Goal: Contribute content: Contribute content

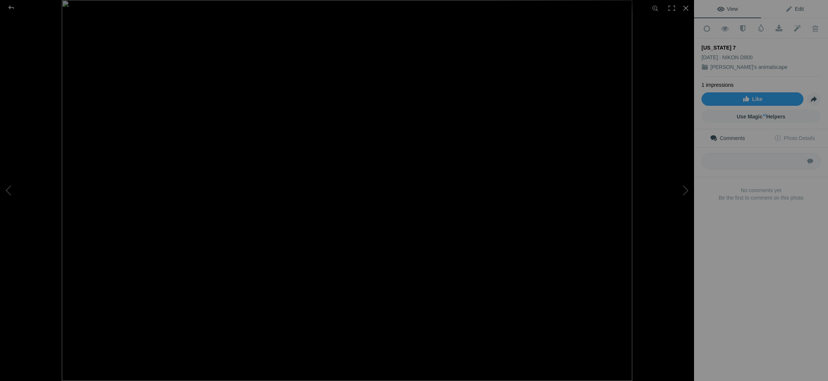
click at [800, 9] on span "Edit" at bounding box center [794, 9] width 19 height 6
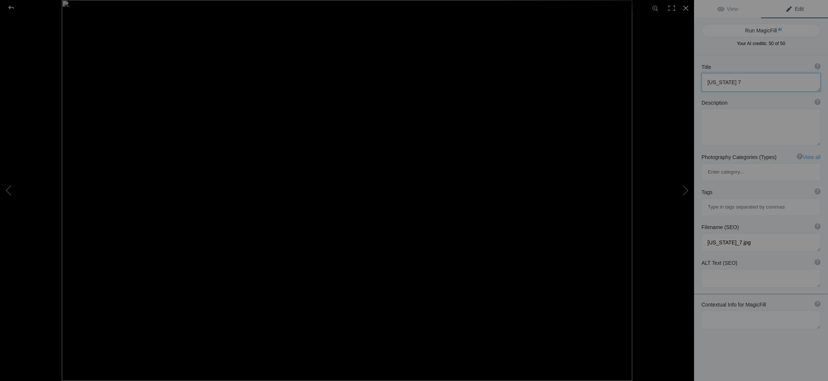
drag, startPoint x: 731, startPoint y: 81, endPoint x: 674, endPoint y: 87, distance: 57.2
click at [703, 82] on textarea at bounding box center [760, 82] width 119 height 19
type textarea "chasing humpback whales"
click at [717, 105] on b "Description" at bounding box center [714, 102] width 26 height 7
click at [724, 124] on textarea at bounding box center [760, 127] width 119 height 37
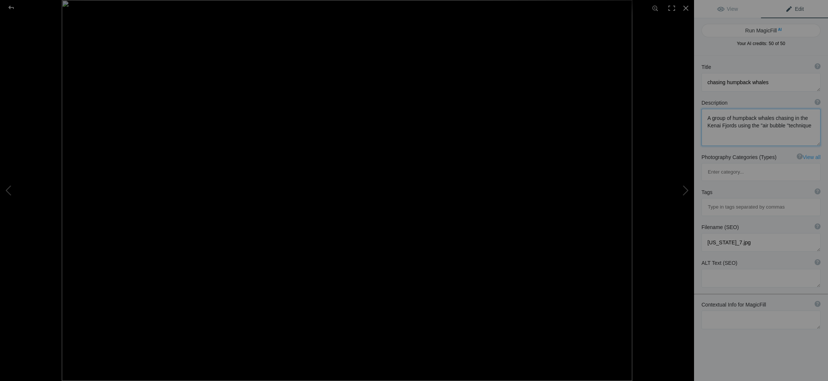
type textarea "A group of humpback whales chasing in the Kenai Fjords using the "air bubble "t…"
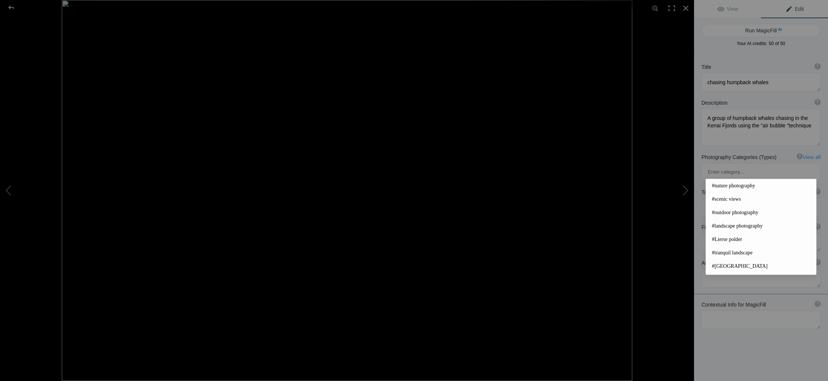
click at [714, 200] on input at bounding box center [761, 206] width 111 height 13
click at [731, 187] on span "#nature photography" at bounding box center [761, 185] width 98 height 7
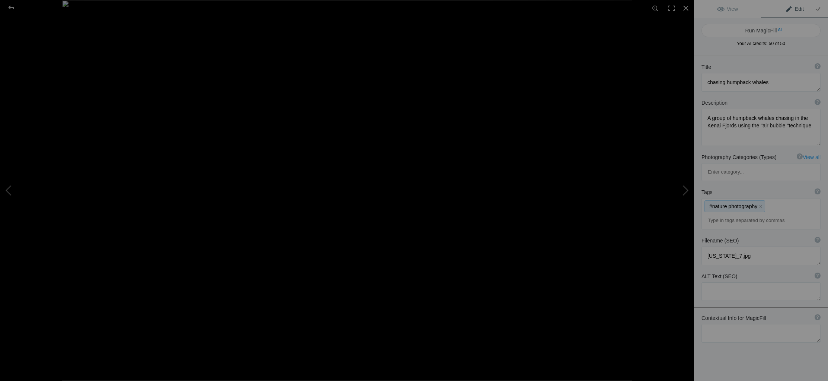
click at [774, 198] on div "#nature photography x" at bounding box center [761, 213] width 118 height 31
click at [771, 198] on div "#nature photography x" at bounding box center [761, 213] width 118 height 31
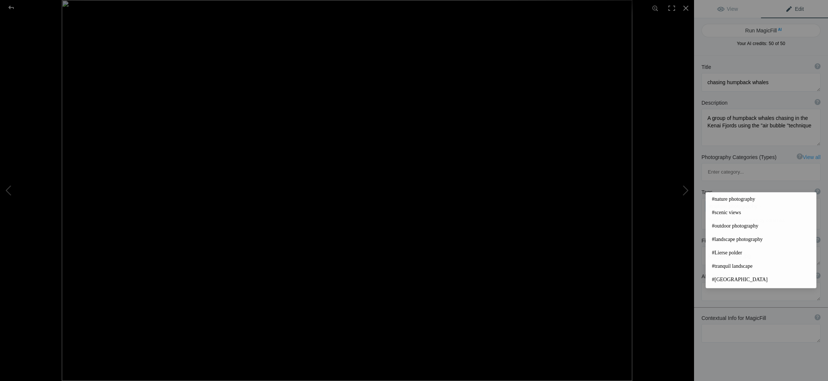
click at [741, 214] on input at bounding box center [761, 220] width 111 height 13
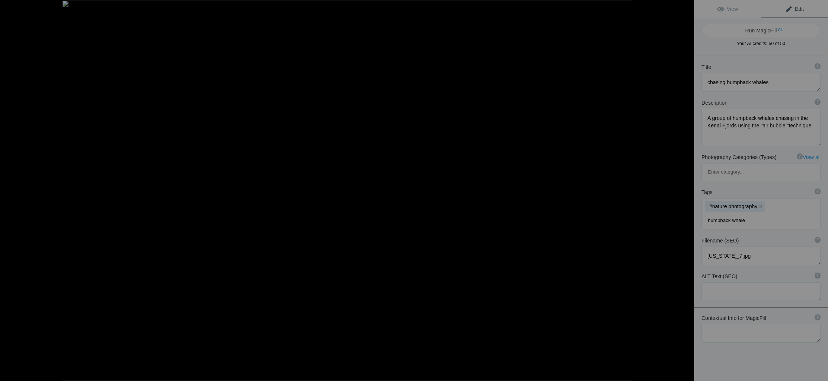
type input "humpback whales"
type input "Kenai"
type input "Alaska"
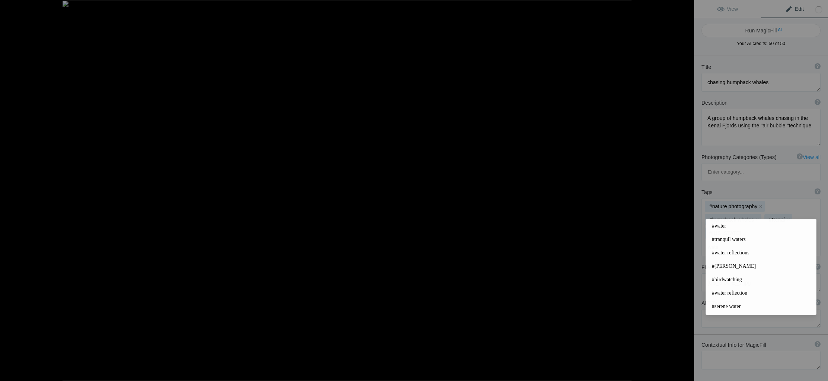
type input "water"
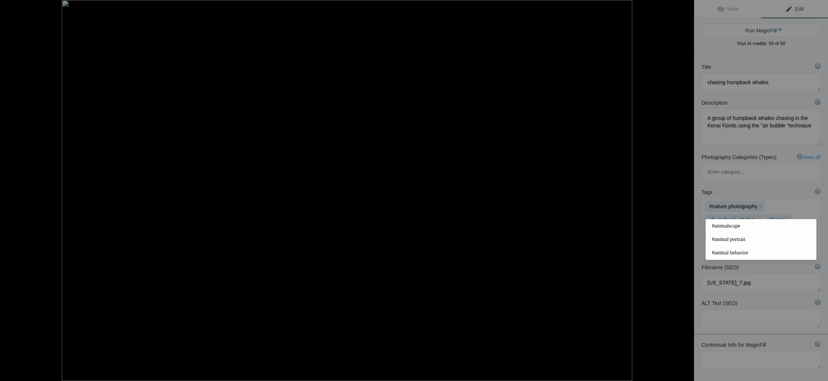
type input "animals"
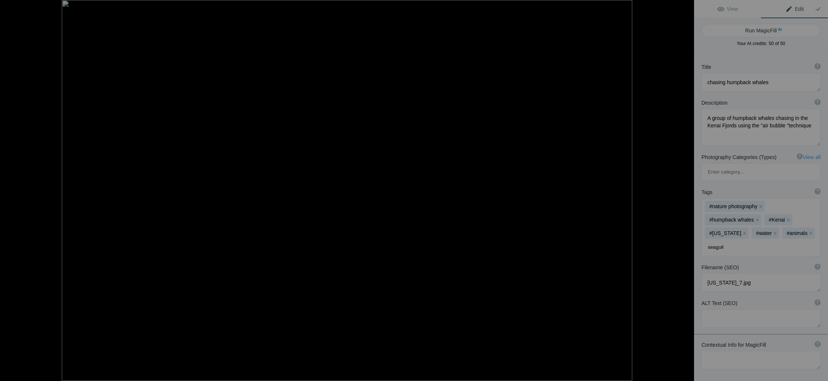
type input "seagulls"
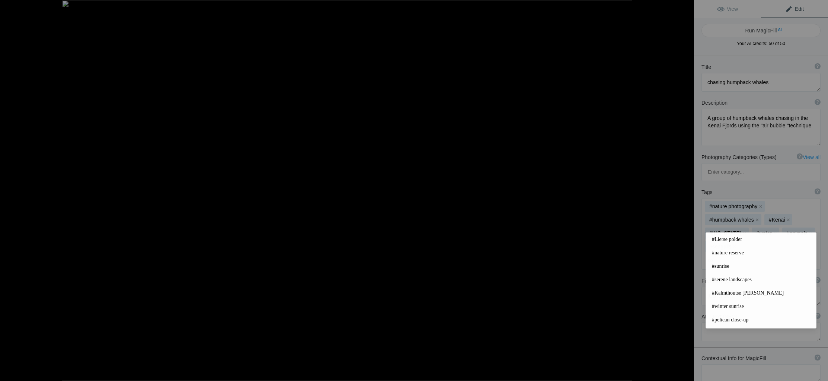
type input "sea"
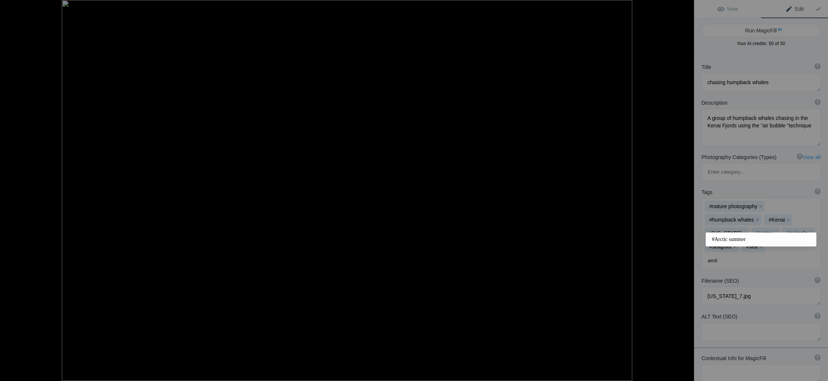
type input "arctic"
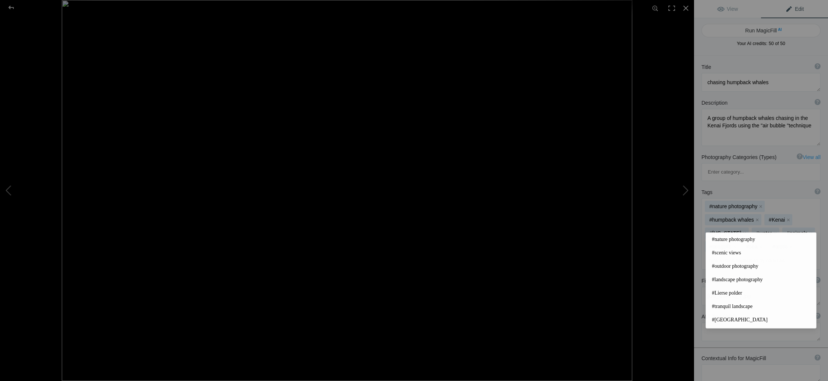
click at [774, 366] on div "Title ? Photo title is one of the highest used Search Engine ranking criteria a…" at bounding box center [761, 251] width 134 height 390
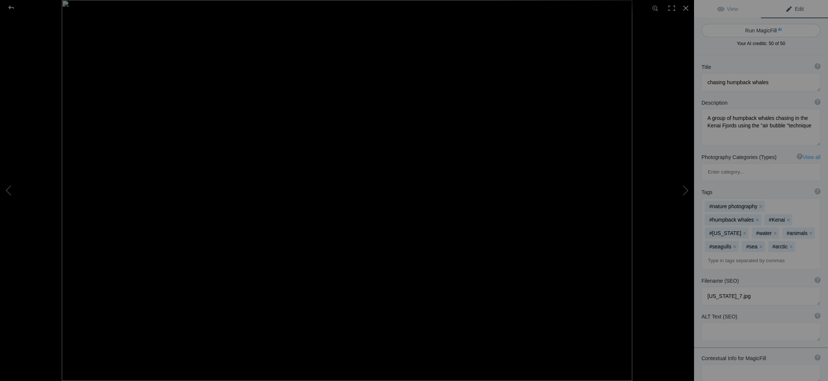
click at [759, 32] on button "Run MagicFill AI" at bounding box center [760, 30] width 119 height 13
type textarea "Humpback Whales Using Bubble Net Feeding Technique in [GEOGRAPHIC_DATA] Fjords"
type textarea "Witness the breathtaking moment as a group of humpback whales employs the uniqu…"
type textarea "humpback-whales-bubble-net-feeding-kenai-fjords.jpg"
type textarea "A group of humpback whales using the bubble net feeding technique in Kenai Fjor…"
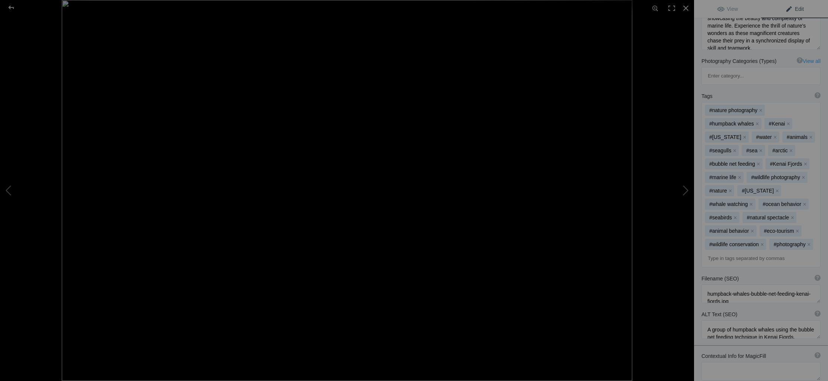
scroll to position [128, 0]
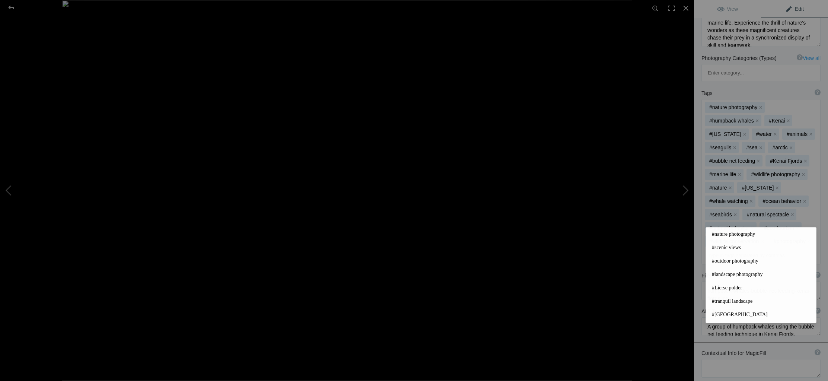
click at [736, 249] on input at bounding box center [761, 255] width 111 height 13
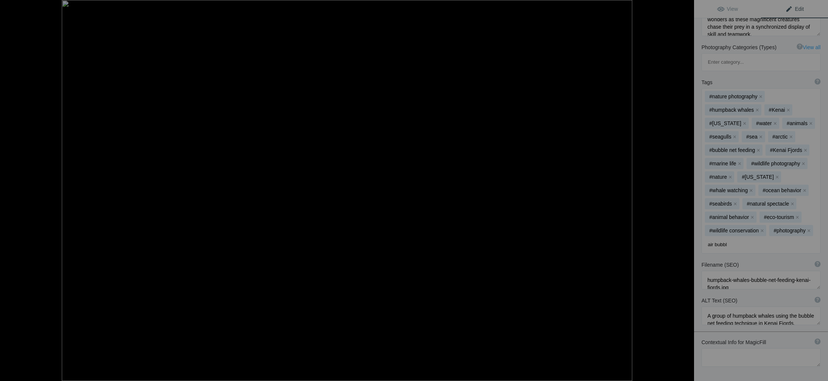
type input "air bubble"
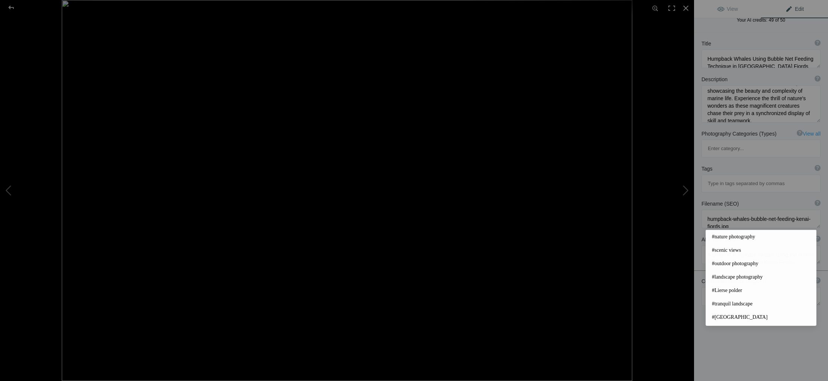
scroll to position [0, 0]
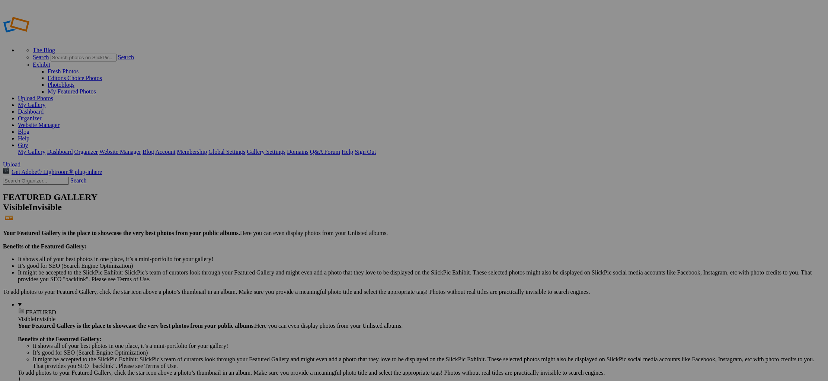
type input "[PERSON_NAME]'s animalscape"
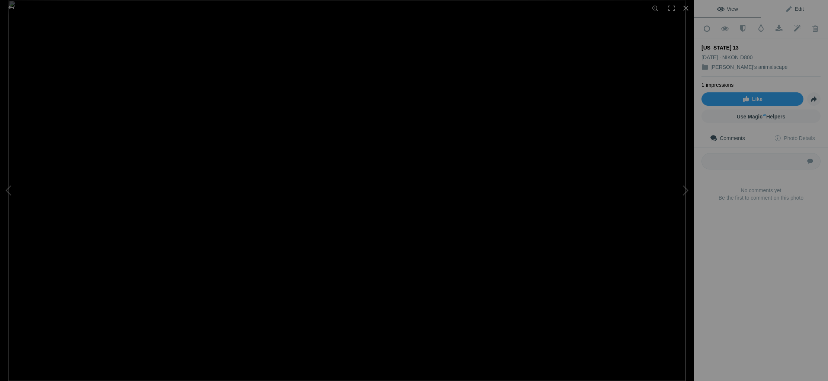
click at [799, 6] on span "Edit" at bounding box center [794, 9] width 19 height 6
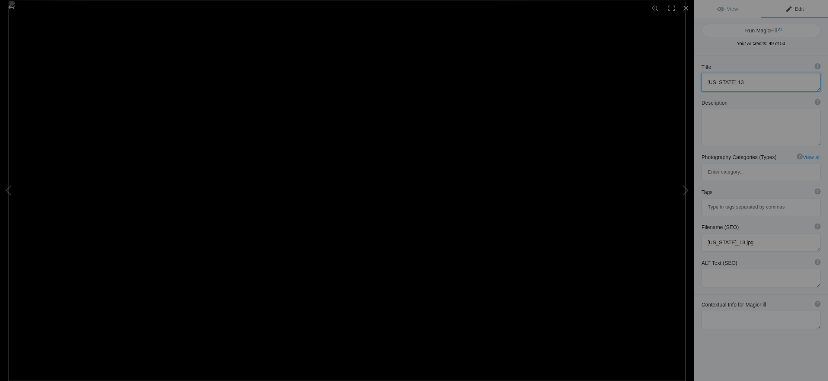
drag, startPoint x: 736, startPoint y: 83, endPoint x: 662, endPoint y: 89, distance: 74.4
click at [697, 83] on div "Title ? Photo title is one of the highest used Search Engine ranking criteria a…" at bounding box center [761, 78] width 134 height 36
type textarea "Katmai grizzly bears"
click at [726, 118] on textarea at bounding box center [760, 127] width 119 height 37
drag, startPoint x: 747, startPoint y: 118, endPoint x: 805, endPoint y: 132, distance: 59.9
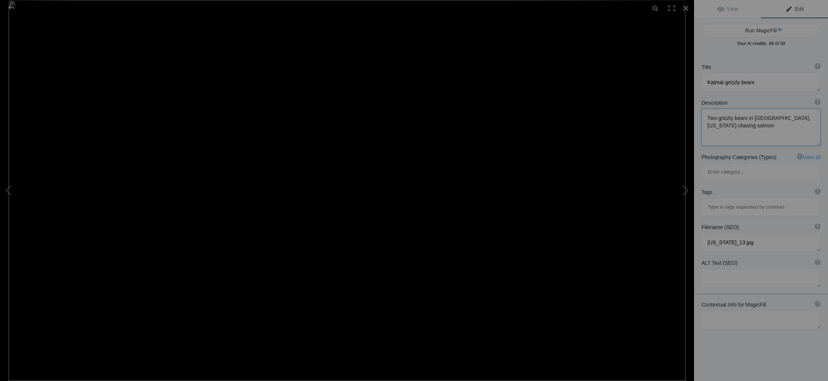
click at [805, 132] on textarea at bounding box center [760, 127] width 119 height 37
type textarea "Two grizzly bears chasing salmon on a beautiful morning in Katmai, Alaska. In t…"
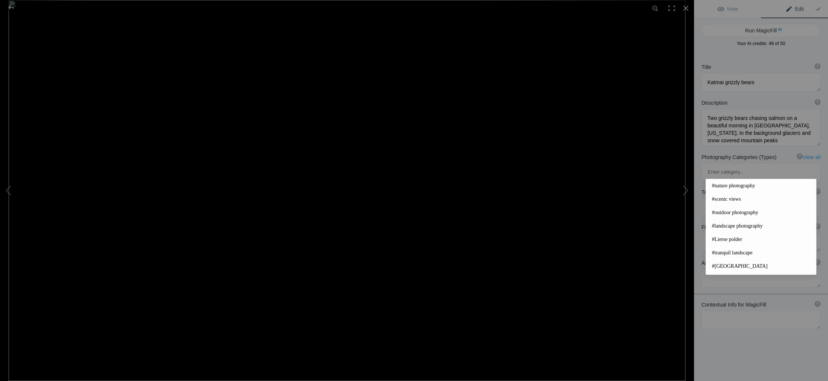
click at [726, 200] on input at bounding box center [761, 206] width 111 height 13
click at [734, 186] on span "#nature photography" at bounding box center [761, 185] width 98 height 7
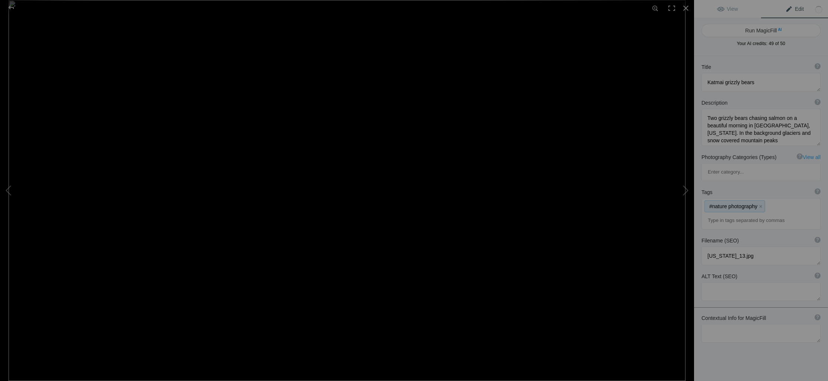
click at [770, 198] on div "#nature photography x" at bounding box center [761, 213] width 118 height 31
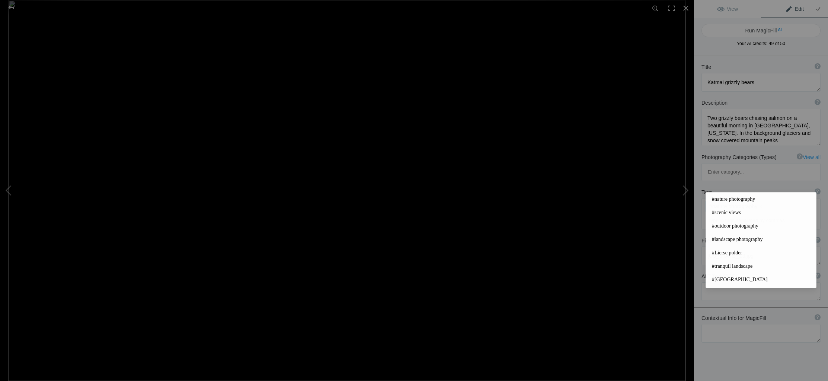
click at [729, 214] on input at bounding box center [761, 220] width 111 height 13
click at [731, 214] on span "#scenic views" at bounding box center [761, 212] width 98 height 7
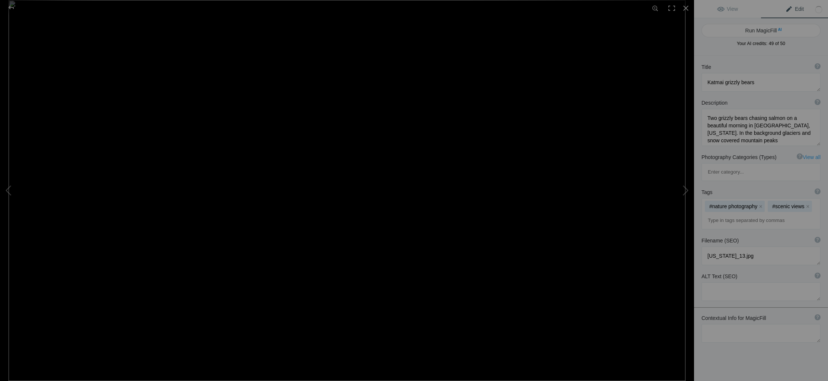
click at [729, 214] on input at bounding box center [761, 220] width 111 height 13
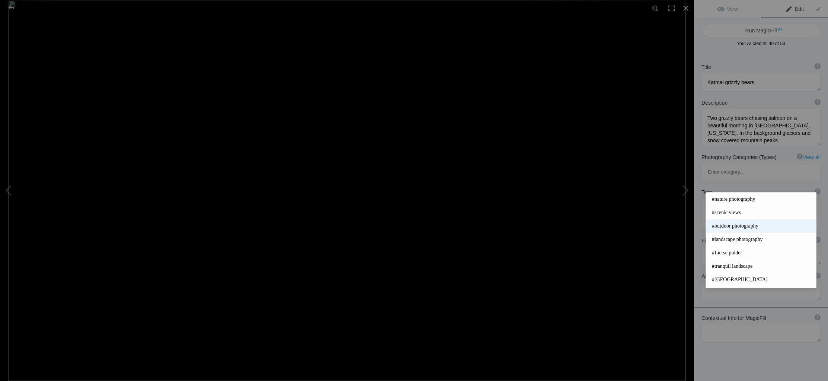
click at [726, 224] on span "#outdoor photography" at bounding box center [761, 225] width 98 height 7
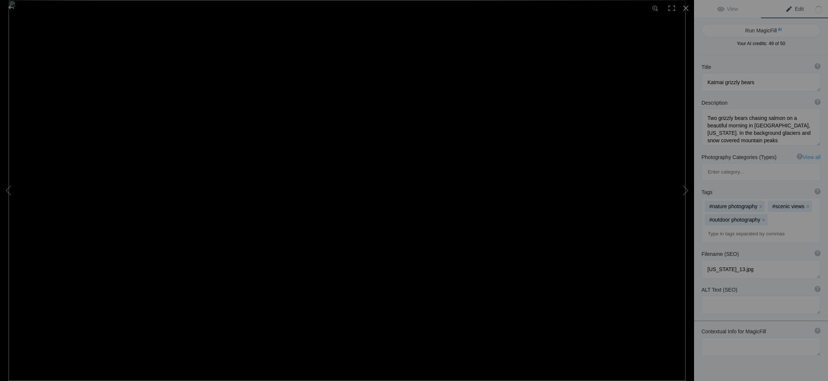
click at [727, 227] on input at bounding box center [761, 233] width 111 height 13
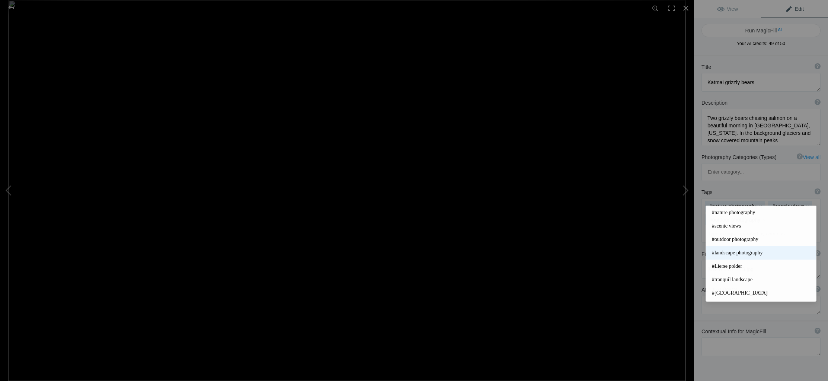
click at [736, 254] on span "#landscape photography" at bounding box center [761, 252] width 98 height 7
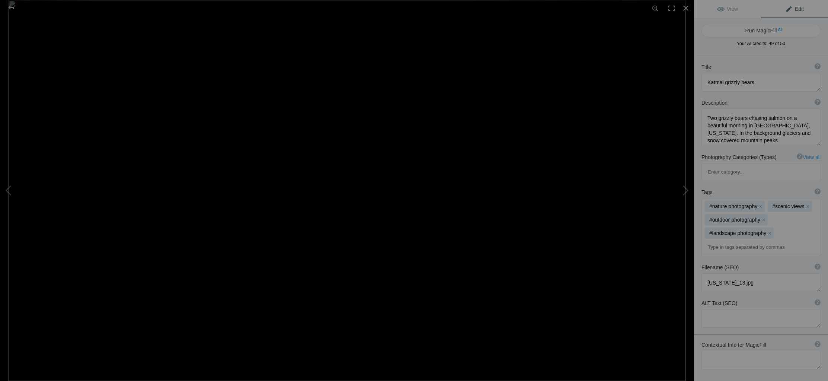
click at [733, 240] on input at bounding box center [761, 246] width 111 height 13
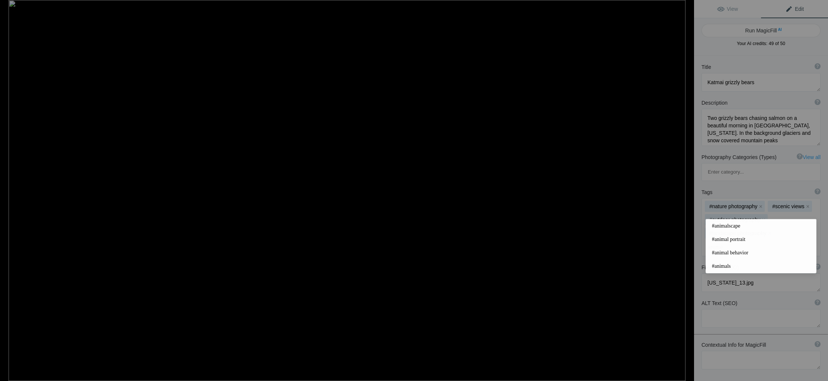
type input "animals"
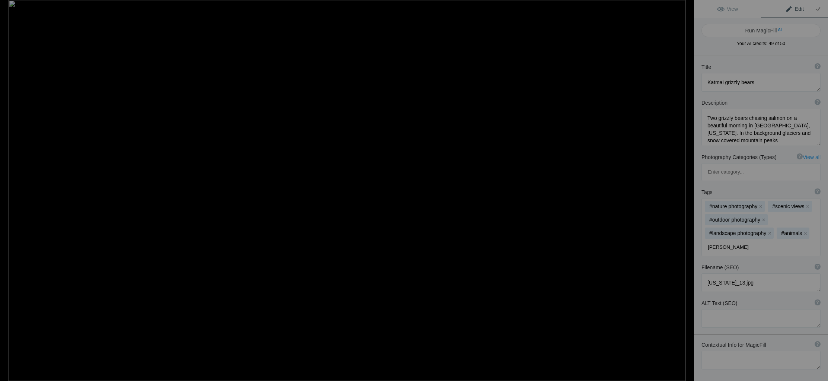
type input "brown bear"
type input "grizzly"
type input "beauty in nature"
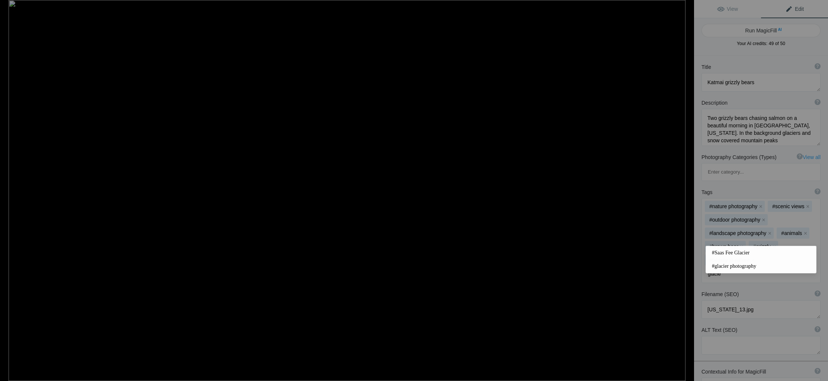
type input "glacier"
type input "mountains"
click at [762, 30] on button "Run MagicFill AI" at bounding box center [760, 30] width 119 height 13
type textarea "Grizzly Bears Fishing in Katmai National Park, Alaska"
type textarea "Experience the breathtaking beauty of Katmai National Park, where two majestic …"
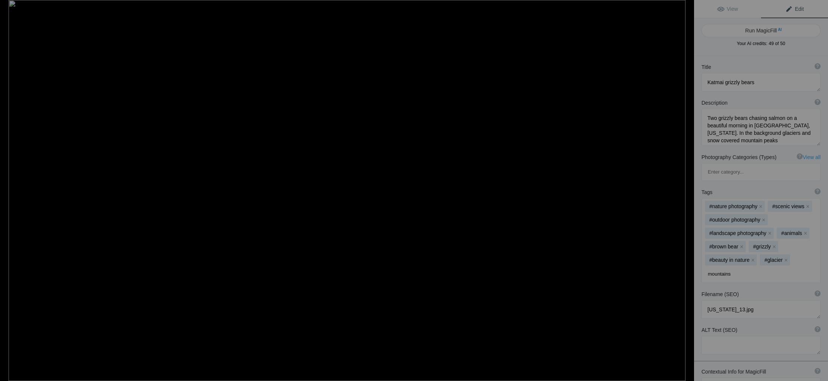
type textarea "grizzly-bears-fishing-katmai-national-park.jpg"
type textarea "Two grizzly bears fishing in the waters of Katmai National Park, Alaska, with s…"
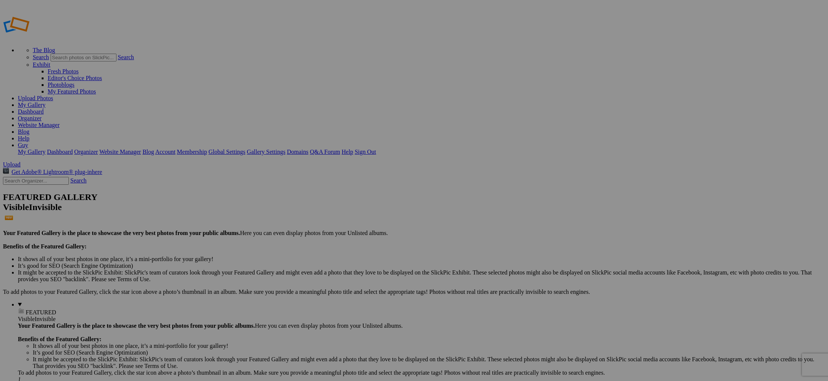
type input "[PERSON_NAME]'s animalscape"
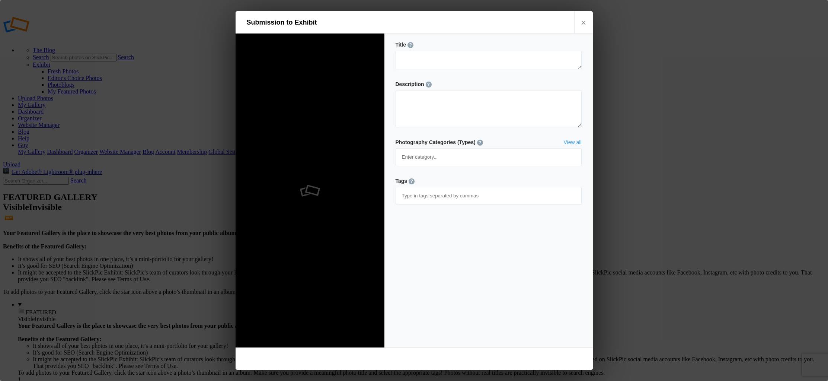
type textarea "Majestic White Pelican Portrait Against Dark Background"
type textarea "A stunning portrait of a white pelican captured in dramatic lighting at the Pla…"
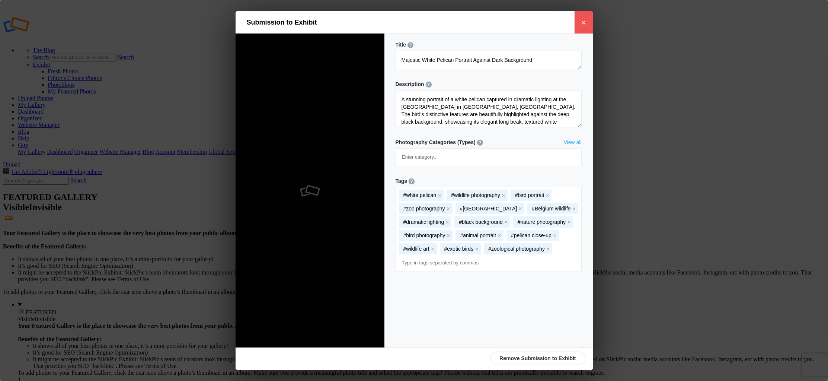
click at [583, 24] on link "×" at bounding box center [583, 22] width 19 height 22
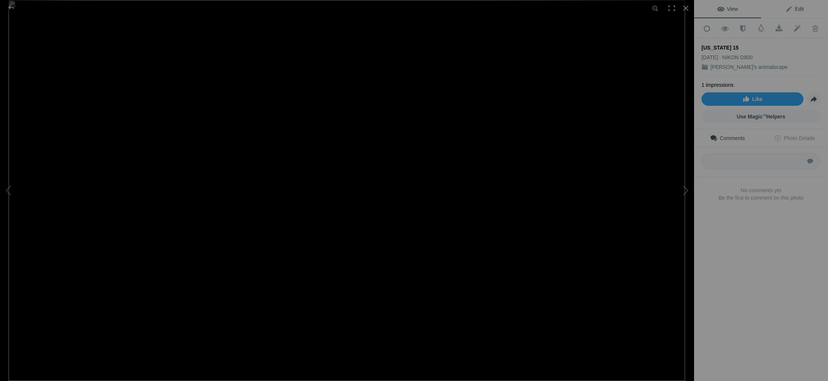
click at [799, 9] on span "Edit" at bounding box center [794, 9] width 19 height 6
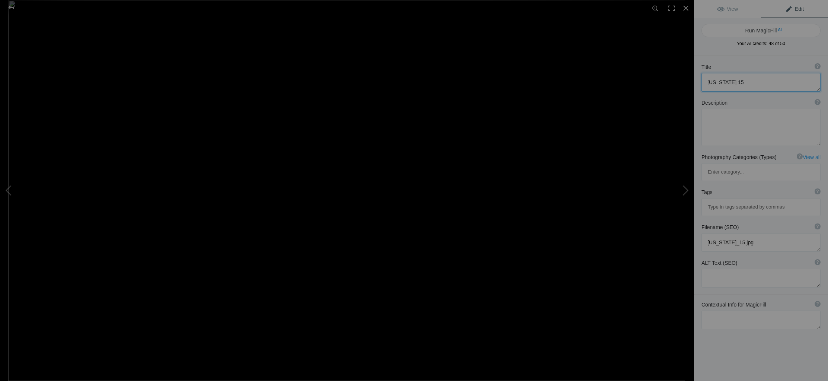
click at [731, 82] on textarea at bounding box center [760, 82] width 119 height 19
type textarea "alaska in all it's beauty"
click at [407, 299] on img at bounding box center [347, 190] width 677 height 381
click at [407, 299] on img at bounding box center [275, 60] width 1486 height 836
click at [686, 7] on div at bounding box center [686, 8] width 16 height 16
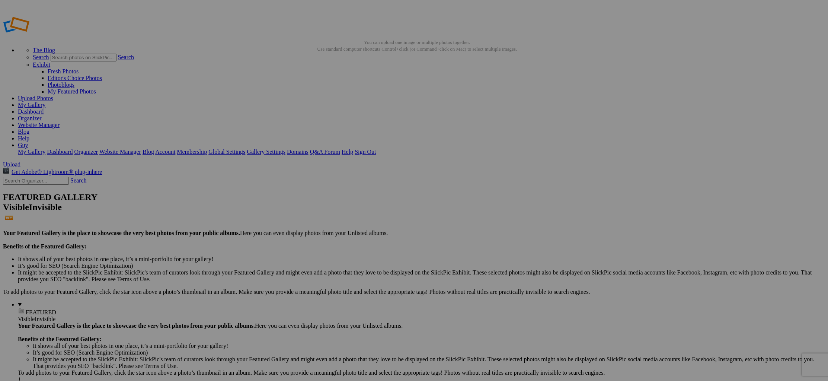
click at [365, 239] on span "Yes" at bounding box center [360, 239] width 9 height 6
type input "[PERSON_NAME]'s animalscape"
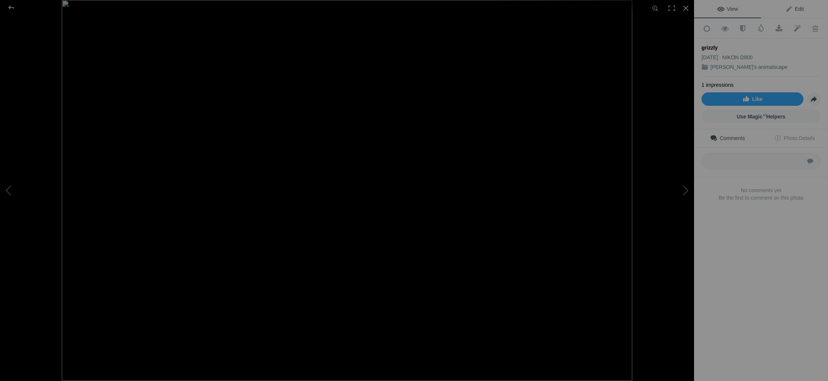
click at [799, 9] on span "Edit" at bounding box center [794, 9] width 19 height 6
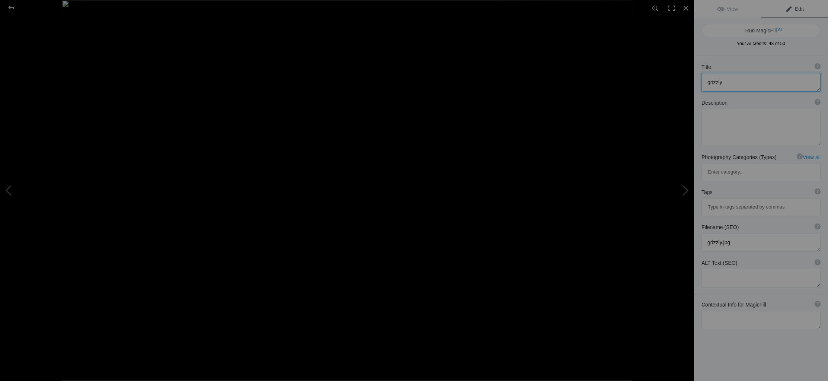
drag, startPoint x: 729, startPoint y: 83, endPoint x: 702, endPoint y: 83, distance: 26.4
click at [702, 83] on textarea at bounding box center [760, 82] width 119 height 19
type textarea "beauty of Alaska"
click at [728, 116] on textarea at bounding box center [760, 127] width 119 height 37
type textarea "Majestic grizzly bear on a sunny morning in Katmai. This reflects the beauty of…"
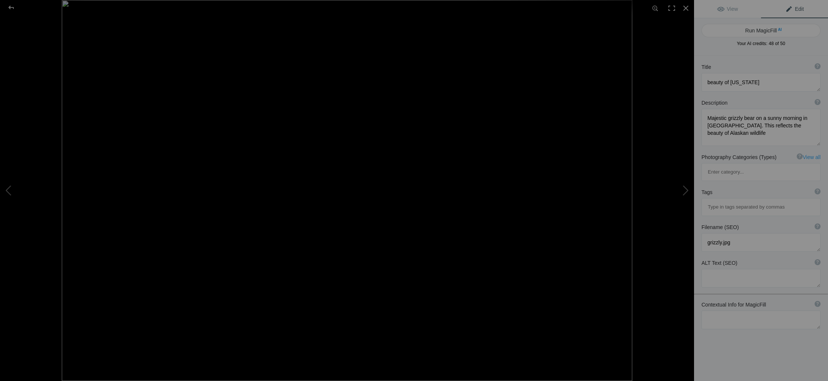
click at [741, 200] on input at bounding box center [761, 206] width 111 height 13
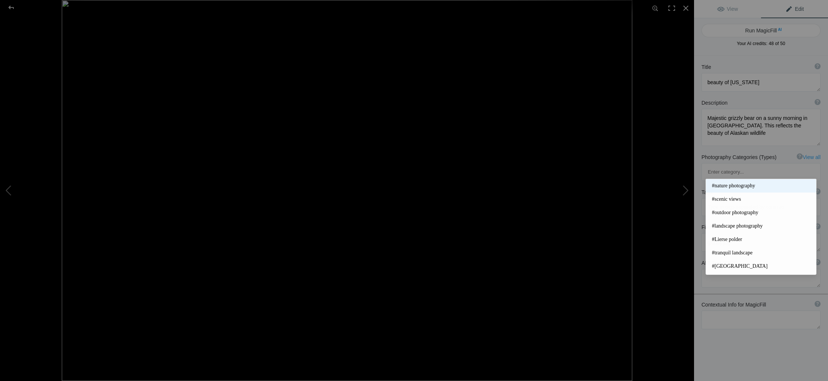
click at [735, 186] on span "#nature photography" at bounding box center [761, 185] width 98 height 7
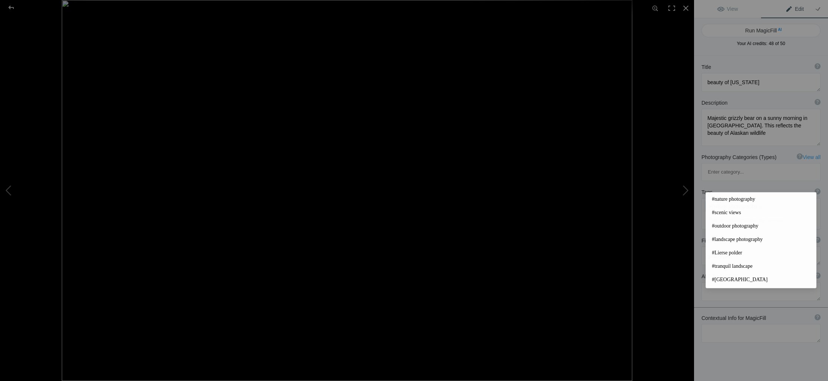
click at [723, 214] on input at bounding box center [761, 220] width 111 height 13
click at [724, 211] on span "#scenic views" at bounding box center [761, 212] width 98 height 7
click at [723, 214] on input at bounding box center [761, 220] width 111 height 13
click at [724, 222] on span "#outdoor photography" at bounding box center [761, 225] width 98 height 7
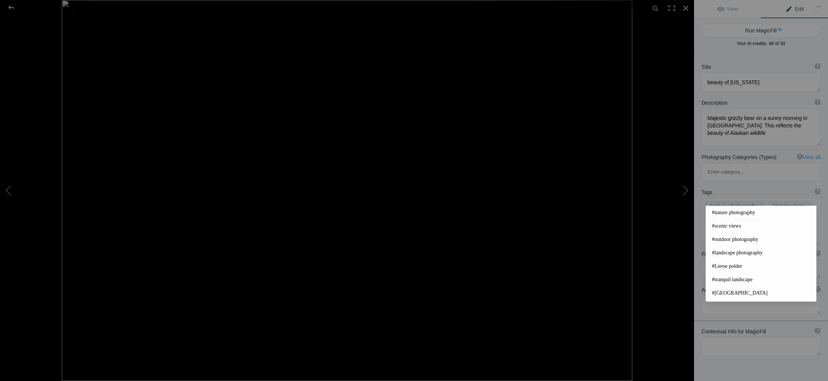
click at [717, 227] on input at bounding box center [761, 233] width 111 height 13
click at [727, 251] on span "#landscape photography" at bounding box center [761, 252] width 98 height 7
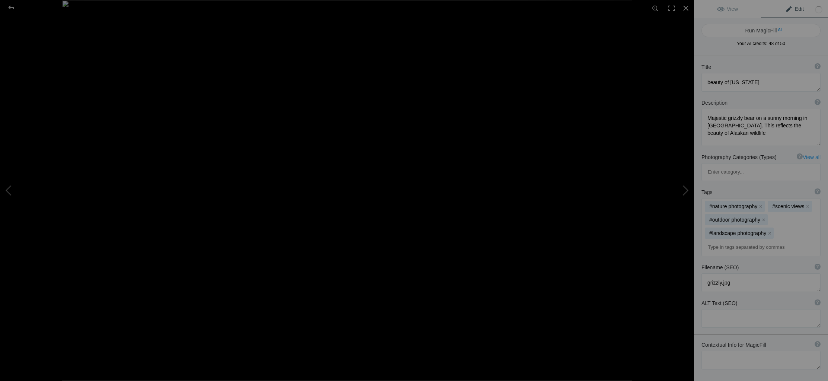
click at [732, 240] on input at bounding box center [761, 246] width 111 height 13
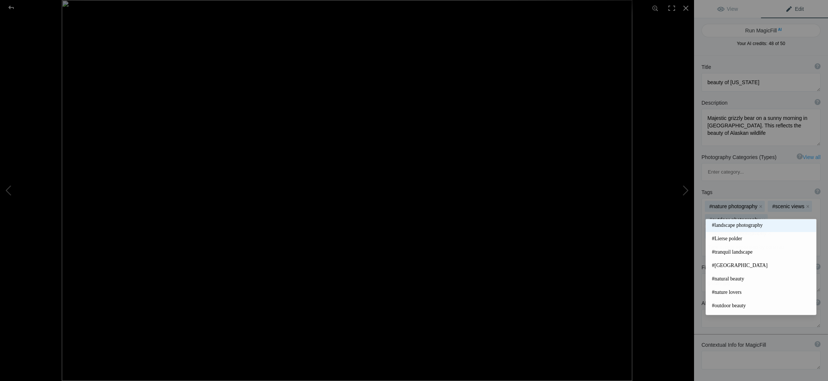
scroll to position [47, 0]
click at [736, 299] on span "#outdoor beauty" at bounding box center [761, 299] width 98 height 7
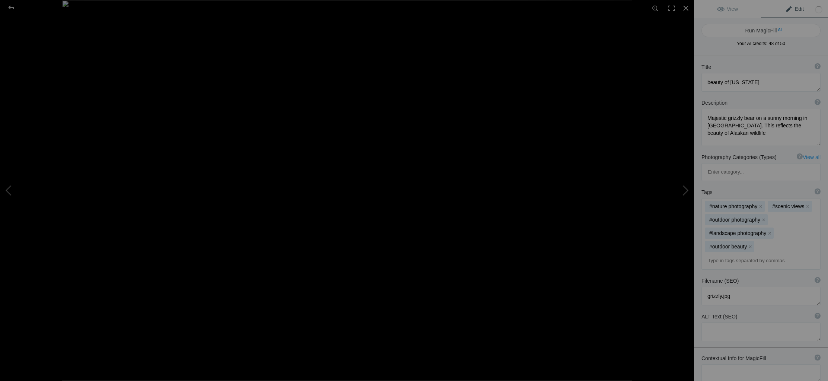
click at [736, 254] on input at bounding box center [761, 260] width 111 height 13
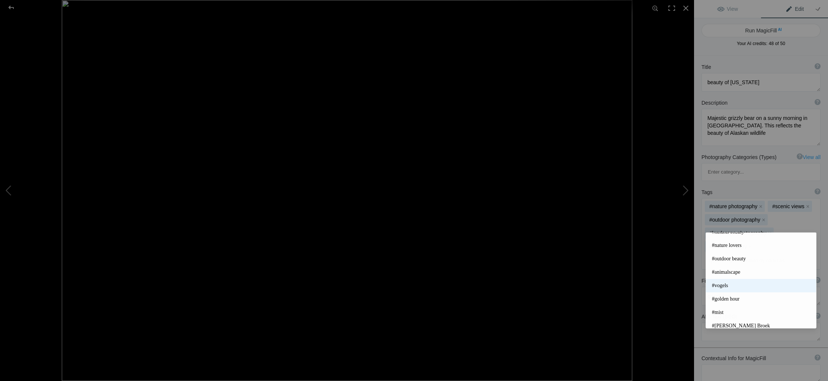
scroll to position [103, 0]
click at [729, 269] on span "#animalscape" at bounding box center [761, 269] width 98 height 7
click at [723, 254] on input at bounding box center [761, 260] width 111 height 13
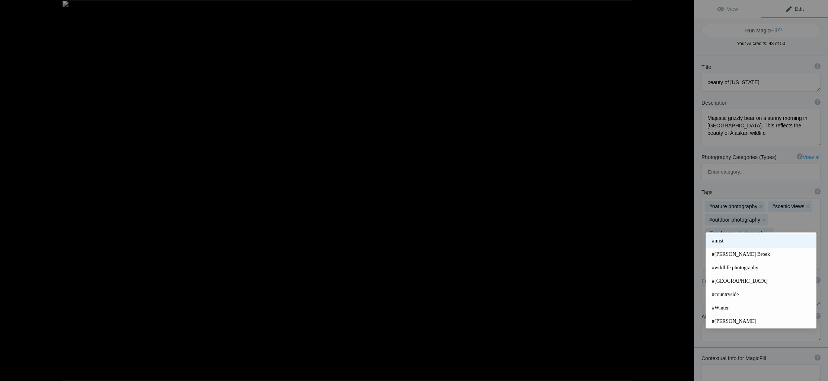
scroll to position [0, 0]
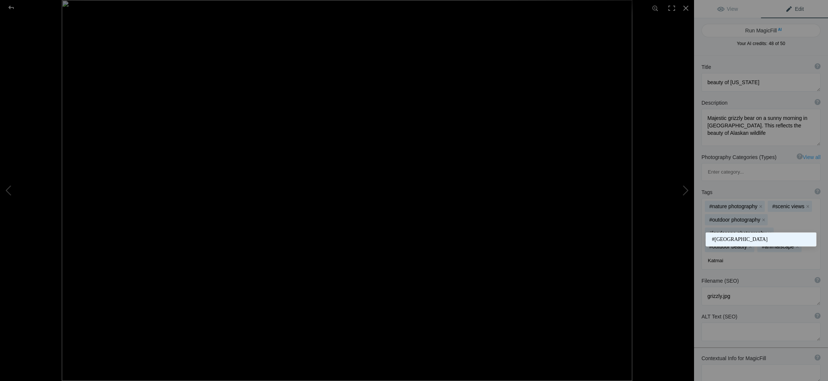
type input "Katmai"
click at [735, 239] on span "#[GEOGRAPHIC_DATA]" at bounding box center [761, 239] width 98 height 7
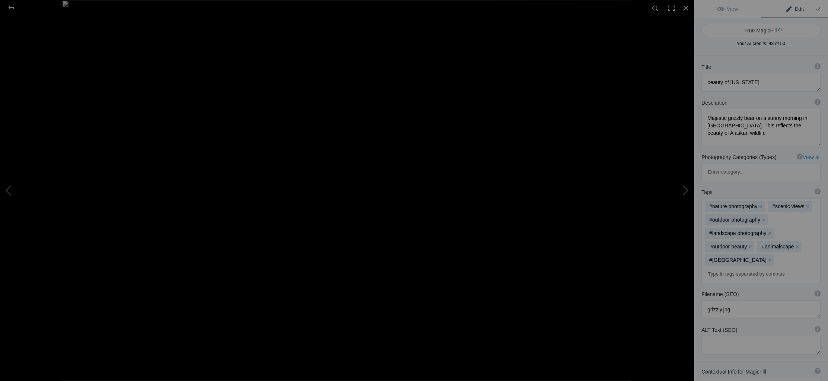
click at [712, 267] on input at bounding box center [761, 273] width 111 height 13
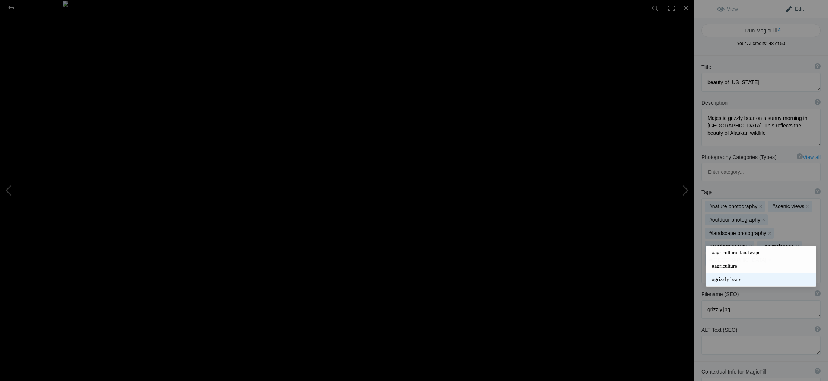
type input "gri"
click at [741, 281] on span "#grizzly bears" at bounding box center [761, 279] width 98 height 7
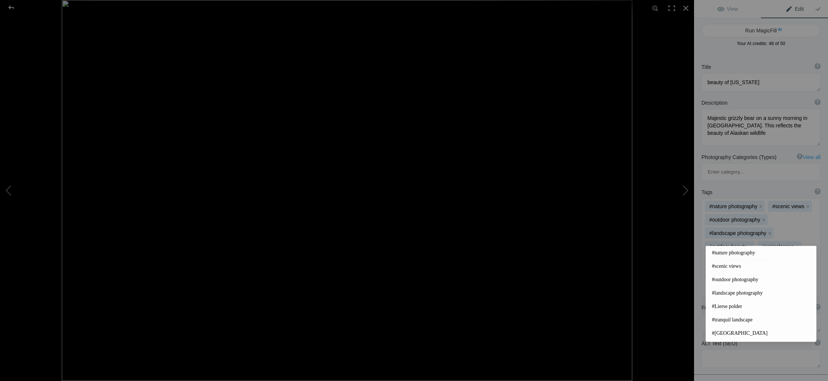
click at [719, 281] on input at bounding box center [761, 287] width 111 height 13
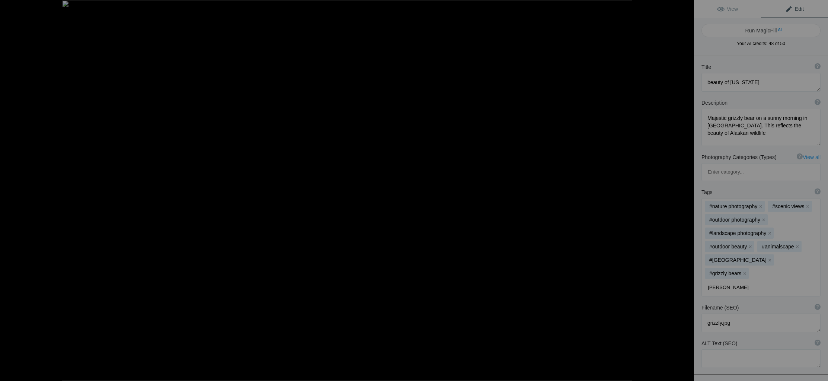
type input "brown bear"
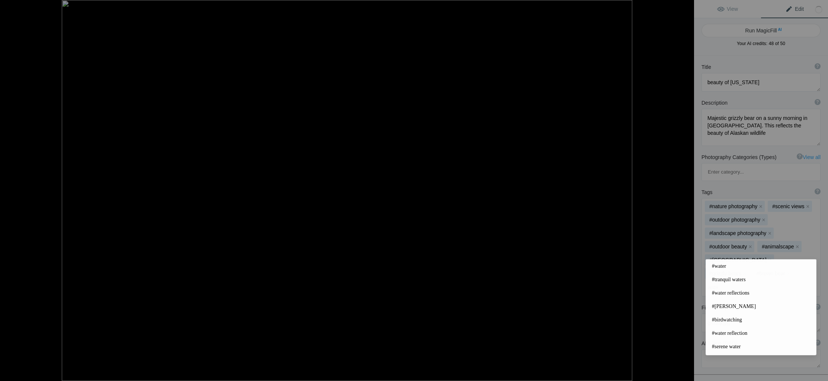
type input "water"
type input "mountains"
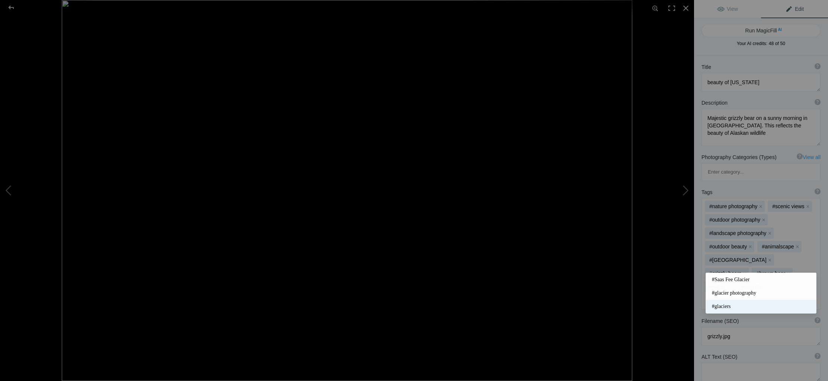
type input "glacier"
click at [722, 306] on span "#glaciers" at bounding box center [761, 306] width 98 height 7
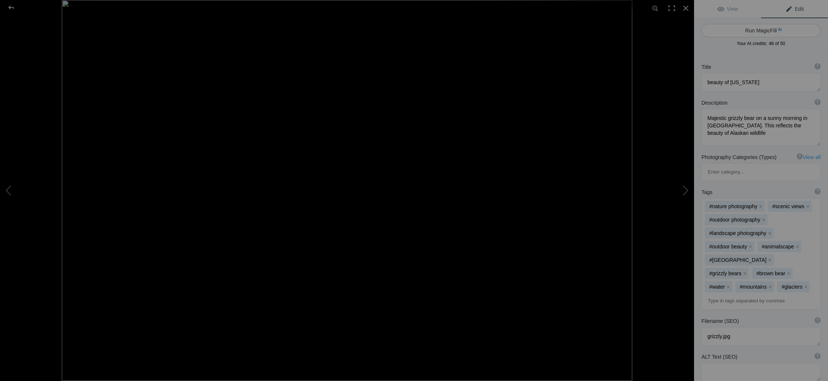
click at [763, 30] on button "Run MagicFill AI" at bounding box center [760, 30] width 119 height 13
type textarea "Grizzly Bear in Katmai National Park, Alaska"
type textarea "Witness the stunning beauty of Alaska through this captivating image of a majes…"
type textarea "grizzly-bear-katmai-national-park-alaska.jpg"
type textarea "A grizzly bear standing in shallow water with snow-capped mountains in the back…"
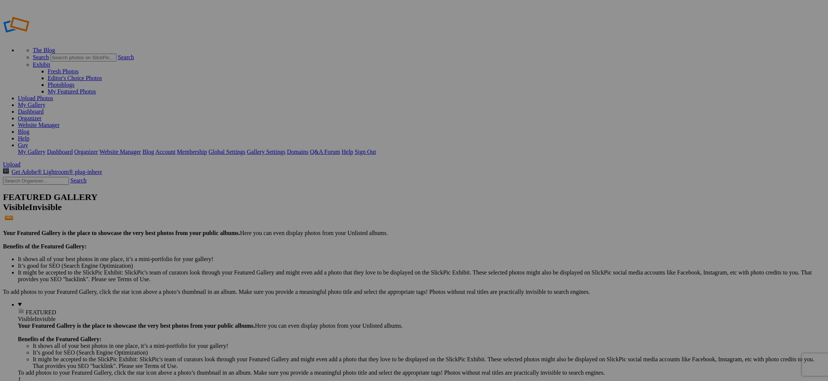
type input "[PERSON_NAME]'s animalscape"
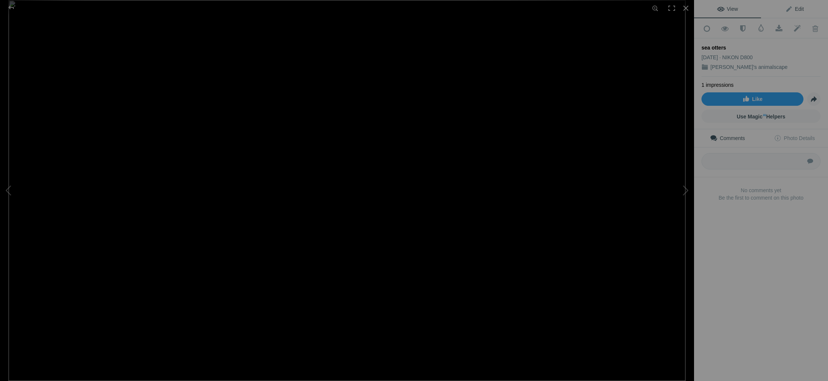
click at [798, 7] on span "Edit" at bounding box center [794, 9] width 19 height 6
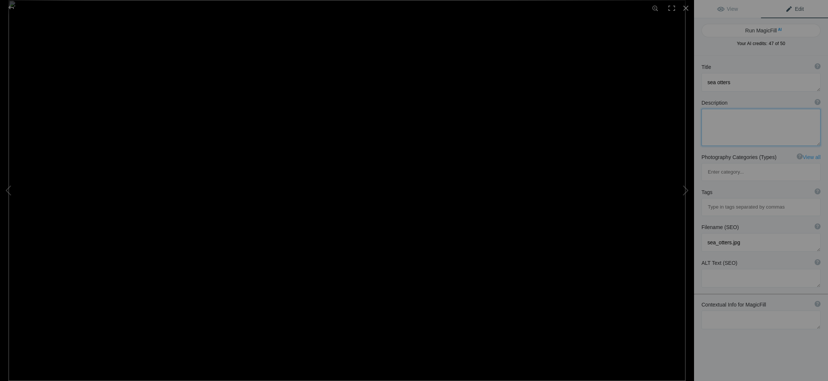
click at [729, 120] on textarea at bounding box center [760, 127] width 119 height 37
type textarea "group of sea otters in Kenai Glacier park"
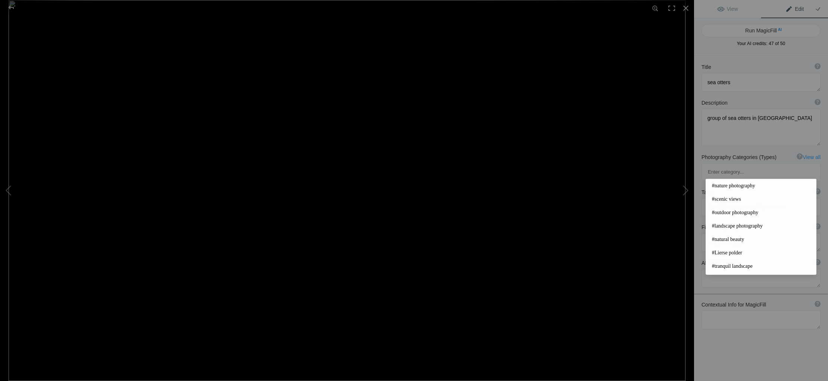
click at [725, 200] on input at bounding box center [761, 206] width 111 height 13
click at [727, 186] on span "#nature photography" at bounding box center [761, 185] width 98 height 7
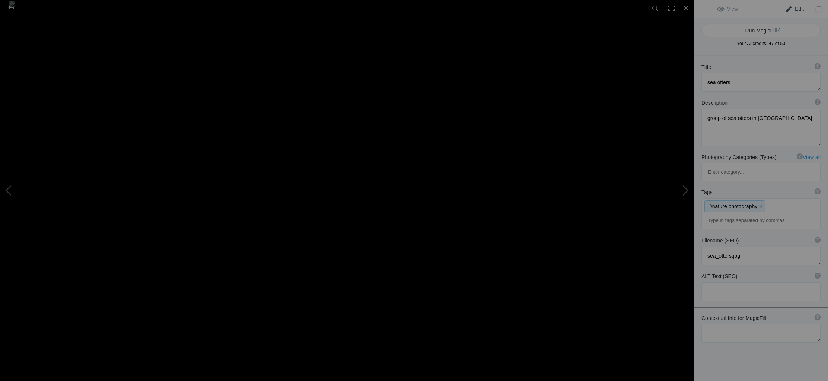
click at [728, 201] on mat-chip "#nature photography x" at bounding box center [735, 206] width 60 height 11
click at [722, 214] on input at bounding box center [761, 220] width 111 height 13
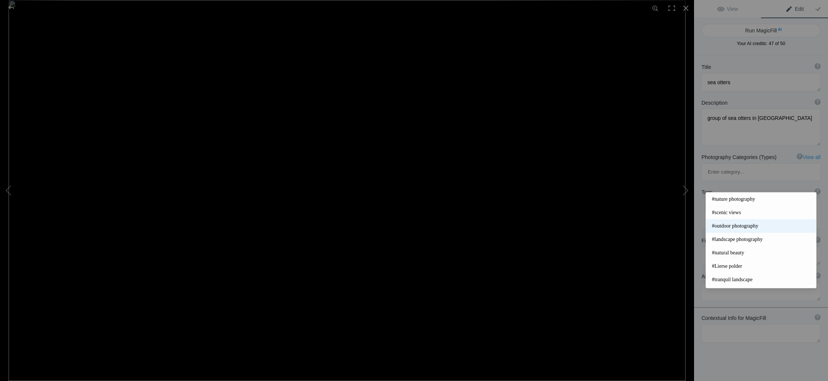
click at [742, 224] on span "#outdoor photography" at bounding box center [761, 225] width 98 height 7
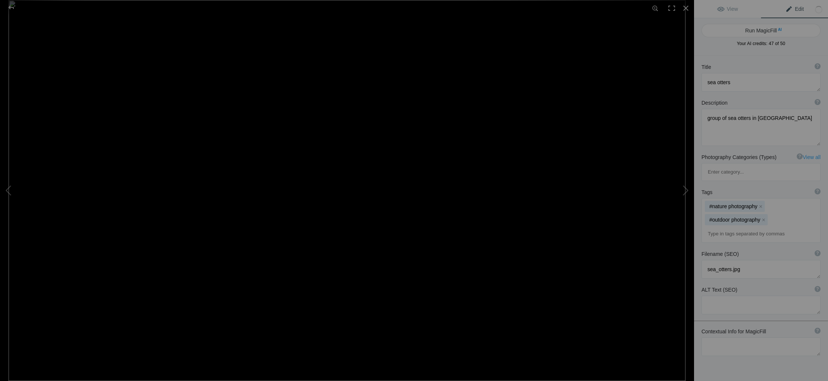
click at [732, 227] on input at bounding box center [761, 233] width 111 height 13
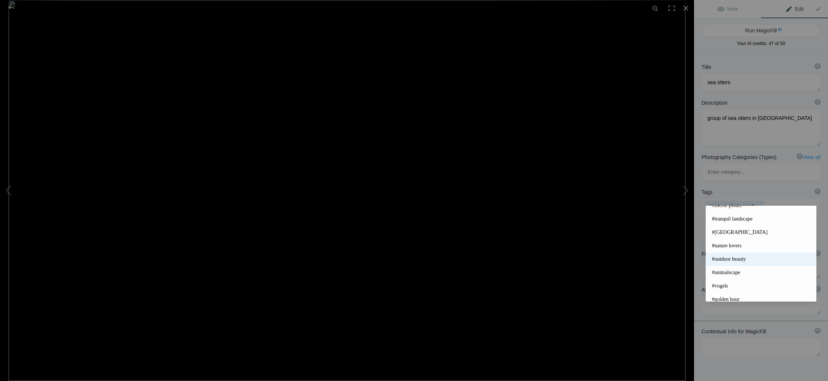
scroll to position [78, 0]
click at [741, 269] on span "#animalscape" at bounding box center [761, 268] width 98 height 7
click at [725, 227] on input at bounding box center [761, 233] width 111 height 13
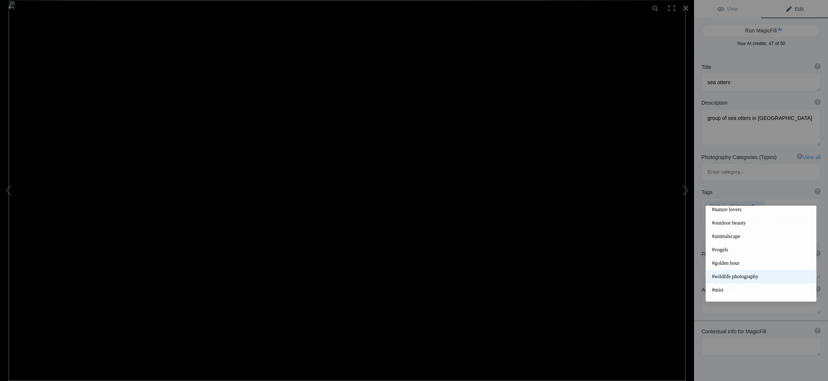
click at [754, 275] on span "#wildlife photography" at bounding box center [761, 276] width 98 height 7
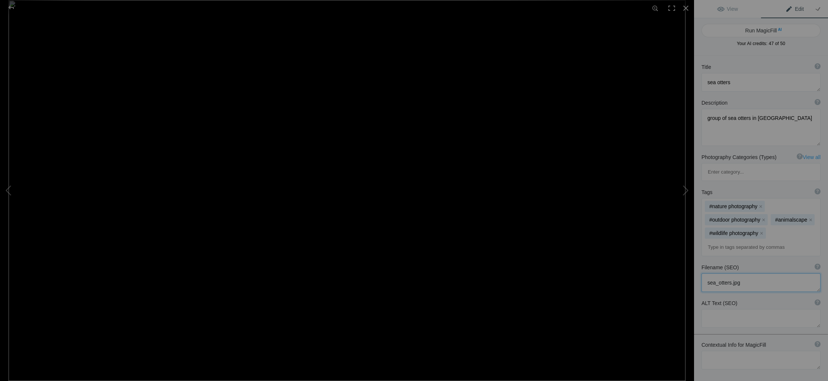
click at [728, 273] on textarea at bounding box center [760, 282] width 119 height 19
click at [735, 240] on input at bounding box center [761, 246] width 111 height 13
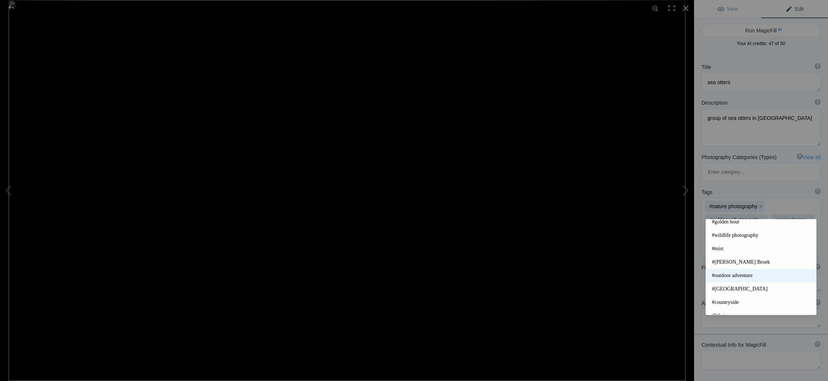
scroll to position [173, 0]
click at [733, 266] on span "#outdoor adventure" at bounding box center [761, 267] width 98 height 7
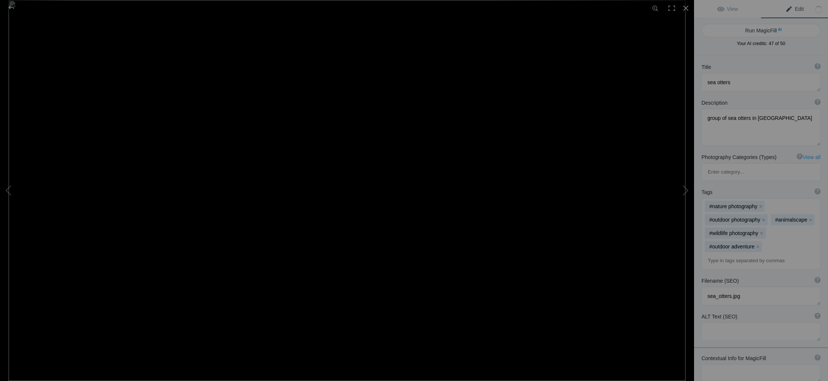
click at [725, 254] on input at bounding box center [761, 260] width 111 height 13
type input "sea otters"
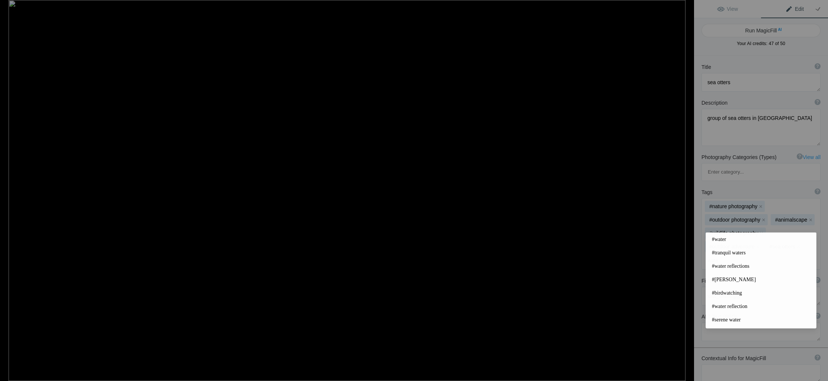
type input "water"
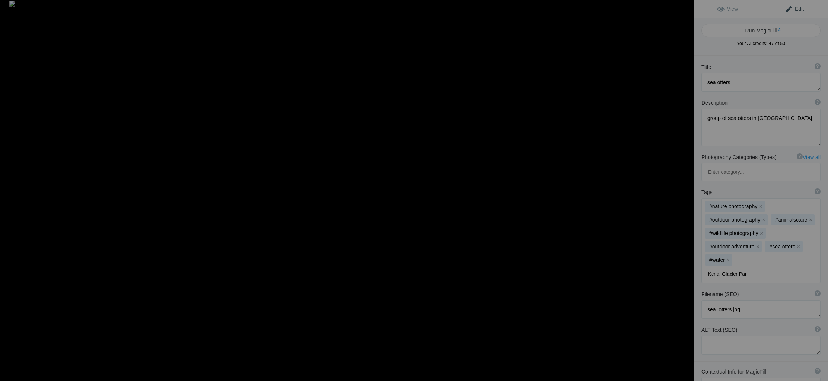
type input "Kenai Glacier Park"
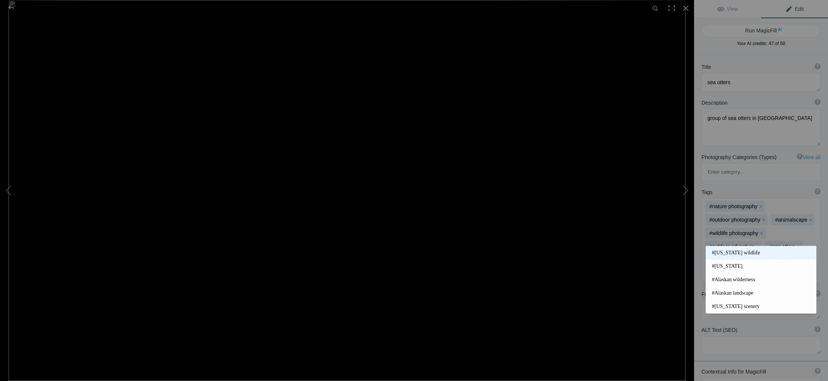
type input "[US_STATE]"
click at [724, 252] on span "#[US_STATE] wildlife" at bounding box center [761, 252] width 98 height 7
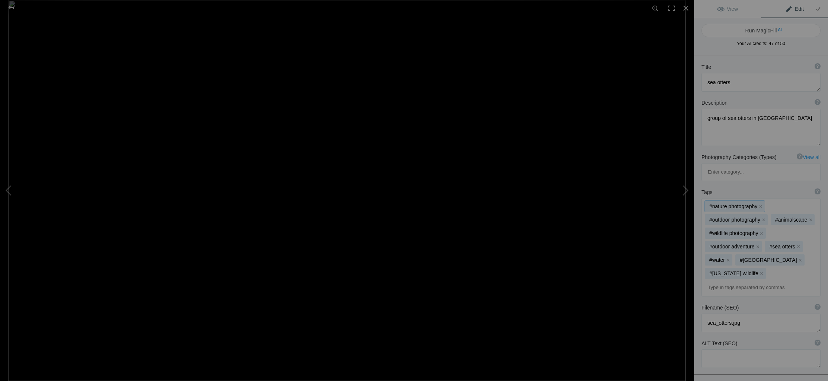
click at [766, 242] on div "#nature photography x #outdoor photography x #animalscape x #wildlife photograp…" at bounding box center [761, 247] width 118 height 98
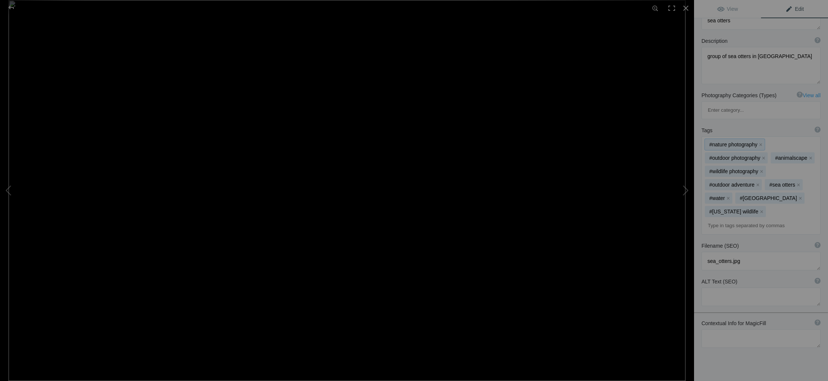
scroll to position [0, 0]
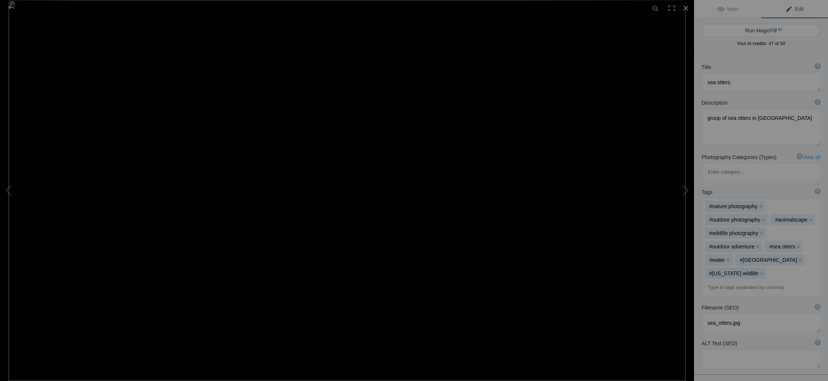
click at [761, 29] on button "Run MagicFill AI" at bounding box center [760, 30] width 119 height 13
type textarea "Playful Sea Otters Swimming in Kenai Glacier Park"
type textarea "This captivating image showcases a group of playful sea otters floating gracefu…"
type textarea "playful-sea-otters-kenai-glacier-park.jpg"
type textarea "A group of sea otters swimming in the calm waters of Kenai Glacier Park, surrou…"
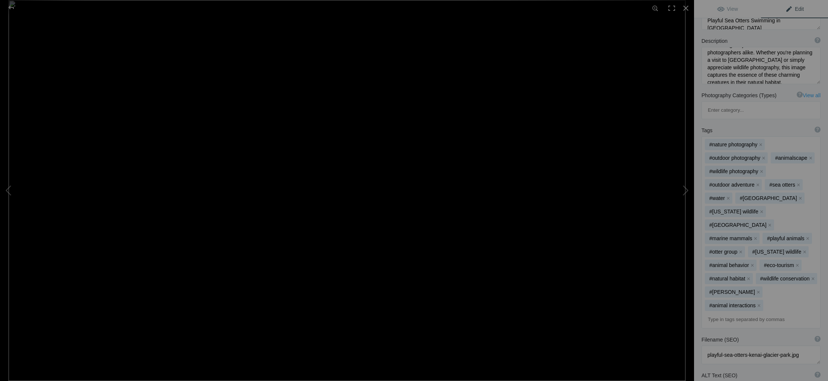
scroll to position [92, 0]
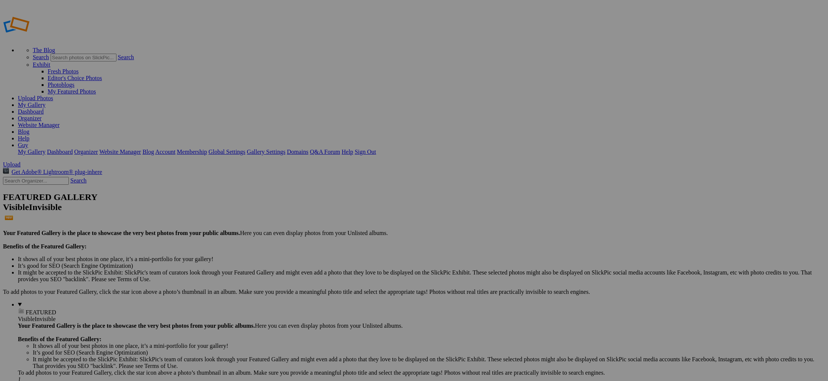
click at [44, 108] on link "Dashboard" at bounding box center [31, 111] width 26 height 6
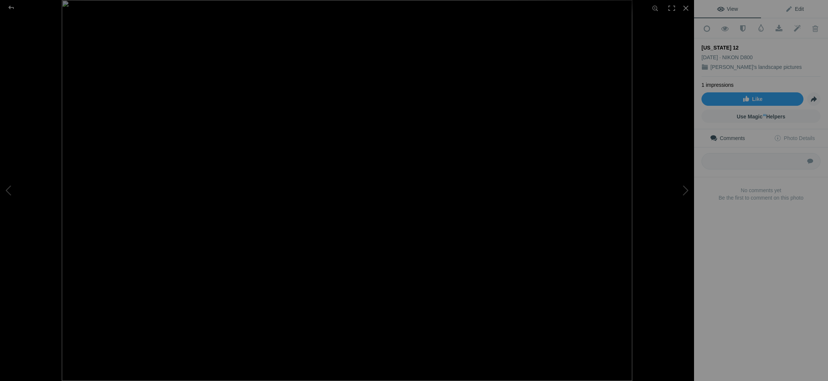
click at [798, 7] on span "Edit" at bounding box center [794, 9] width 19 height 6
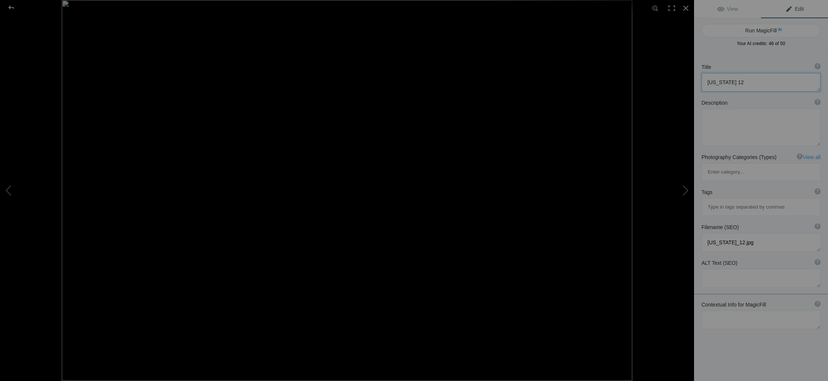
drag, startPoint x: 734, startPoint y: 83, endPoint x: 723, endPoint y: 83, distance: 10.8
click at [723, 83] on textarea at bounding box center [760, 82] width 119 height 19
drag, startPoint x: 731, startPoint y: 82, endPoint x: 701, endPoint y: 83, distance: 29.8
click at [701, 83] on textarea at bounding box center [760, 82] width 119 height 19
type textarea "[GEOGRAPHIC_DATA]"
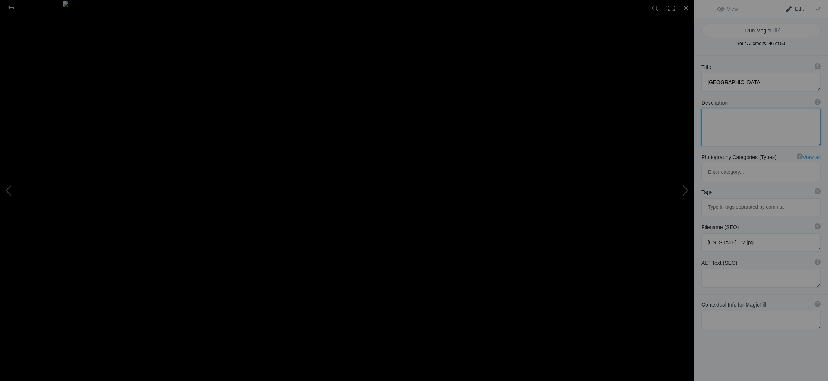
click at [732, 120] on textarea at bounding box center [760, 127] width 119 height 37
type textarea "E"
type textarea "View from the cabin deck at [GEOGRAPHIC_DATA] the lagoon. The magnificent glaci…"
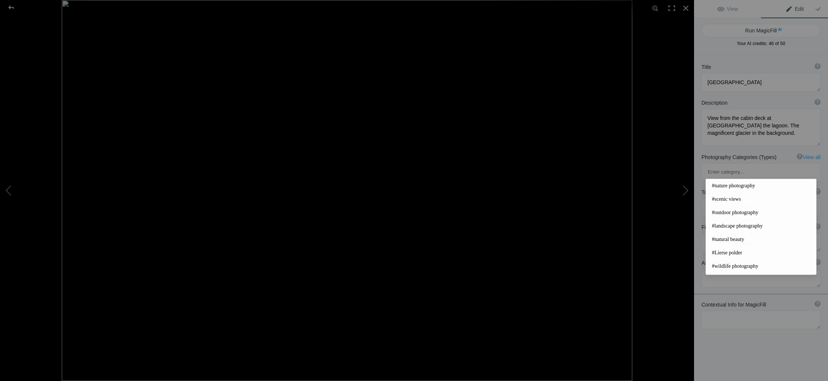
click at [721, 200] on input at bounding box center [761, 206] width 111 height 13
click at [726, 184] on span "#nature photography" at bounding box center [761, 185] width 98 height 7
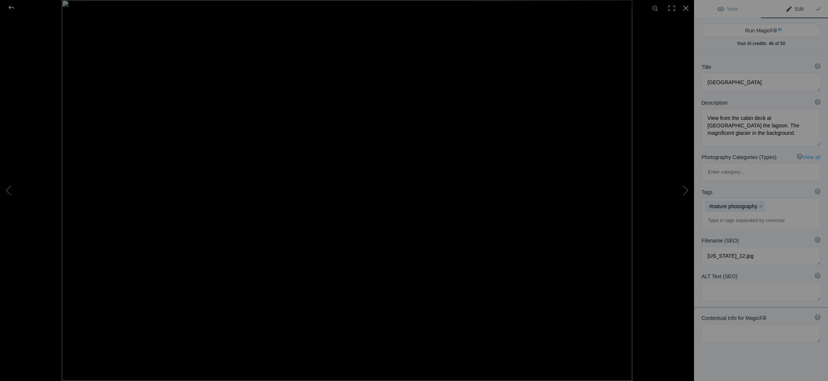
click at [731, 214] on input at bounding box center [761, 220] width 111 height 13
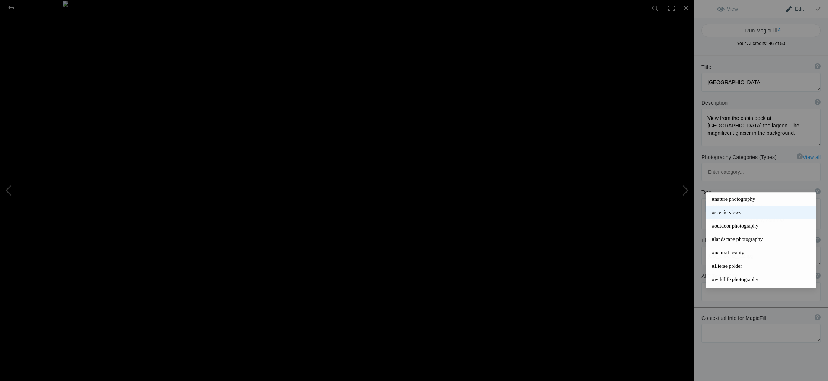
click at [733, 214] on span "#scenic views" at bounding box center [761, 212] width 98 height 7
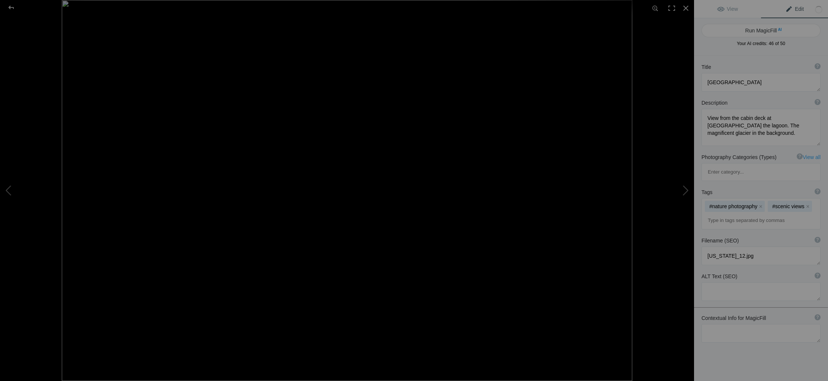
click at [718, 214] on input at bounding box center [761, 220] width 111 height 13
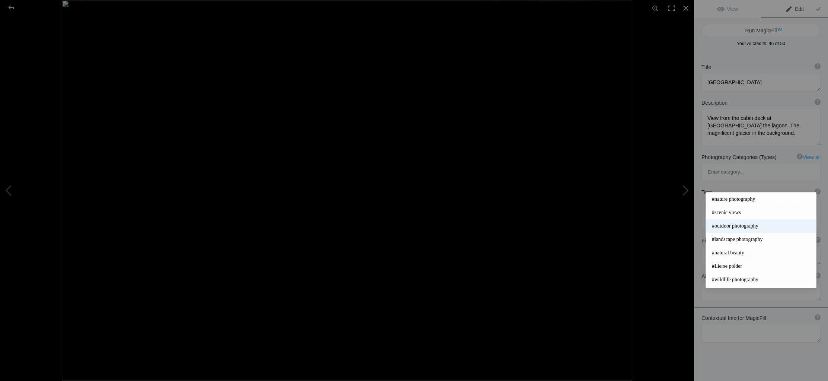
click at [727, 227] on span "#outdoor photography" at bounding box center [761, 225] width 98 height 7
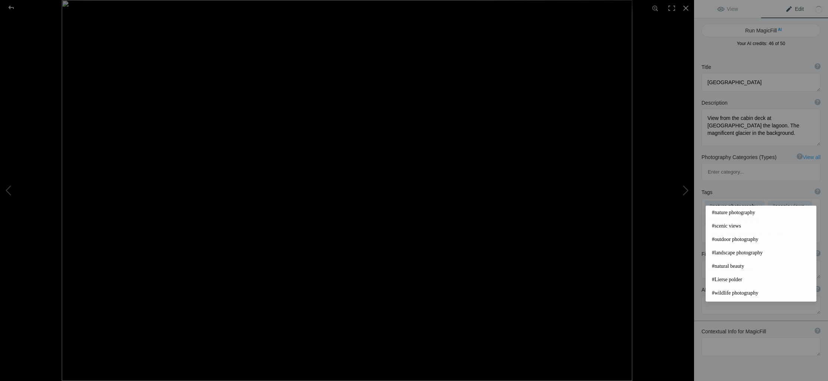
click at [719, 227] on input at bounding box center [761, 233] width 111 height 13
click at [729, 252] on span "#landscape photography" at bounding box center [761, 252] width 98 height 7
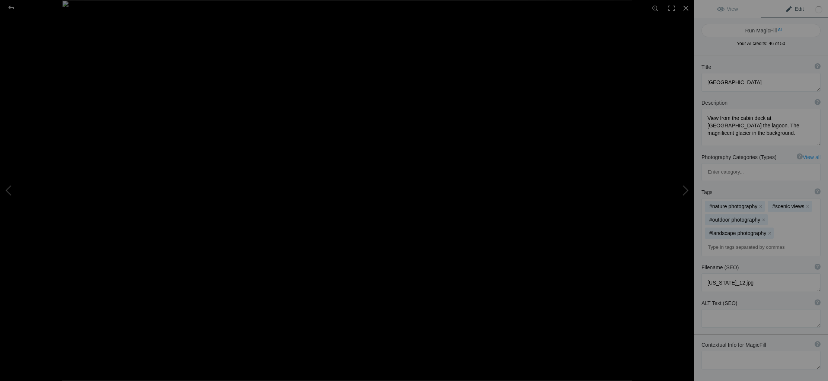
click at [720, 240] on input at bounding box center [761, 246] width 111 height 13
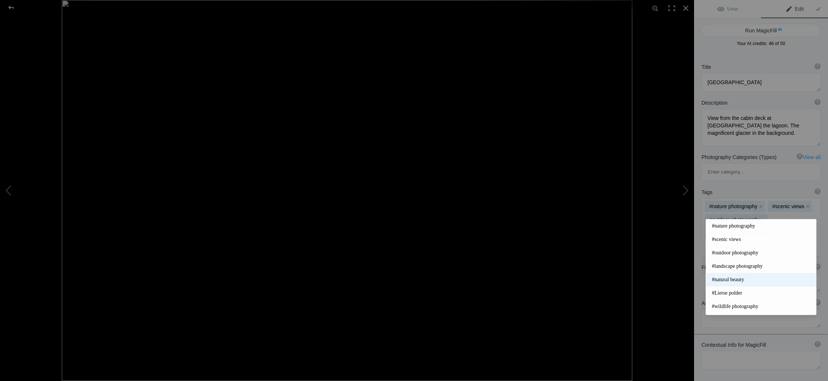
click at [724, 277] on span "#natural beauty" at bounding box center [761, 279] width 98 height 7
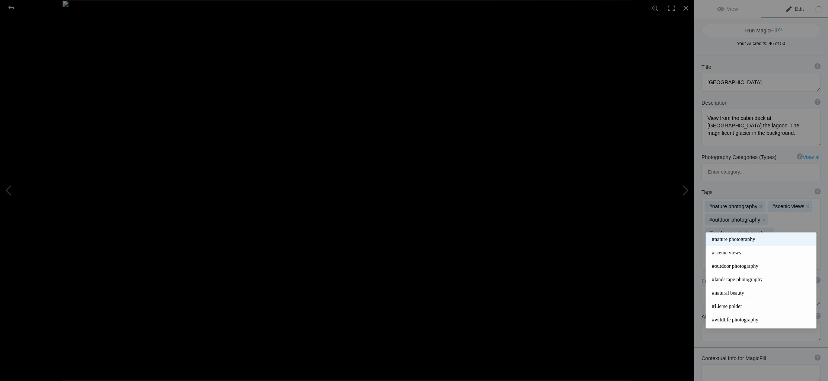
drag, startPoint x: 726, startPoint y: 227, endPoint x: 728, endPoint y: 234, distance: 8.0
click at [726, 254] on input at bounding box center [761, 260] width 111 height 13
click at [732, 258] on span "#tranquil landscape" at bounding box center [761, 255] width 98 height 7
click at [733, 254] on input at bounding box center [761, 260] width 111 height 13
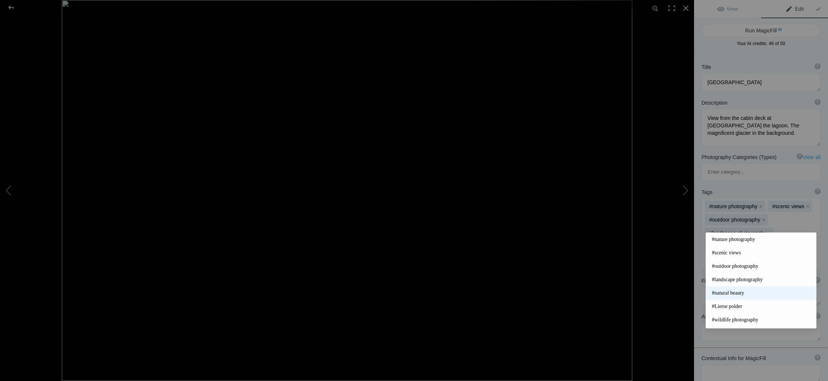
click at [739, 293] on span "#natural beauty" at bounding box center [761, 292] width 98 height 7
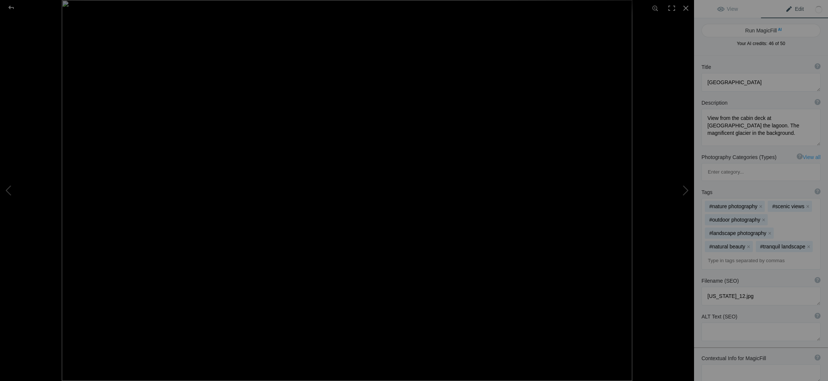
click at [739, 273] on div "Filename (SEO) ? Choose a clear, descriptive filename that accurately represent…" at bounding box center [761, 291] width 134 height 36
click at [738, 254] on input at bounding box center [761, 260] width 111 height 13
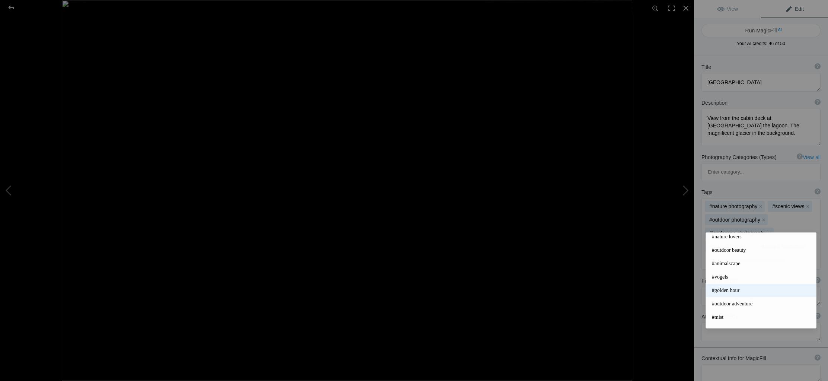
scroll to position [126, 0]
click at [762, 298] on span "#outdoor adventure" at bounding box center [761, 300] width 98 height 7
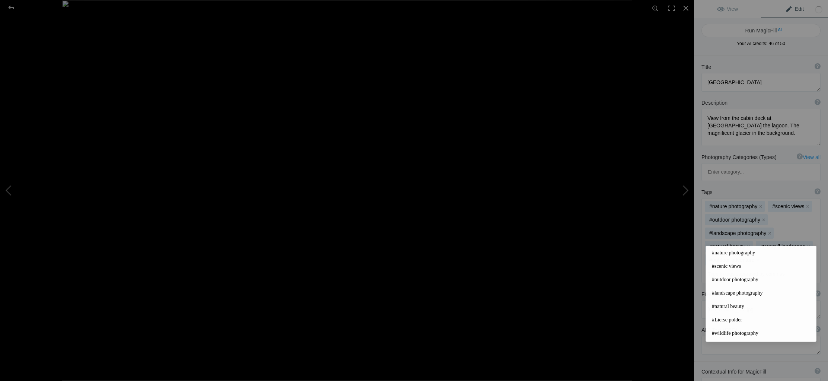
click at [734, 267] on input at bounding box center [761, 273] width 111 height 13
click at [770, 228] on div "#nature photography x #scenic views x #outdoor photography x #landscape photogr…" at bounding box center [761, 240] width 118 height 84
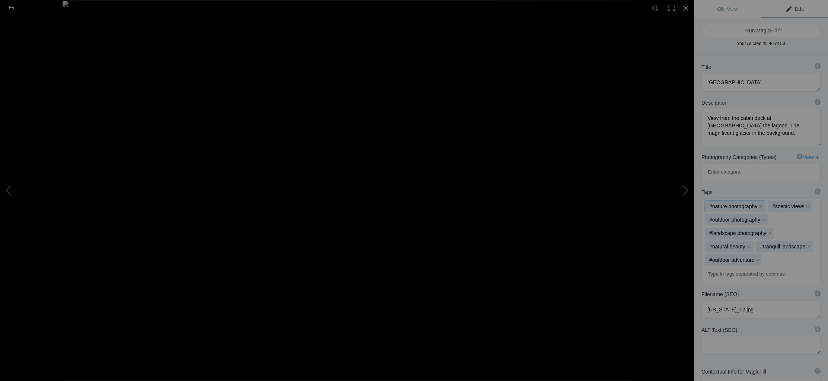
click at [772, 224] on div "#nature photography x #scenic views x #outdoor photography x #landscape photogr…" at bounding box center [761, 240] width 118 height 84
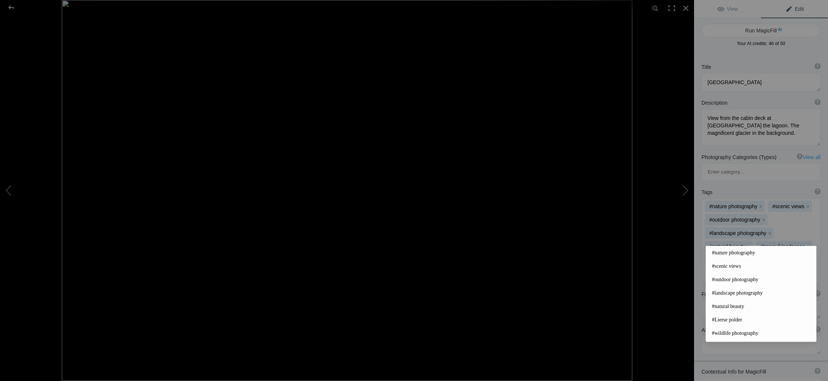
click at [720, 267] on input at bounding box center [761, 273] width 111 height 13
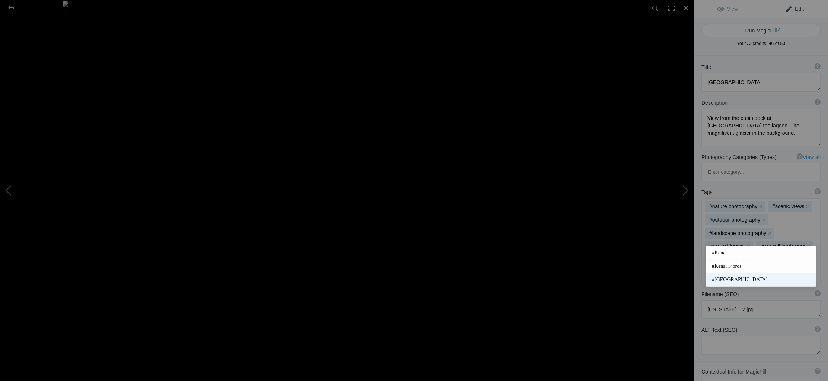
type input "Kenai"
click at [739, 280] on span "#Kenai Glacier Park" at bounding box center [761, 279] width 98 height 7
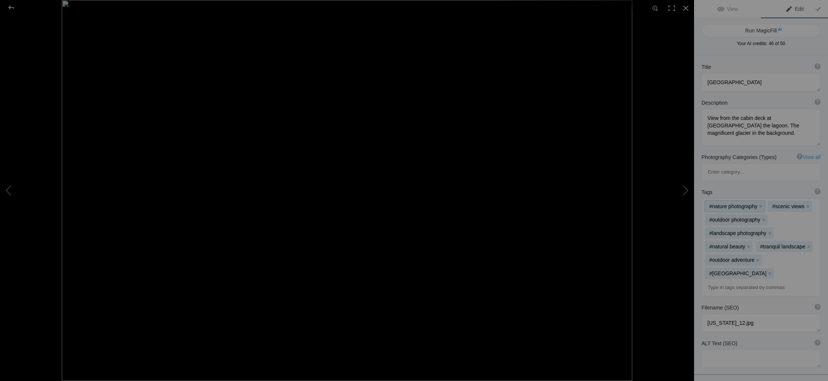
click at [772, 240] on div "#nature photography x #scenic views x #outdoor photography x #landscape photogr…" at bounding box center [761, 247] width 118 height 98
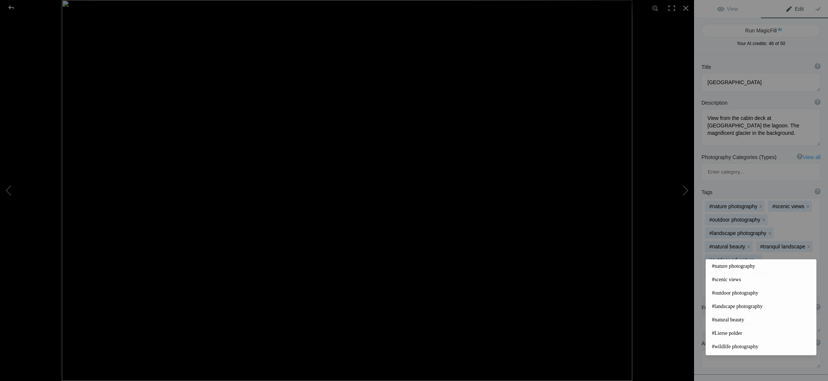
click at [758, 281] on input at bounding box center [761, 287] width 111 height 13
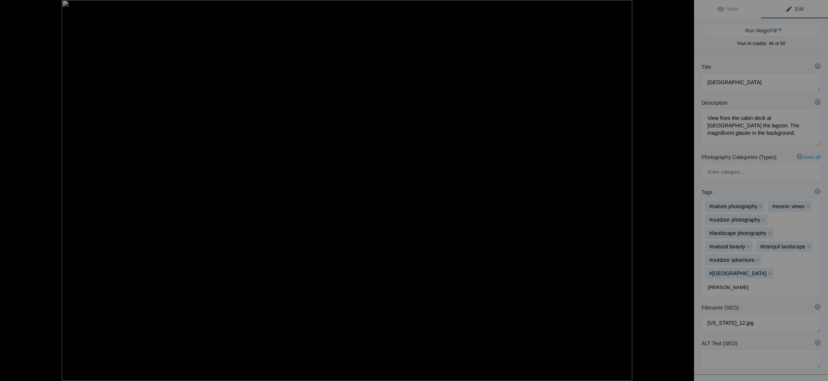
type input "lagoon"
type input "glacieer"
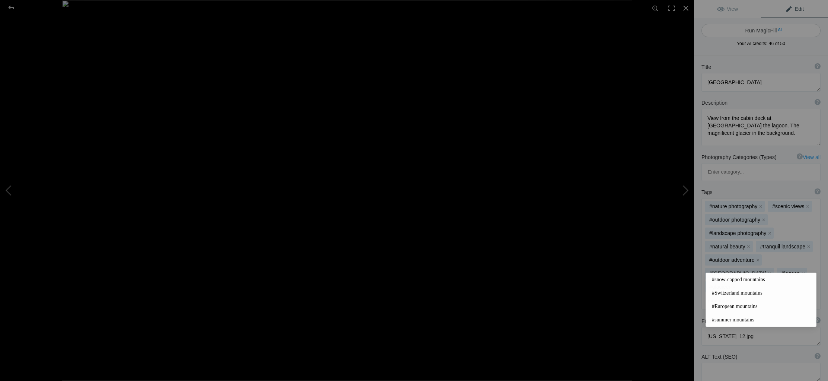
type input "mountains"
click at [776, 30] on button "Run MagicFill AI" at bounding box center [760, 30] width 119 height 13
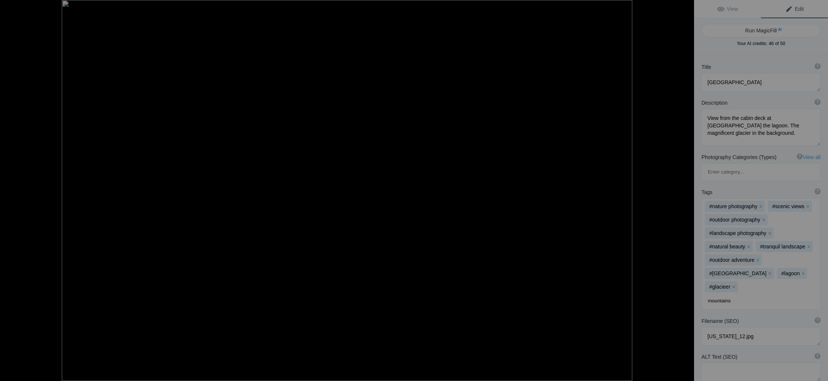
type textarea "Stunning View of [GEOGRAPHIC_DATA] Glacier from the Lodge Deck"
type textarea "Experience the breathtaking beauty of Kenai Fjords National Park from the cabin…"
type textarea "kenai-fjords-glacier-lodge-view.jpg"
type textarea "Scenic view from Kenai Fjords Glacier Lodge overlooking a lagoon with boats, su…"
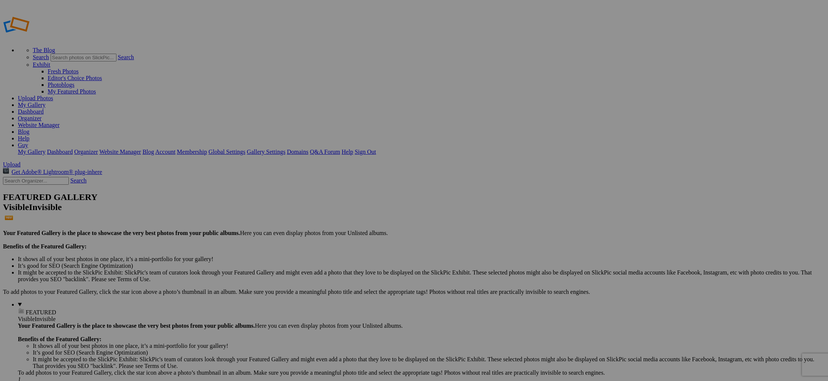
type input "[PERSON_NAME]'s landscape pictures"
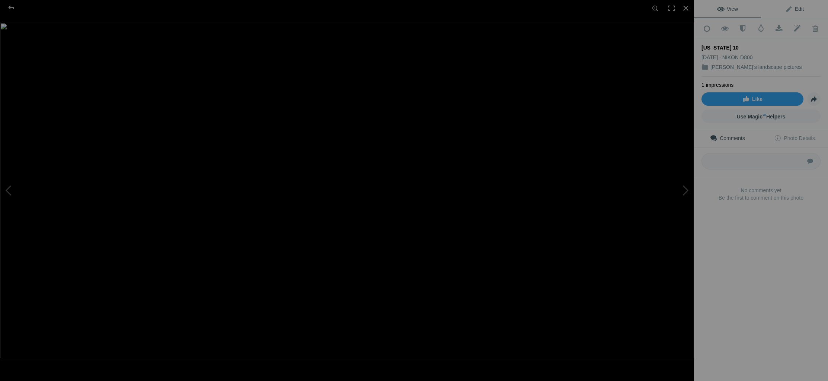
click at [800, 9] on span "Edit" at bounding box center [794, 9] width 19 height 6
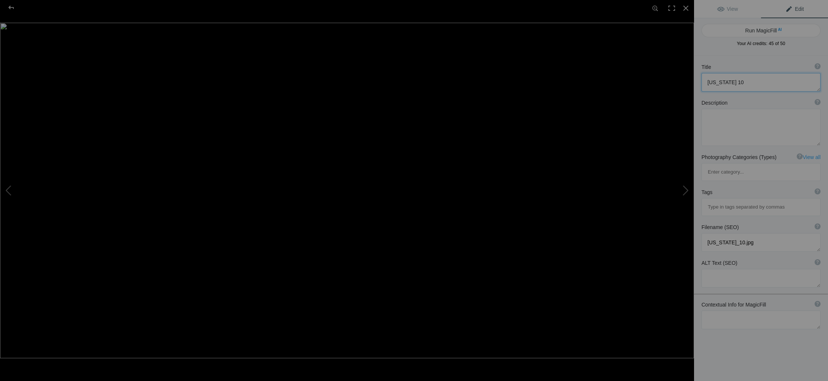
drag, startPoint x: 731, startPoint y: 82, endPoint x: 669, endPoint y: 90, distance: 61.6
click at [698, 81] on div "Title ? Photo title is one of the highest used Search Engine ranking criteria a…" at bounding box center [761, 78] width 134 height 36
type textarea "K"
type textarea "L"
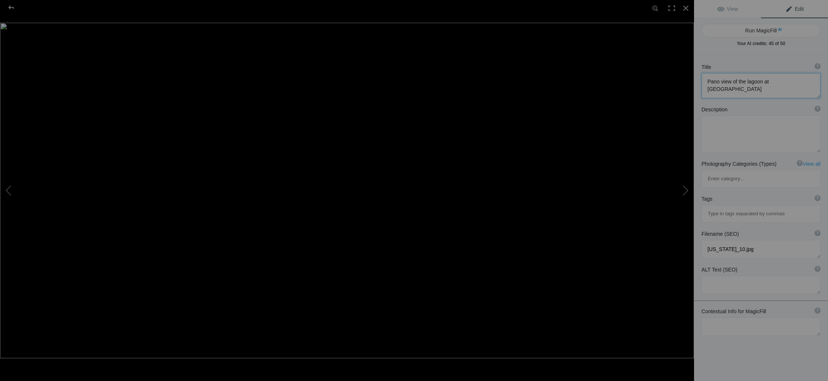
type textarea "Pano view of the lagoon at Kenai Fjords glacier lodge"
click at [731, 125] on textarea at bounding box center [760, 133] width 119 height 37
click at [792, 131] on textarea at bounding box center [760, 133] width 119 height 37
type textarea "Evening view of the lagoon seen from the beach at Kenai Fjords glacier lodge. R…"
click at [747, 210] on input at bounding box center [761, 216] width 111 height 13
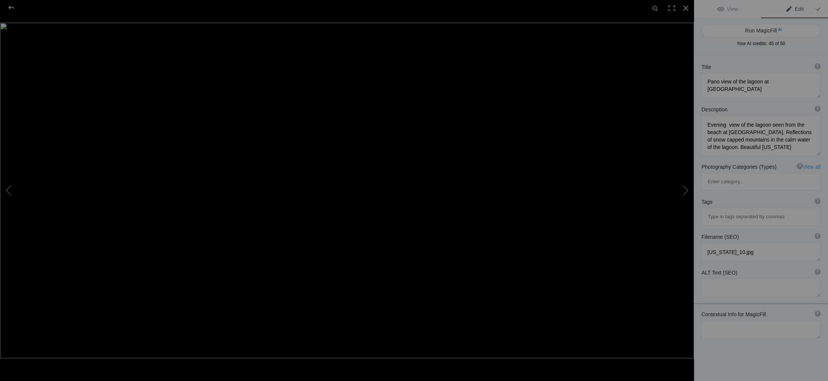
scroll to position [2, 0]
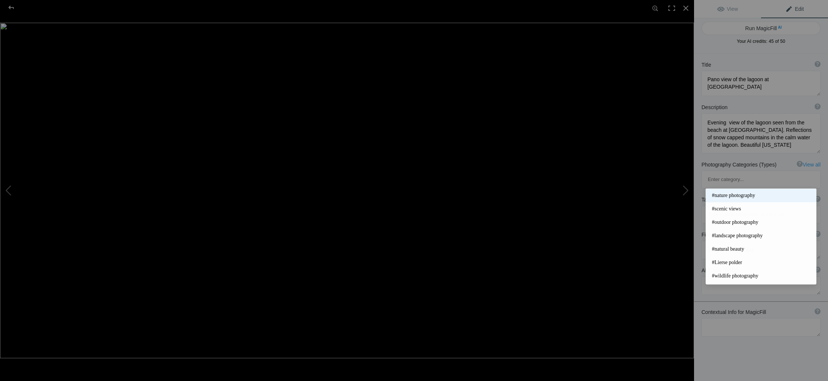
click at [746, 196] on span "#nature photography" at bounding box center [761, 195] width 98 height 7
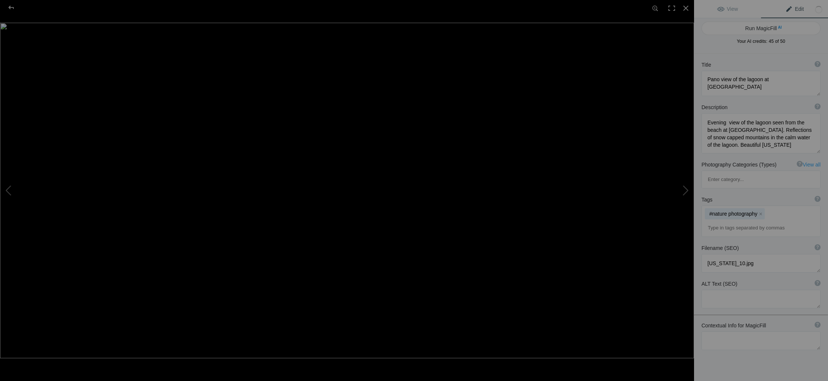
click at [730, 221] on input at bounding box center [761, 227] width 111 height 13
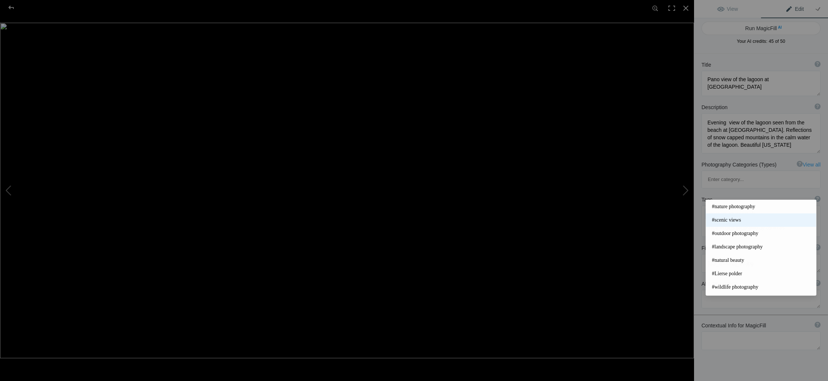
click at [730, 221] on span "#scenic views" at bounding box center [761, 219] width 98 height 7
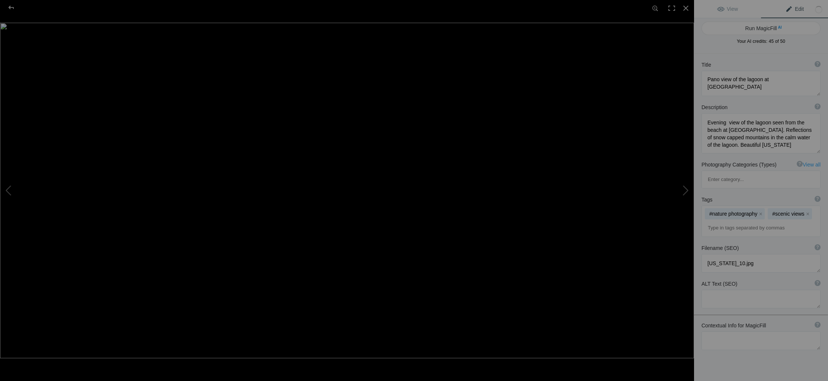
click at [728, 221] on input at bounding box center [761, 227] width 111 height 13
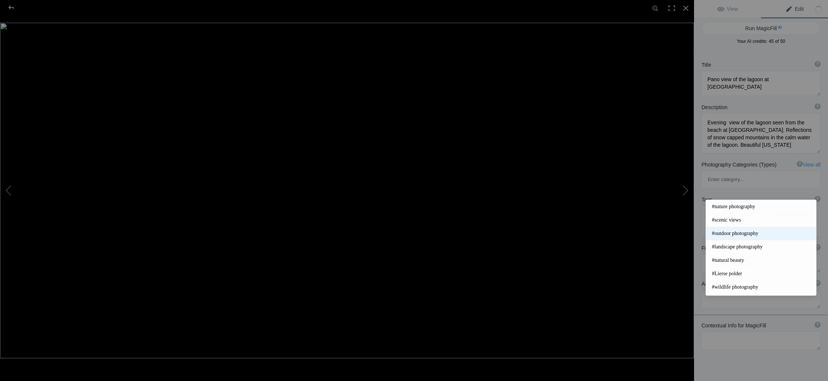
click at [731, 236] on span "#outdoor photography" at bounding box center [761, 233] width 98 height 7
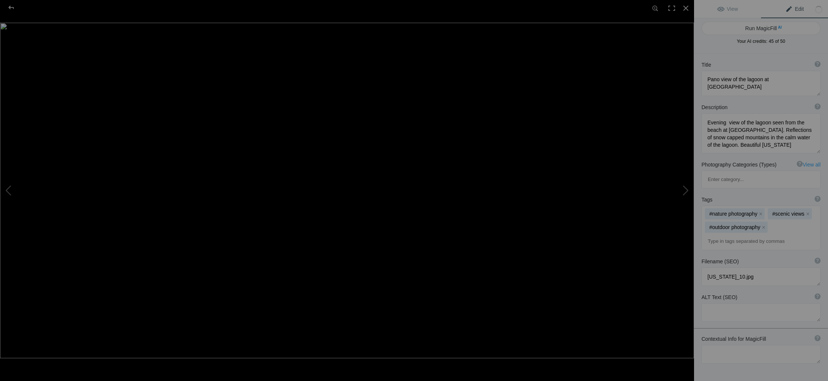
click at [721, 234] on input at bounding box center [761, 240] width 111 height 13
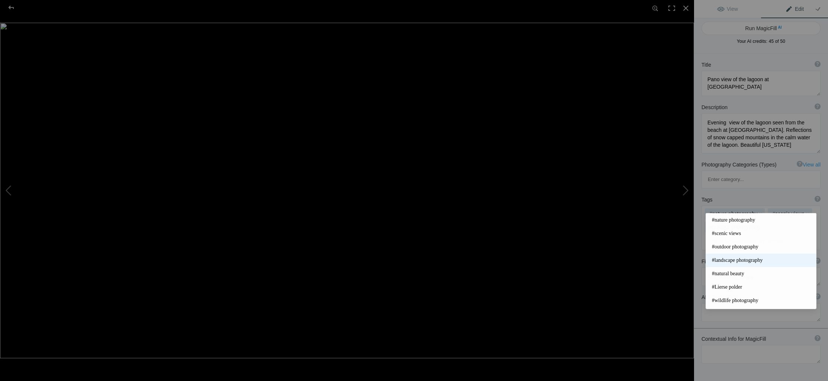
click at [726, 259] on span "#landscape photography" at bounding box center [761, 259] width 98 height 7
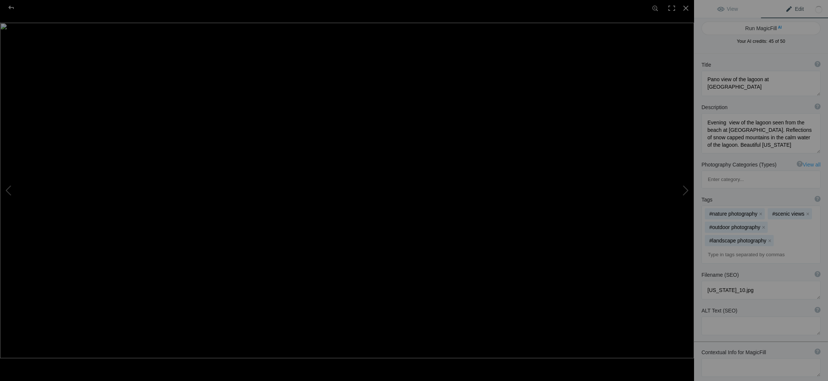
click at [725, 248] on input at bounding box center [761, 254] width 111 height 13
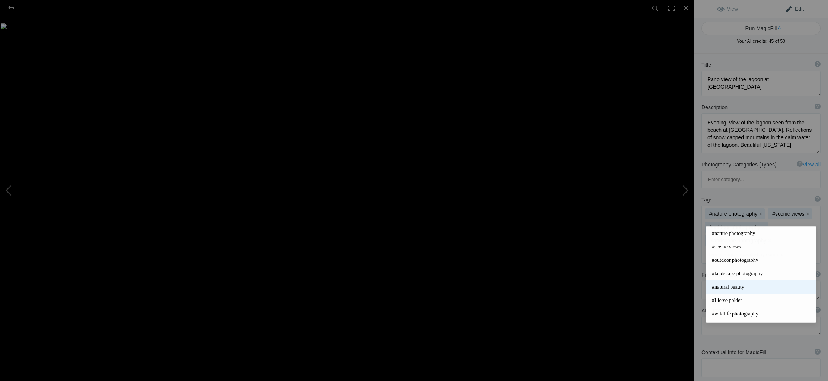
click at [731, 286] on span "#natural beauty" at bounding box center [761, 286] width 98 height 7
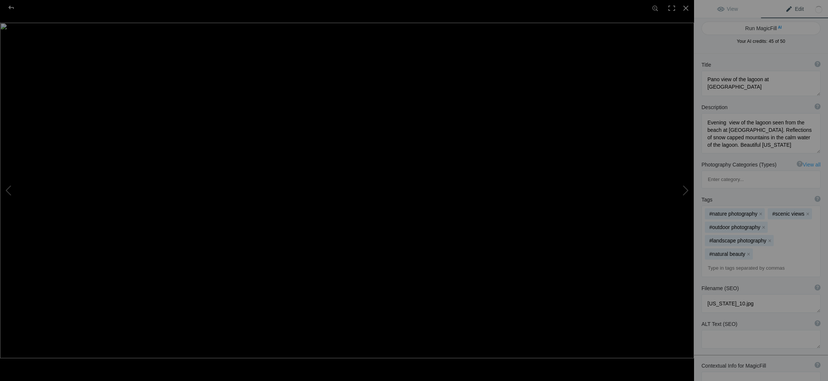
click at [735, 261] on input at bounding box center [761, 267] width 111 height 13
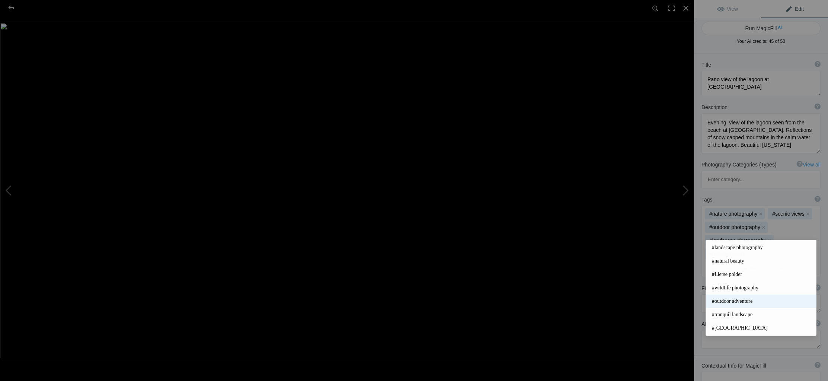
scroll to position [41, 0]
click at [741, 298] on span "#outdoor adventure" at bounding box center [761, 298] width 98 height 7
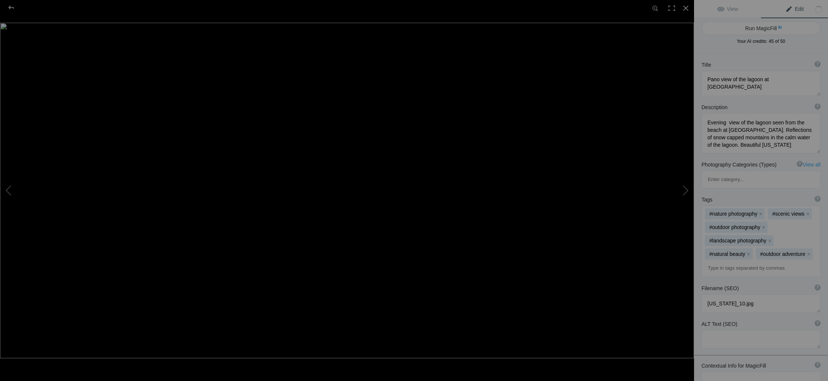
click at [723, 261] on input at bounding box center [761, 267] width 111 height 13
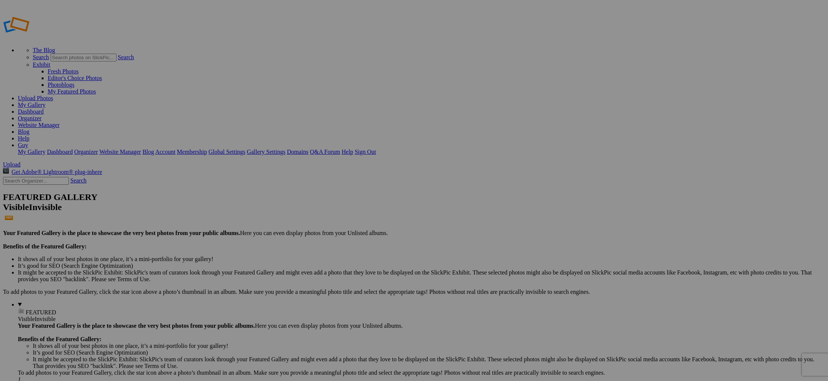
type input "[PERSON_NAME]'s landscape pictures"
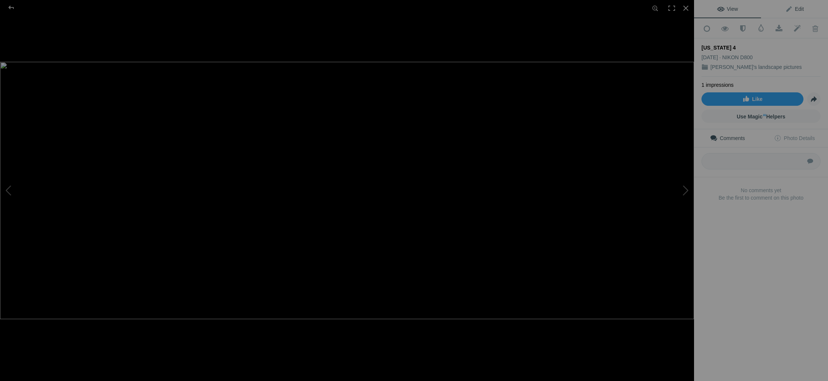
click at [800, 8] on span "Edit" at bounding box center [794, 9] width 19 height 6
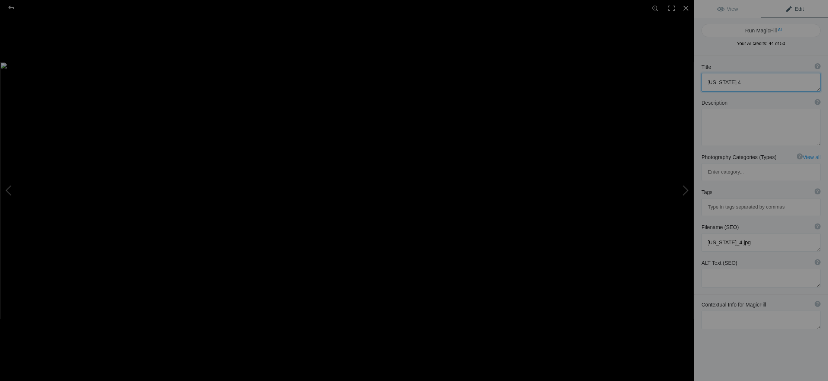
drag, startPoint x: 726, startPoint y: 83, endPoint x: 605, endPoint y: 103, distance: 123.5
click at [704, 82] on textarea at bounding box center [760, 82] width 119 height 19
type textarea "On Denali highway"
click at [718, 118] on textarea at bounding box center [760, 127] width 119 height 37
type textarea "Pano view of the [US_STATE] Range taken from the Denali highway. The immense pl…"
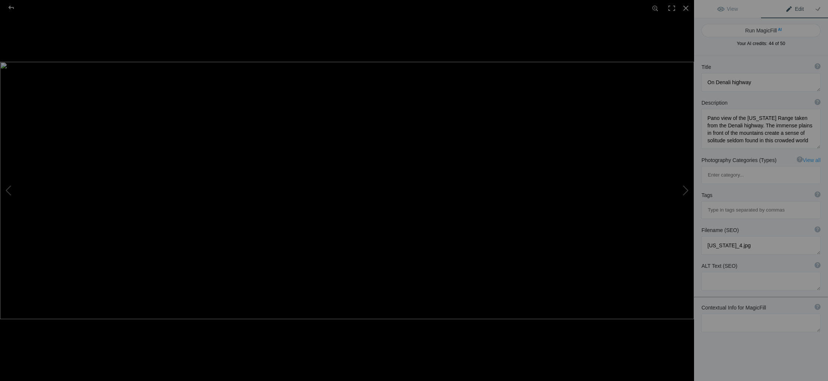
click at [741, 203] on input at bounding box center [761, 209] width 111 height 13
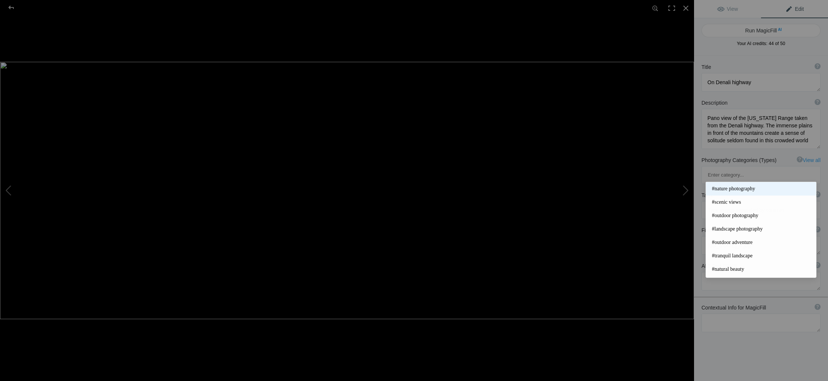
click at [738, 192] on mat-option "#nature photography" at bounding box center [761, 188] width 110 height 13
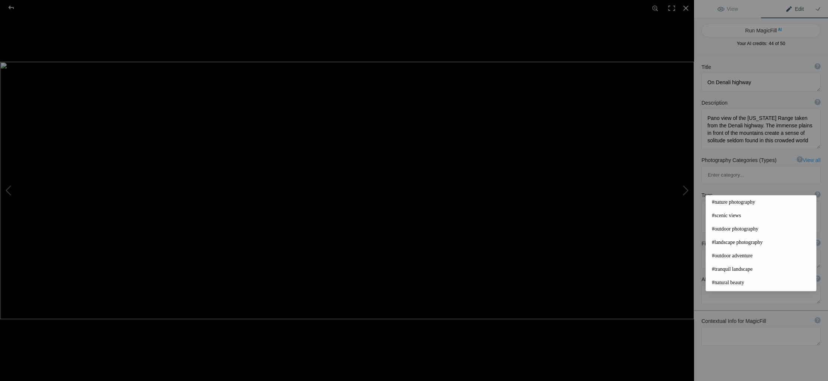
click at [728, 217] on input at bounding box center [761, 223] width 111 height 13
click at [724, 216] on span "#scenic views" at bounding box center [761, 215] width 98 height 7
click at [734, 217] on input at bounding box center [761, 223] width 111 height 13
click at [728, 229] on span "#outdoor photography" at bounding box center [761, 228] width 98 height 7
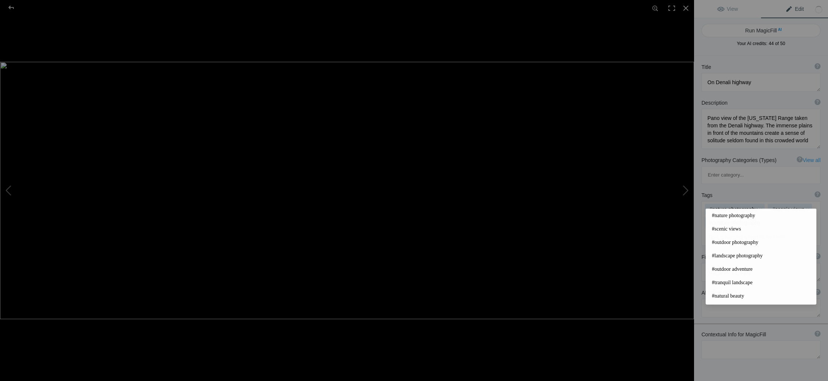
click at [722, 230] on input at bounding box center [761, 236] width 111 height 13
click at [726, 253] on span "#landscape photography" at bounding box center [761, 255] width 98 height 7
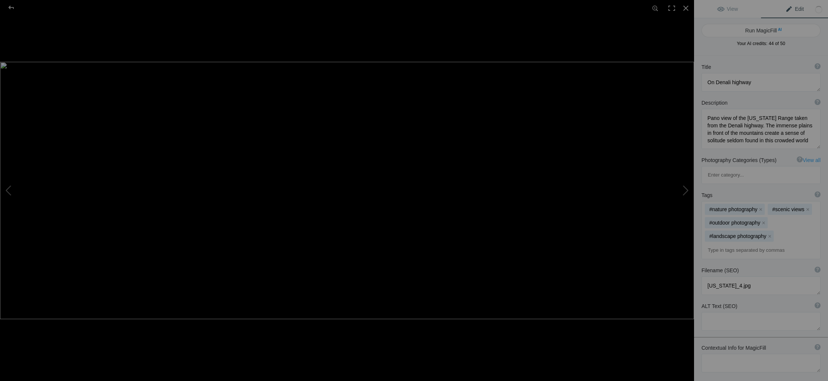
click at [722, 243] on input at bounding box center [761, 249] width 111 height 13
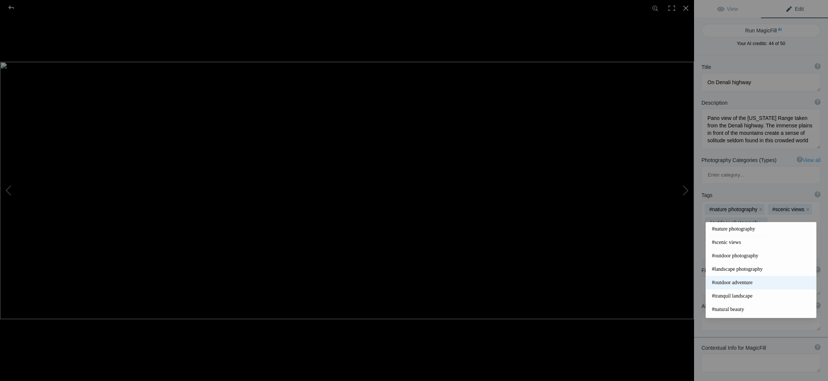
click at [733, 281] on span "#outdoor adventure" at bounding box center [761, 282] width 98 height 7
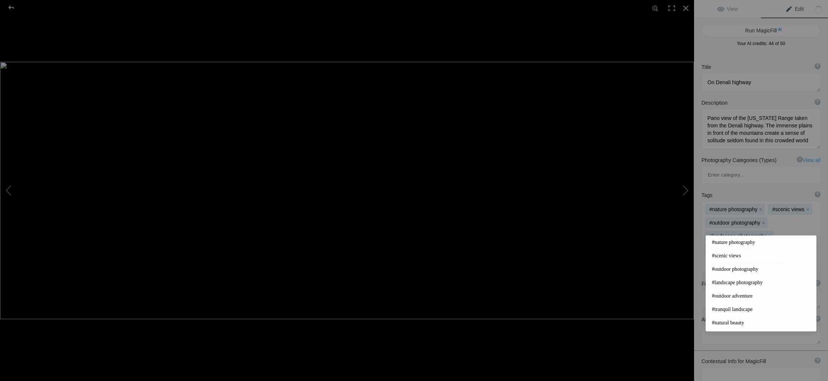
click at [732, 257] on input at bounding box center [761, 263] width 111 height 13
drag, startPoint x: 733, startPoint y: 309, endPoint x: 732, endPoint y: 287, distance: 22.0
click at [733, 309] on span "#tranquil landscape" at bounding box center [761, 309] width 98 height 7
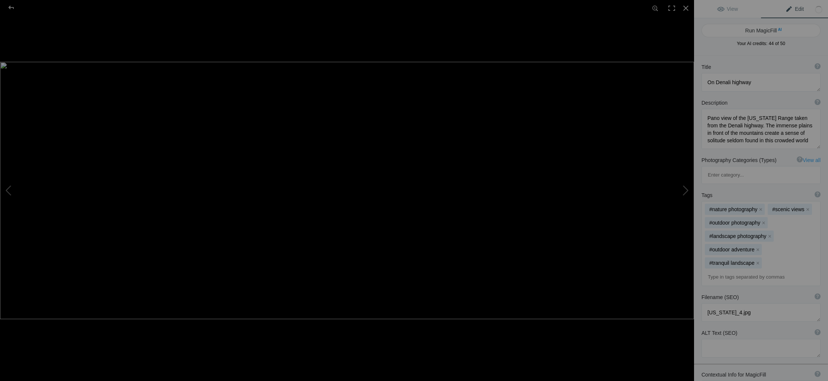
click at [739, 270] on input at bounding box center [761, 276] width 111 height 13
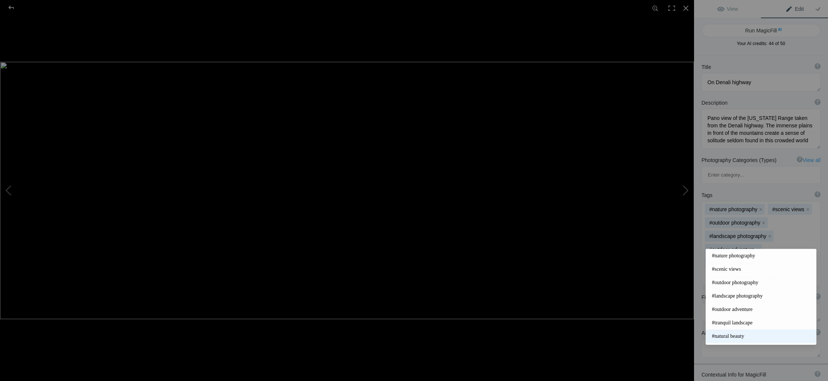
click at [739, 333] on span "#natural beauty" at bounding box center [761, 335] width 98 height 7
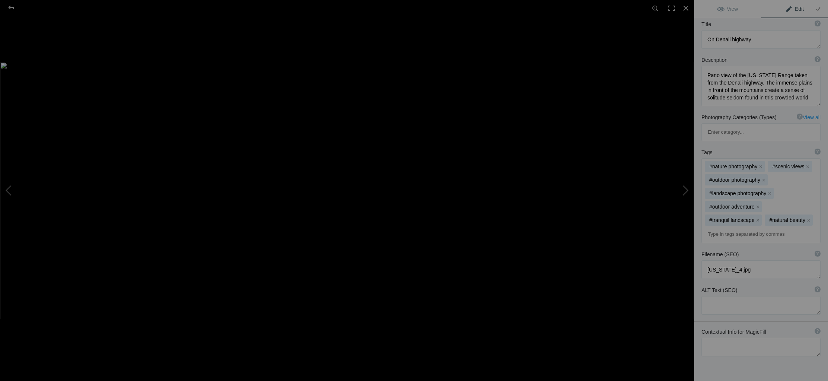
scroll to position [56, 0]
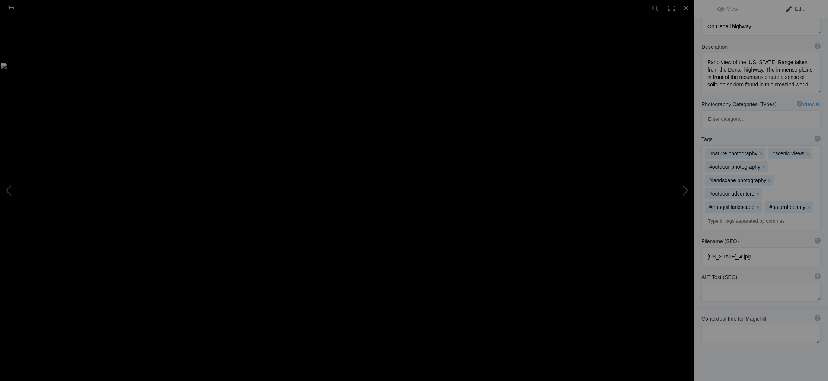
click at [731, 214] on input at bounding box center [761, 220] width 111 height 13
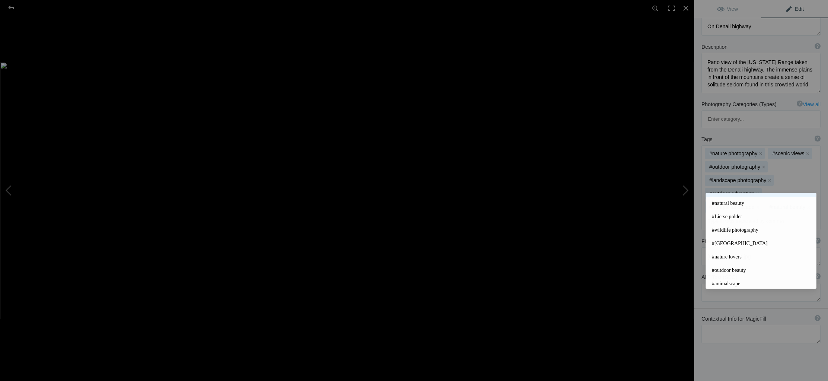
scroll to position [123, 0]
click at [736, 226] on span "#outdoor beauty" at bounding box center [761, 224] width 98 height 7
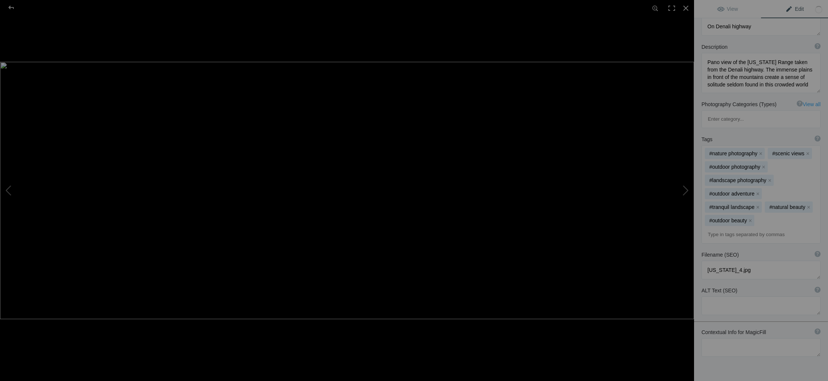
scroll to position [55, 0]
click at [730, 228] on input at bounding box center [761, 234] width 111 height 13
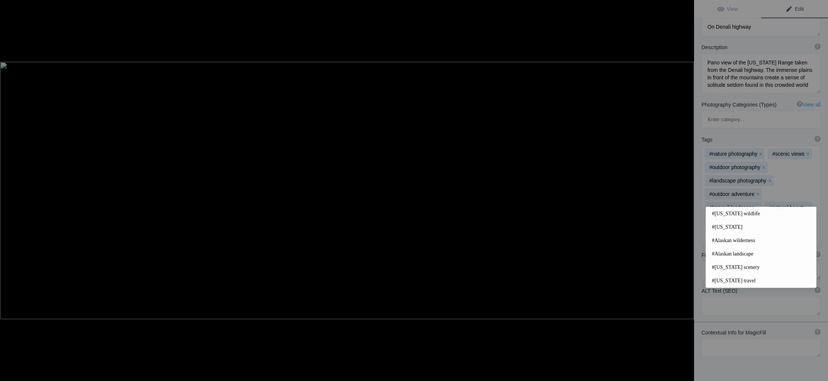
type input "[US_STATE]"
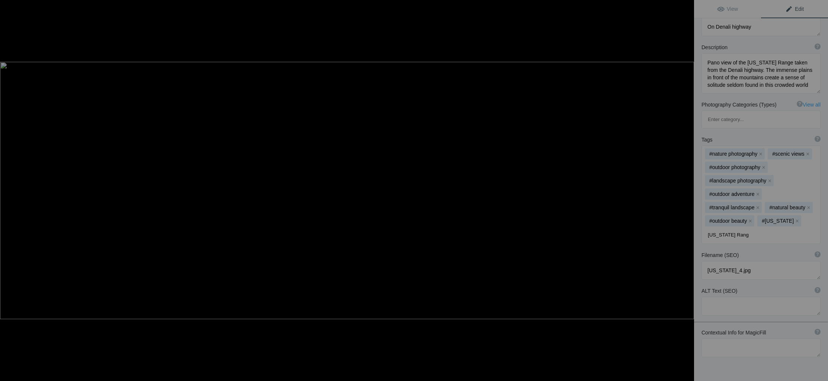
type input "Alaska Range"
type input "Denali highway"
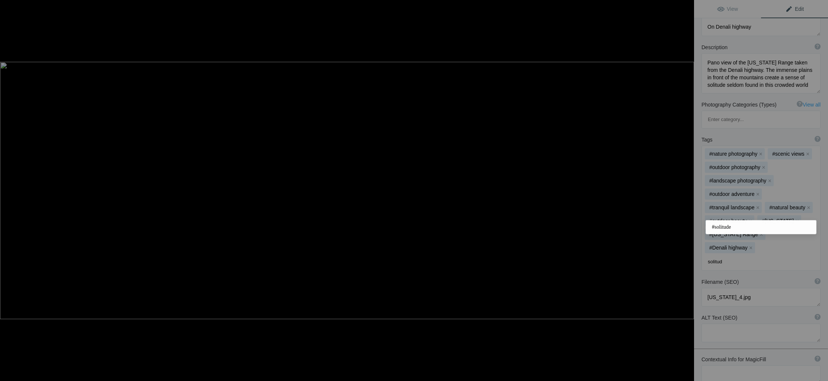
type input "solitude"
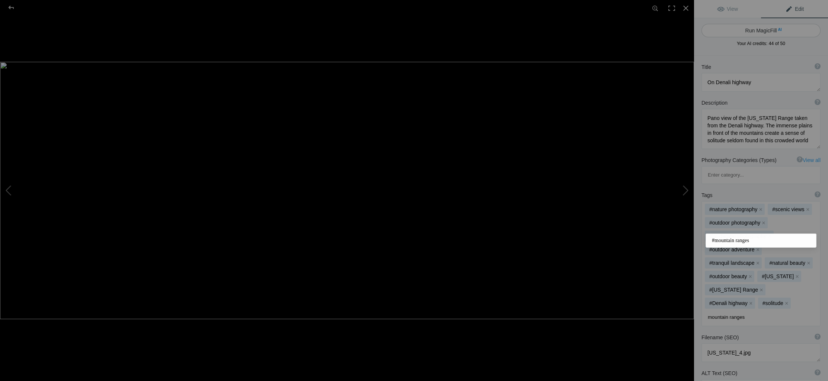
type input "mountain ranges"
click at [758, 31] on button "Run MagicFill AI" at bounding box center [760, 30] width 119 height 13
type textarea "Breathtaking Panorama of the [US_STATE] Range from [GEOGRAPHIC_DATA]"
type textarea "Experience the stunning beauty of the Alaska Range captured from the Denali Hig…"
type textarea "alaska-range-panorama-denali-highway.jpg"
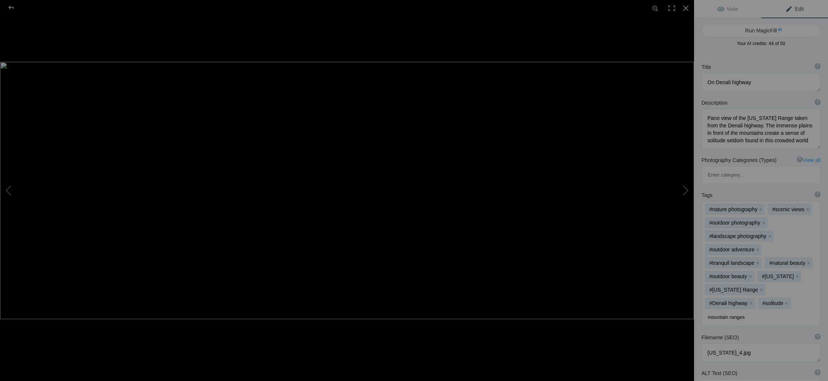
type textarea "Panoramic view of the Alaska Range from Denali Highway, showcasing vast plains …"
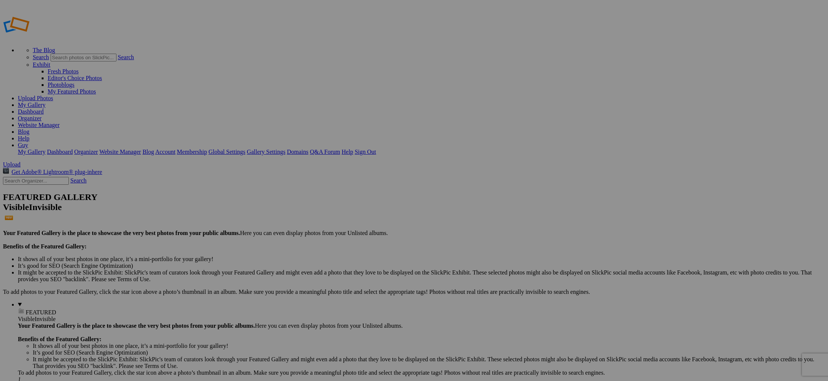
type input "[PERSON_NAME]'s landscape pictures"
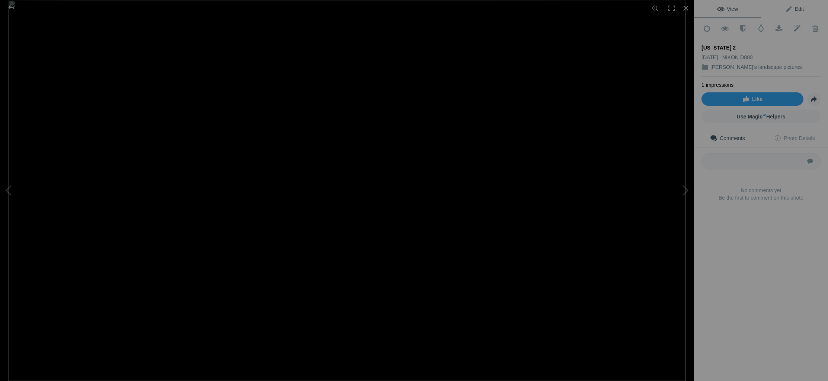
click at [799, 8] on span "Edit" at bounding box center [794, 9] width 19 height 6
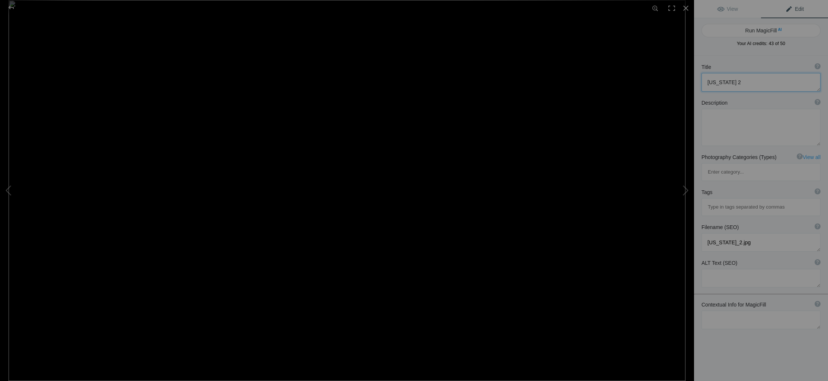
drag, startPoint x: 728, startPoint y: 82, endPoint x: 699, endPoint y: 83, distance: 29.0
click at [699, 83] on div "Title ? Photo title is one of the highest used Search Engine ranking criteria a…" at bounding box center [761, 78] width 134 height 36
type textarea "Denali Highway"
click at [731, 119] on textarea at bounding box center [760, 127] width 119 height 37
type textarea "The Denali highway in all it's beauty"
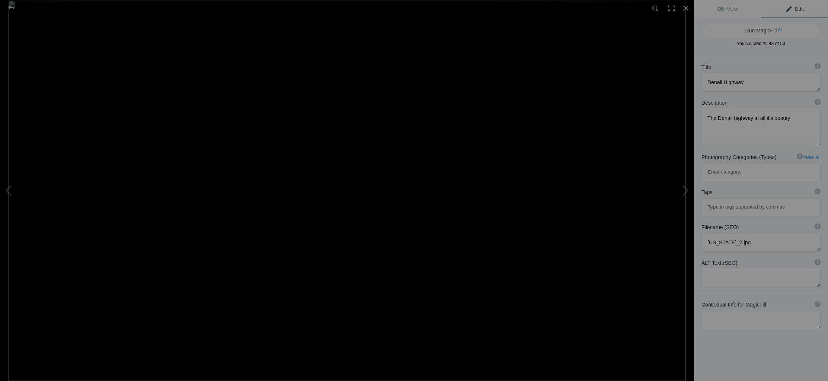
click at [729, 200] on input at bounding box center [761, 206] width 111 height 13
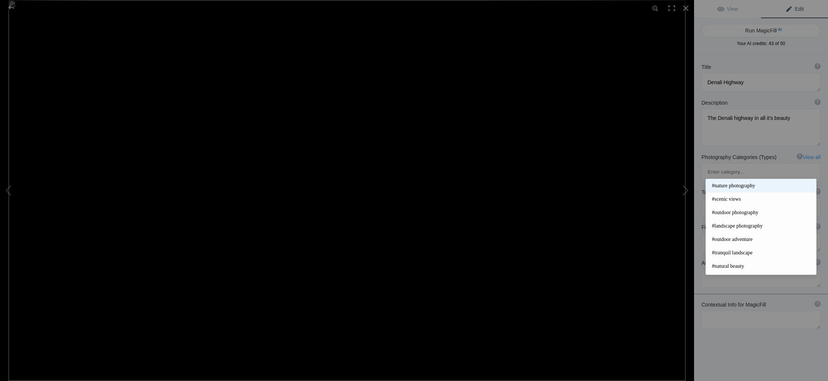
click at [725, 187] on span "#nature photography" at bounding box center [761, 185] width 98 height 7
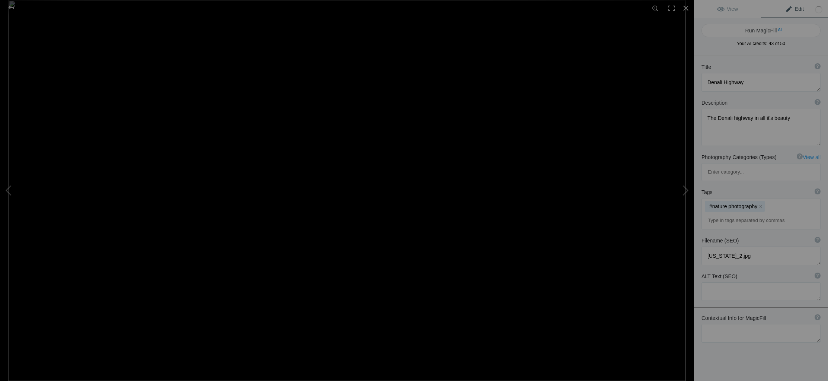
click at [720, 214] on input at bounding box center [761, 220] width 111 height 13
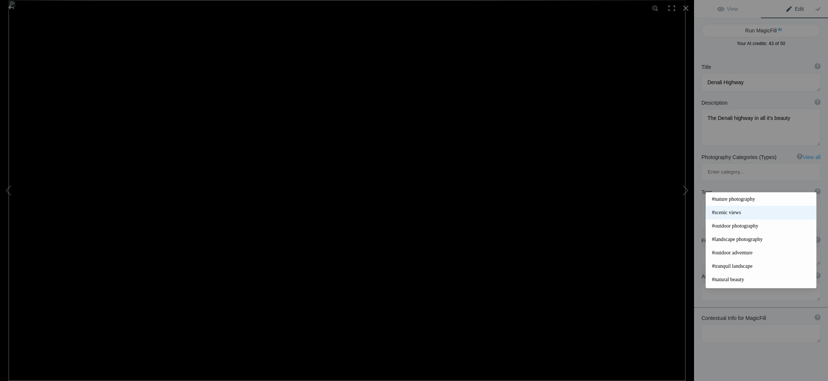
click at [718, 210] on span "#scenic views" at bounding box center [761, 212] width 98 height 7
click at [721, 214] on input at bounding box center [761, 220] width 111 height 13
click at [727, 227] on span "#outdoor photography" at bounding box center [761, 225] width 98 height 7
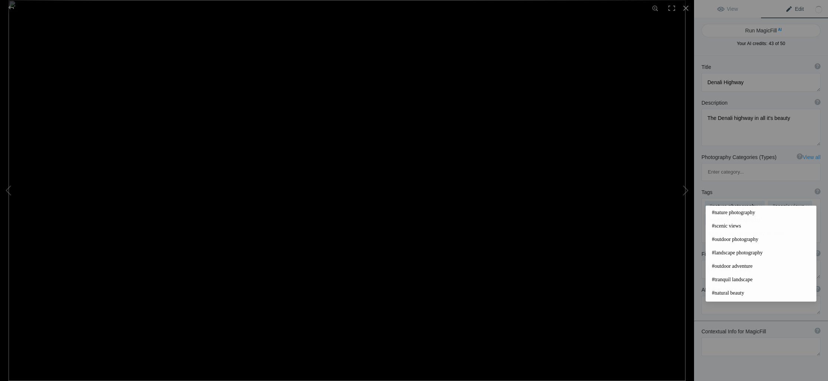
click at [723, 227] on input at bounding box center [761, 233] width 111 height 13
click at [729, 254] on span "#landscape photography" at bounding box center [761, 252] width 98 height 7
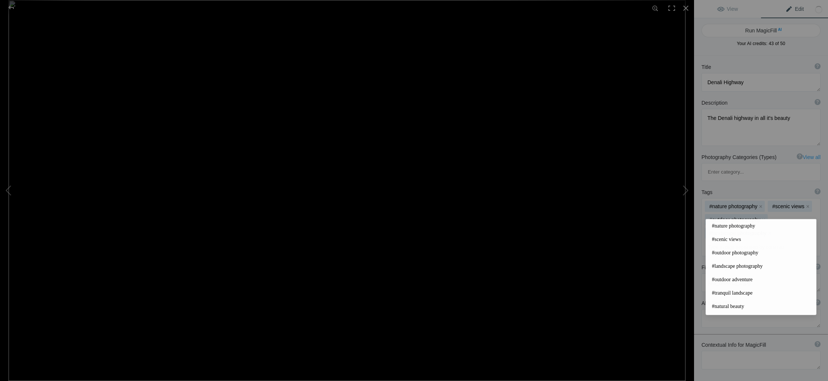
click at [724, 240] on input at bounding box center [761, 246] width 111 height 13
click at [729, 277] on span "#outdoor adventure" at bounding box center [761, 279] width 98 height 7
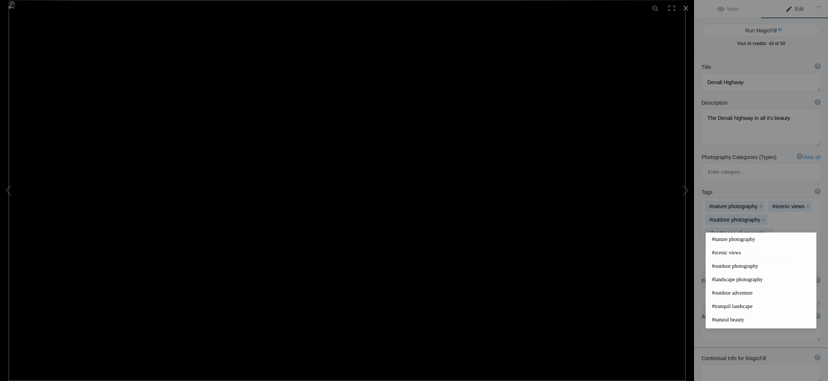
click at [729, 254] on input at bounding box center [761, 260] width 111 height 13
click at [734, 306] on span "#tranquil landscape" at bounding box center [761, 306] width 98 height 7
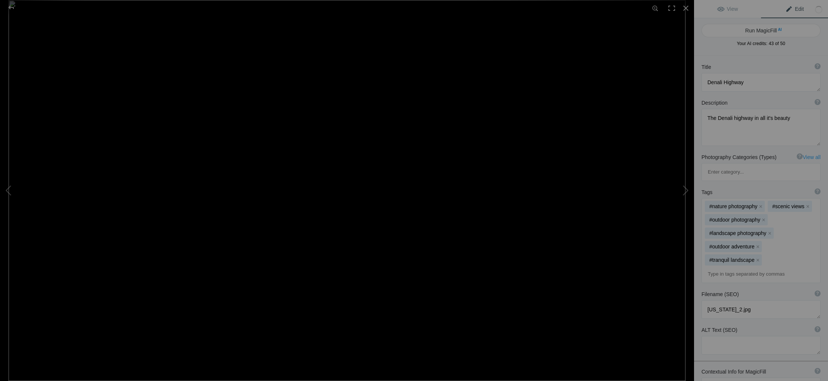
click at [728, 267] on input at bounding box center [761, 273] width 111 height 13
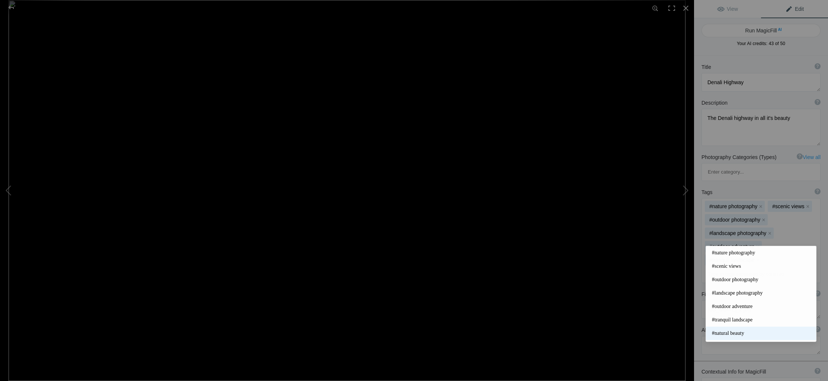
click at [733, 330] on span "#natural beauty" at bounding box center [761, 332] width 98 height 7
click at [725, 267] on input at bounding box center [761, 273] width 111 height 13
click at [735, 310] on span "#outdoor beauty" at bounding box center [761, 310] width 98 height 7
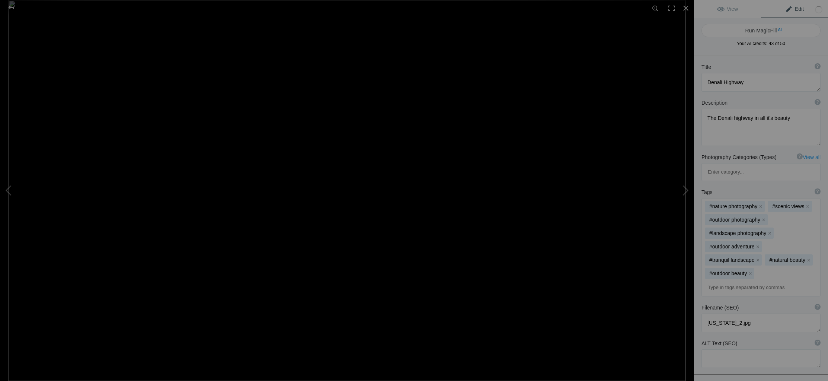
click at [726, 281] on input at bounding box center [761, 287] width 111 height 13
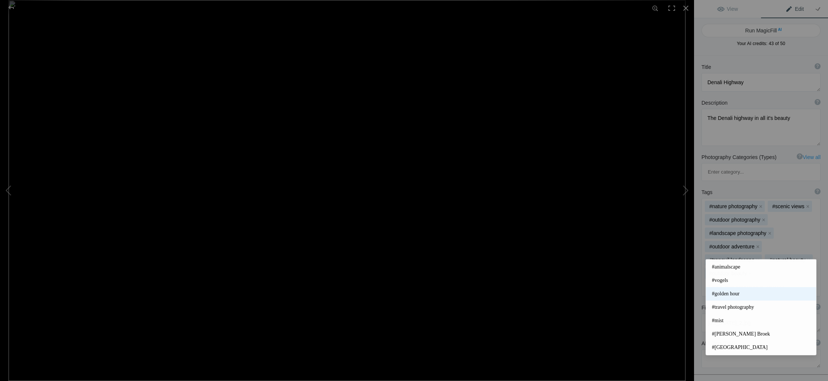
scroll to position [163, 0]
click at [736, 303] on span "#travel photography" at bounding box center [761, 303] width 98 height 7
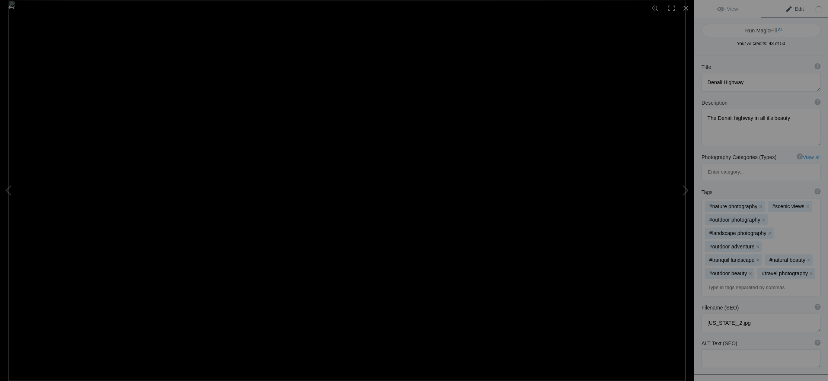
click at [732, 281] on input at bounding box center [761, 287] width 111 height 13
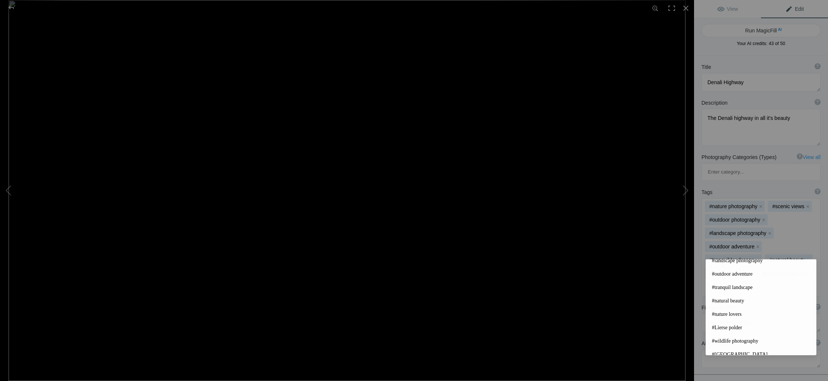
scroll to position [0, 0]
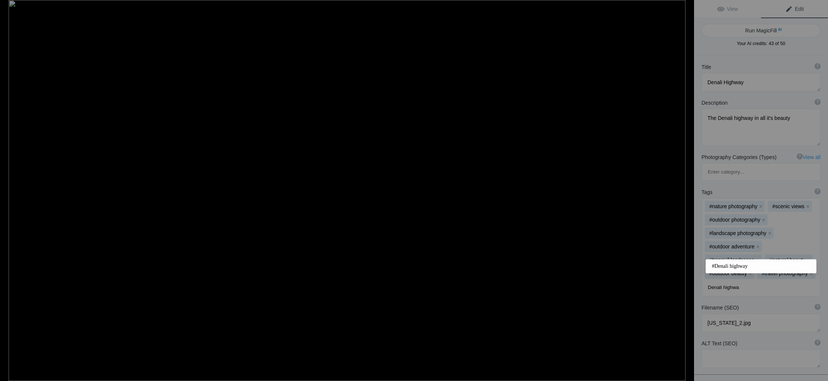
type input "Denali highway"
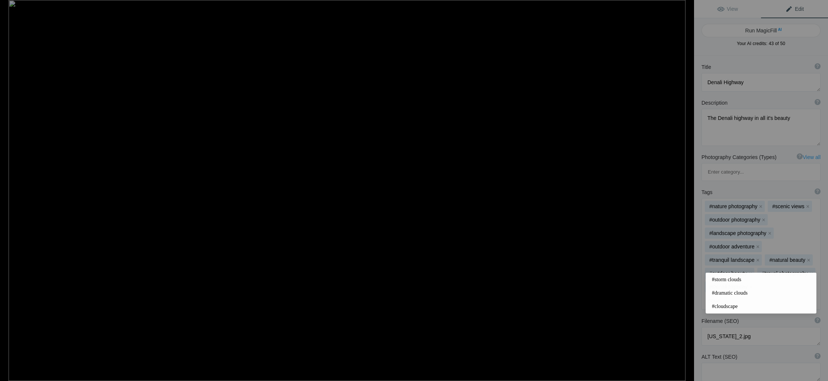
type input "clouds"
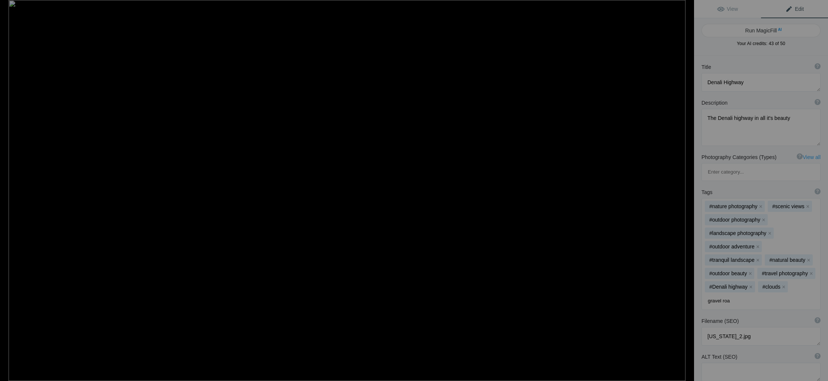
type input "gravel road"
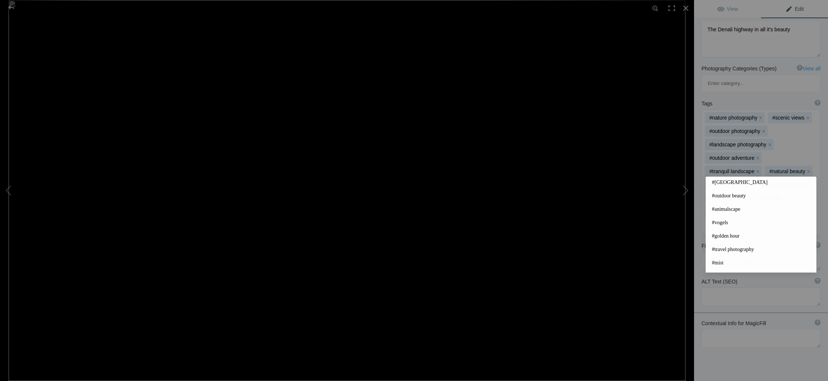
scroll to position [134, 0]
click at [754, 173] on div "#nature photography x #scenic views x #outdoor photography x #landscape photogr…" at bounding box center [761, 172] width 118 height 124
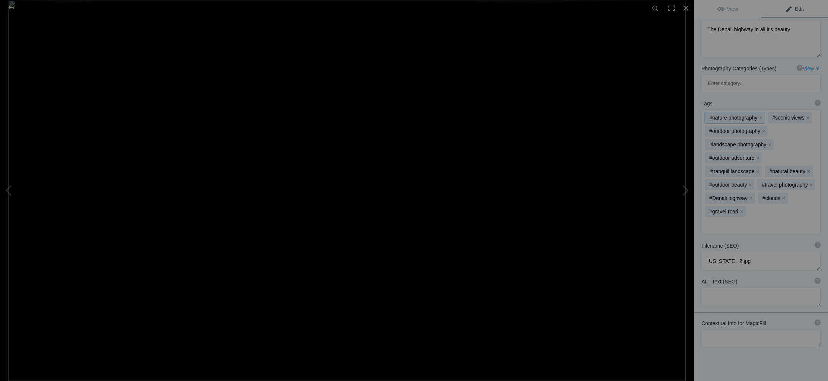
click at [758, 176] on div "#nature photography x #scenic views x #outdoor photography x #landscape photogr…" at bounding box center [761, 172] width 118 height 124
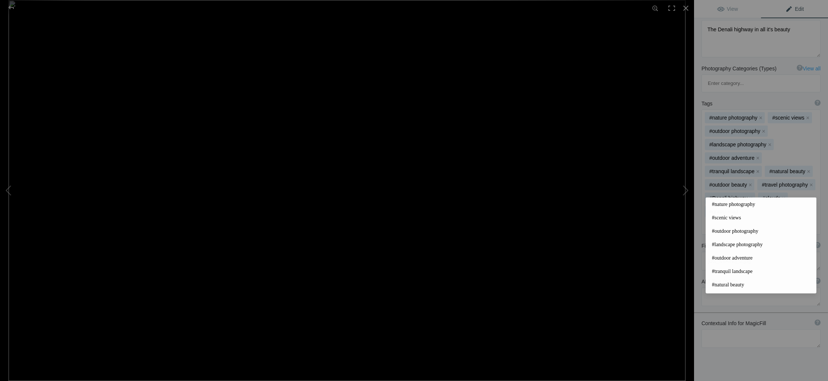
click at [720, 219] on input at bounding box center [761, 225] width 111 height 13
type input "[US_STATE]"
click at [742, 243] on span "#Alaskan landscape" at bounding box center [761, 244] width 98 height 7
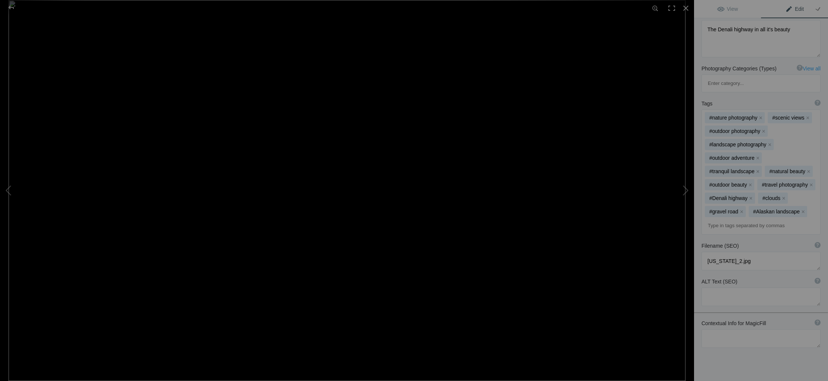
click at [722, 219] on input at bounding box center [761, 225] width 111 height 13
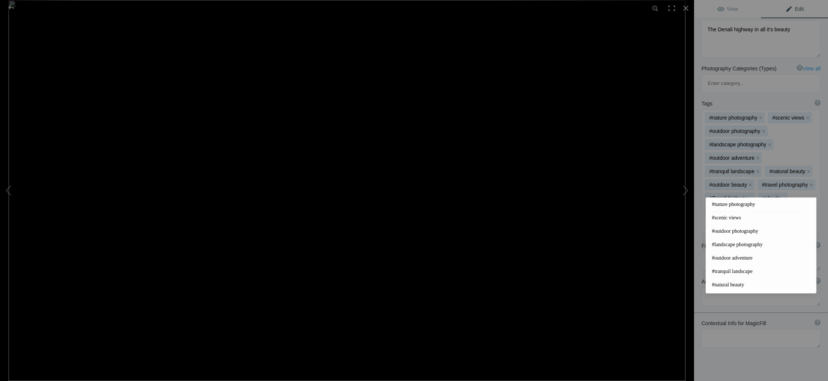
click at [781, 356] on div "Title ? Photo title is one of the highest used Search Engine ranking criteria a…" at bounding box center [761, 189] width 134 height 444
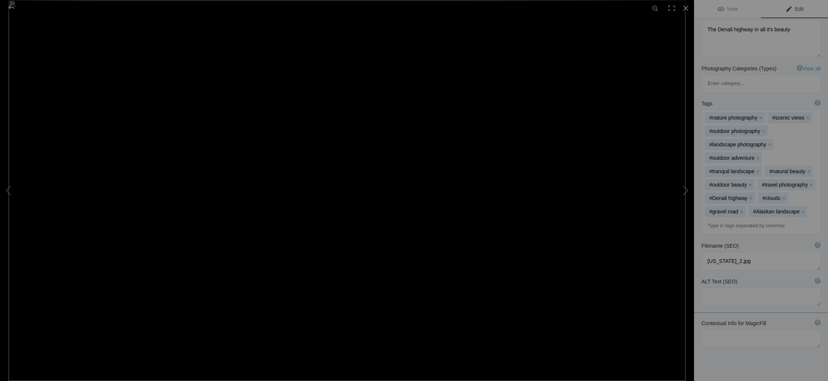
scroll to position [0, 0]
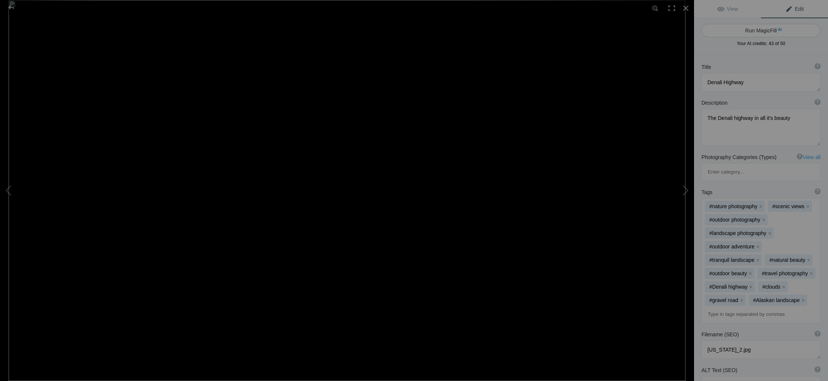
click at [781, 32] on button "Run MagicFill AI" at bounding box center [760, 30] width 119 height 13
type textarea "Scenic View of [GEOGRAPHIC_DATA] in [US_STATE]"
type textarea "Experience the breathtaking beauty of Denali Highway, a stunning route that sho…"
type textarea "denali-highway-scenic-view.jpg"
type textarea "A scenic view of Denali Highway in Alaska, featuring a gravel road surrounded b…"
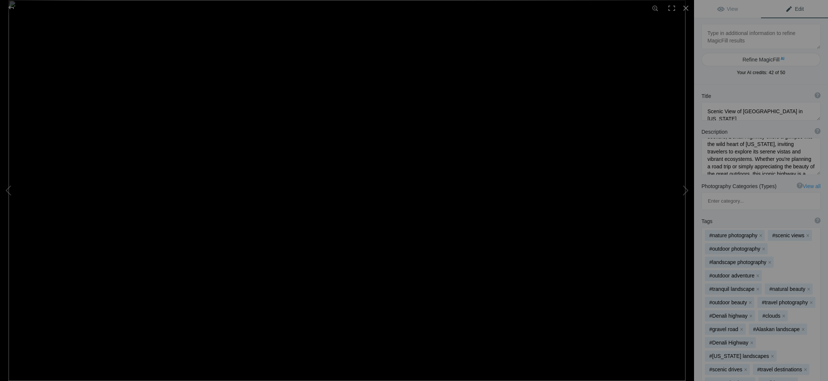
scroll to position [78, 0]
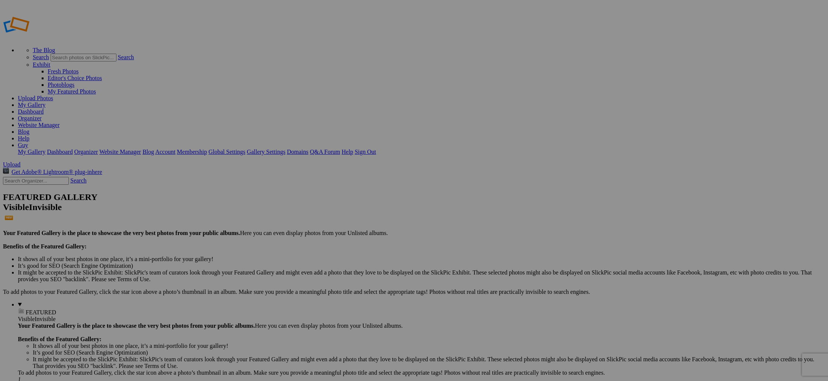
type input "[PERSON_NAME]'s landscape pictures"
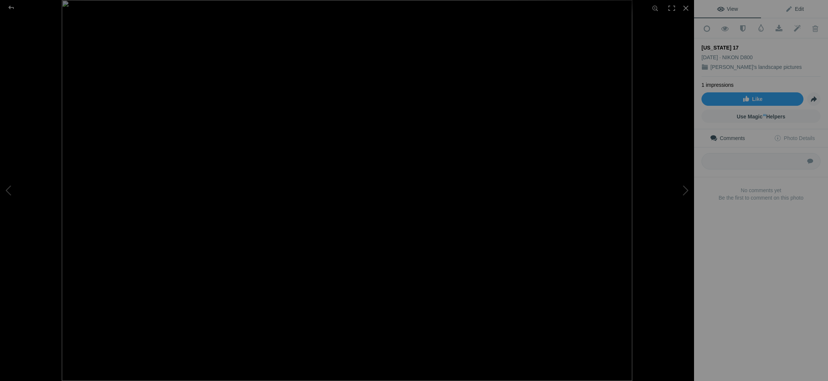
click at [797, 7] on span "Edit" at bounding box center [794, 9] width 19 height 6
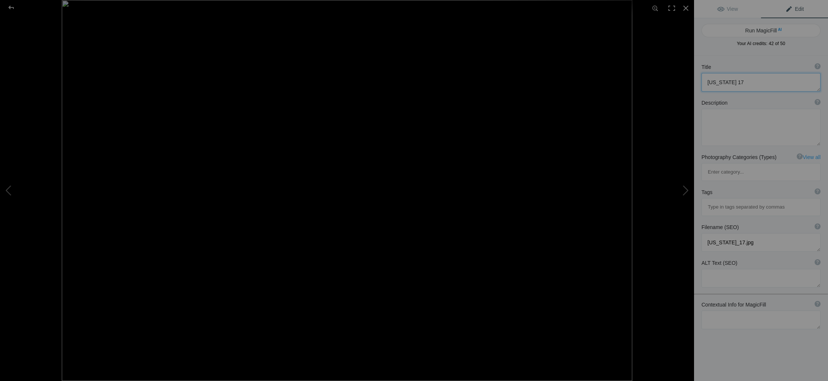
drag, startPoint x: 729, startPoint y: 80, endPoint x: 702, endPoint y: 81, distance: 27.2
click at [702, 81] on textarea at bounding box center [760, 82] width 119 height 19
type textarea "The [PERSON_NAME] Spit"
click at [736, 118] on textarea at bounding box center [760, 127] width 119 height 37
drag, startPoint x: 744, startPoint y: 126, endPoint x: 736, endPoint y: 131, distance: 10.0
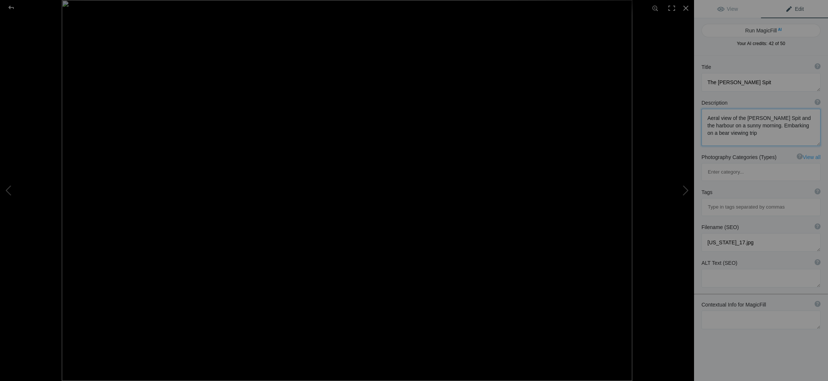
click at [708, 133] on textarea at bounding box center [760, 127] width 119 height 37
drag, startPoint x: 744, startPoint y: 131, endPoint x: 703, endPoint y: 132, distance: 40.6
click at [703, 132] on textarea at bounding box center [760, 127] width 119 height 37
drag, startPoint x: 717, startPoint y: 133, endPoint x: 706, endPoint y: 125, distance: 13.7
click at [706, 125] on textarea at bounding box center [760, 127] width 119 height 37
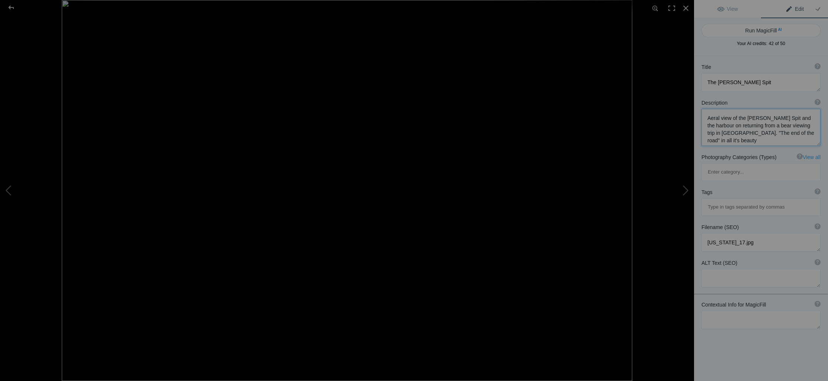
type textarea "Aeral view of the [PERSON_NAME] Spit and the harbour on returning from a bear v…"
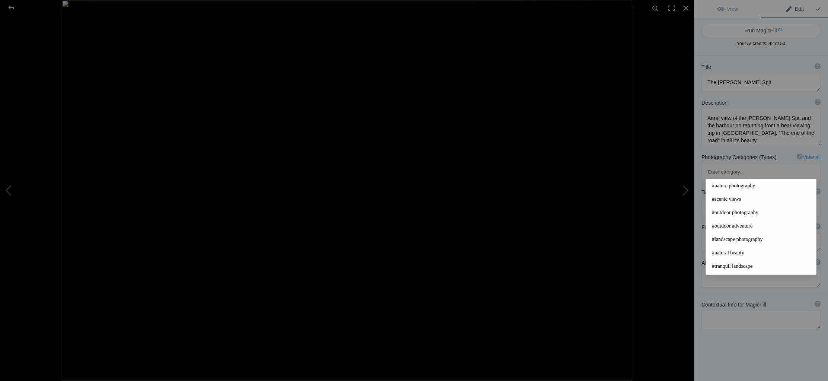
click at [728, 200] on input at bounding box center [761, 206] width 111 height 13
click at [731, 186] on span "#nature photography" at bounding box center [761, 185] width 98 height 7
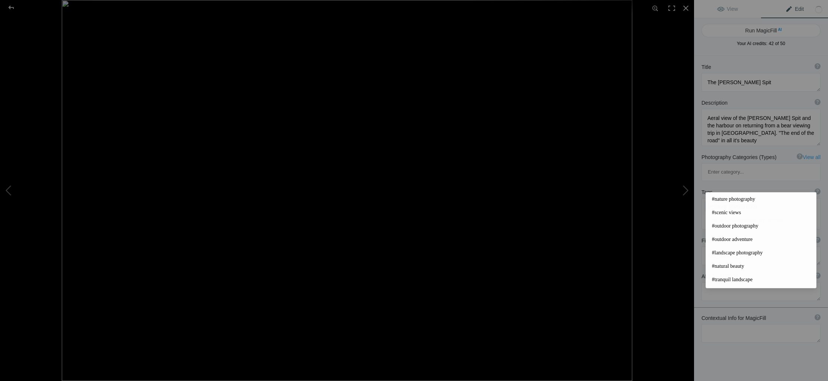
click at [722, 214] on input at bounding box center [761, 220] width 111 height 13
click at [723, 213] on span "#scenic views" at bounding box center [761, 212] width 98 height 7
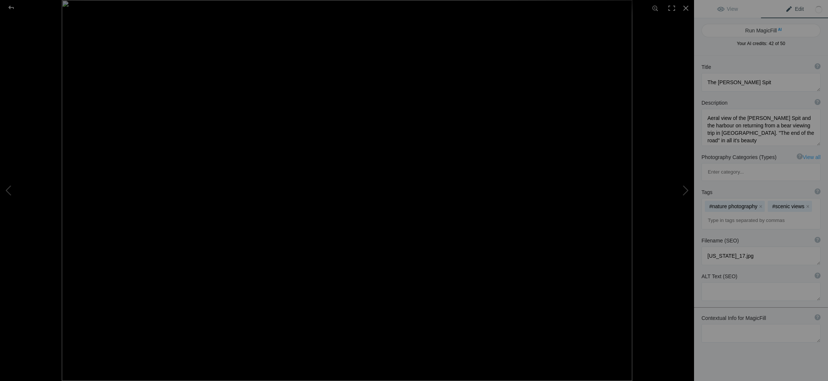
click at [724, 214] on input at bounding box center [761, 220] width 111 height 13
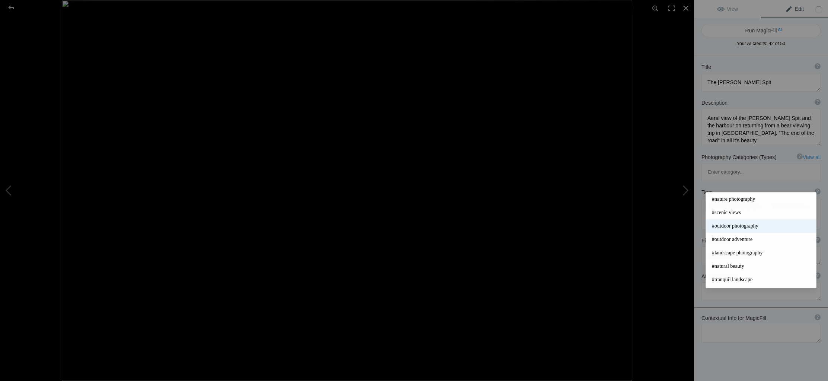
click at [727, 226] on span "#outdoor photography" at bounding box center [761, 225] width 98 height 7
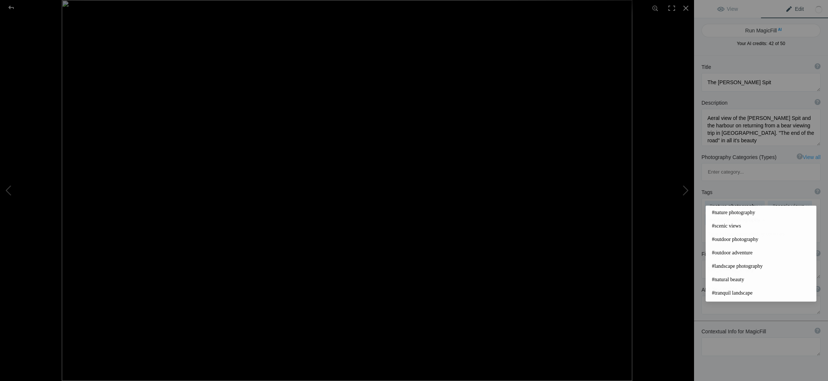
click at [718, 227] on input at bounding box center [761, 233] width 111 height 13
click at [723, 253] on span "#outdoor adventure" at bounding box center [761, 252] width 98 height 7
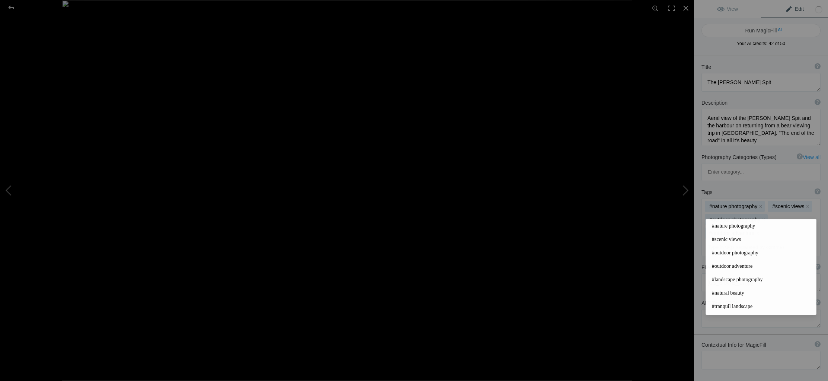
click at [720, 240] on input at bounding box center [761, 246] width 111 height 13
click at [727, 279] on span "#landscape photography" at bounding box center [761, 279] width 98 height 7
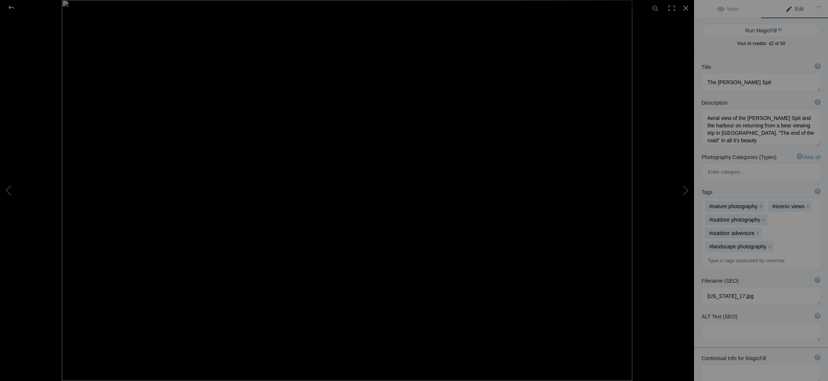
click at [730, 254] on input at bounding box center [761, 260] width 111 height 13
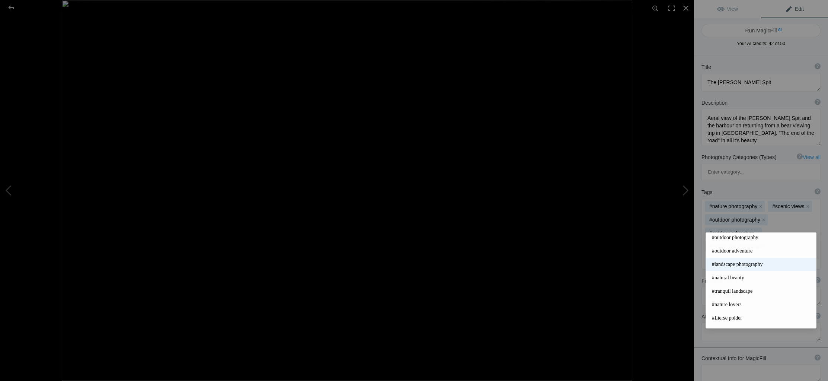
scroll to position [45, 0]
click at [729, 261] on span "#natural beauty" at bounding box center [761, 261] width 98 height 7
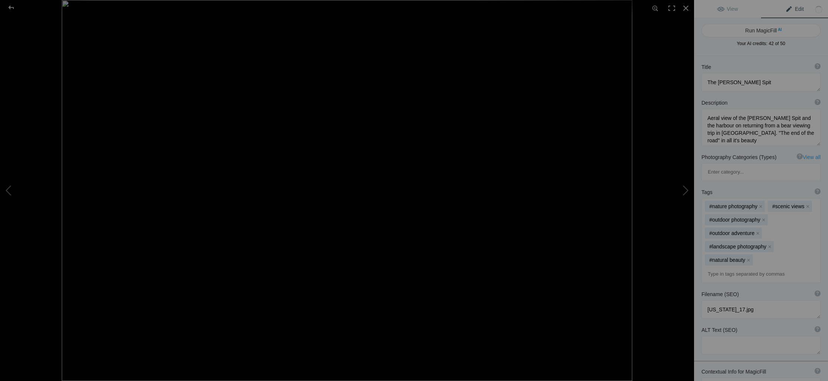
click at [738, 267] on input at bounding box center [761, 273] width 111 height 13
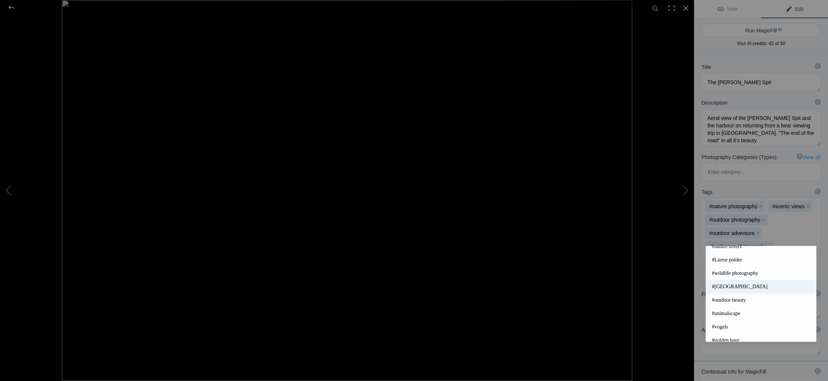
scroll to position [102, 0]
click at [732, 296] on span "#outdoor beauty" at bounding box center [761, 297] width 98 height 7
click at [729, 267] on input at bounding box center [761, 273] width 111 height 13
click at [748, 320] on span "#travel photography" at bounding box center [761, 319] width 98 height 7
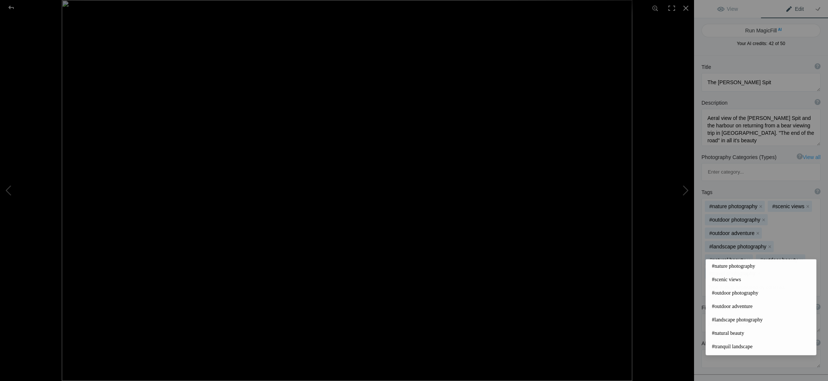
click at [722, 281] on input at bounding box center [761, 287] width 111 height 13
click at [768, 240] on div "#nature photography x #scenic views x #outdoor photography x #outdoor adventure…" at bounding box center [761, 247] width 118 height 98
click at [724, 281] on input at bounding box center [761, 287] width 111 height 13
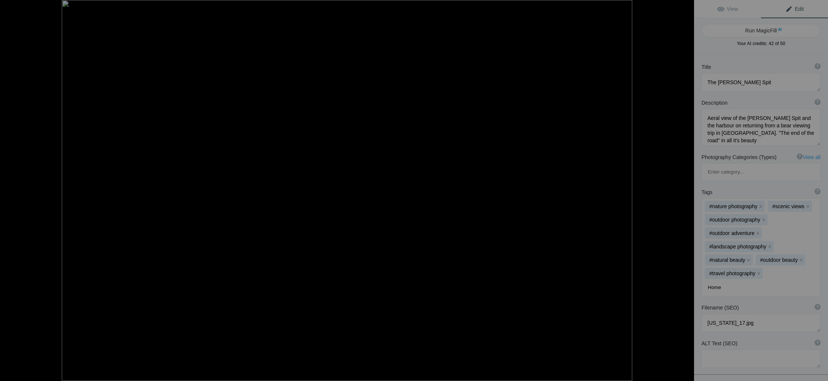
type input "Homer"
type input "Home Spit"
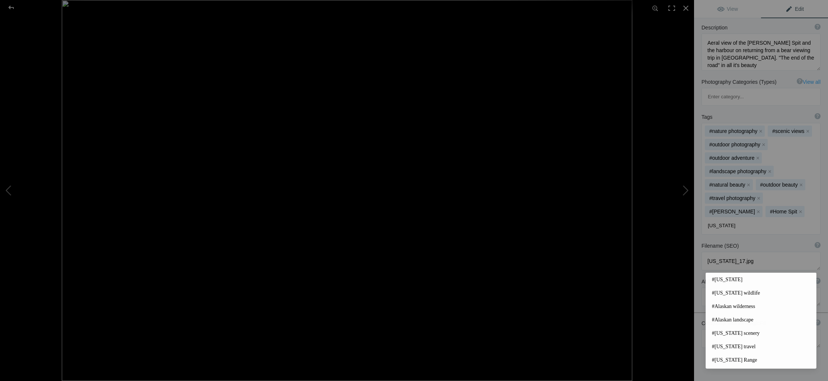
scroll to position [0, 0]
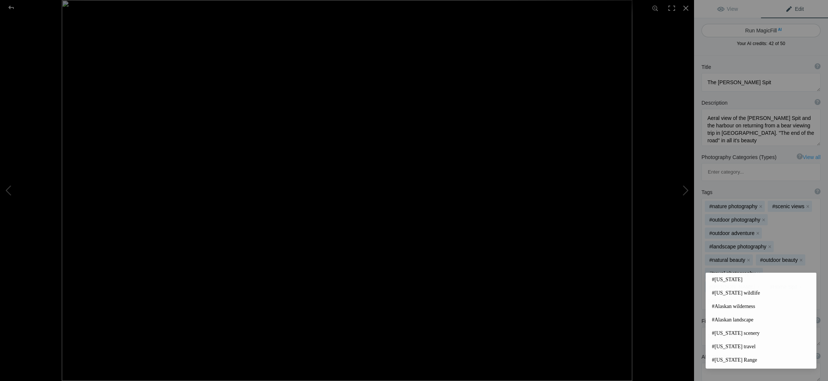
type input "Alaska"
click at [768, 29] on button "Run MagicFill AI" at bounding box center [760, 30] width 119 height 13
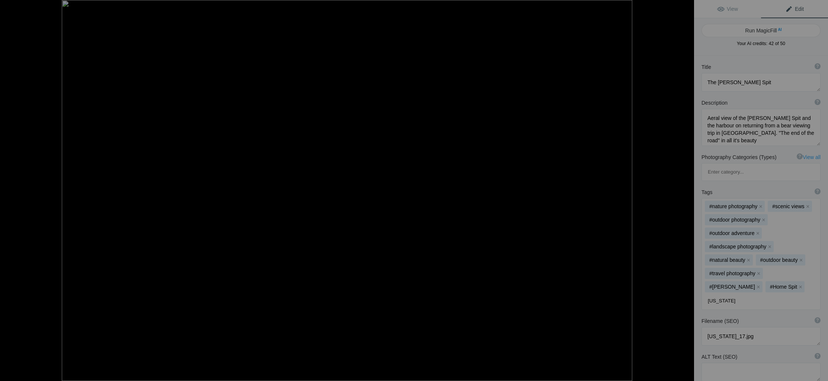
type textarea "Breathtaking Aerial View of [PERSON_NAME] Spit and Harbor"
type textarea "Experience the stunning aerial view of Homer Spit, a captivating landform stret…"
type textarea "homer-spit-aerial-view.jpg"
type textarea "Aerial view of Homer Spit and harbor, showcasing the natural beauty of Alaska w…"
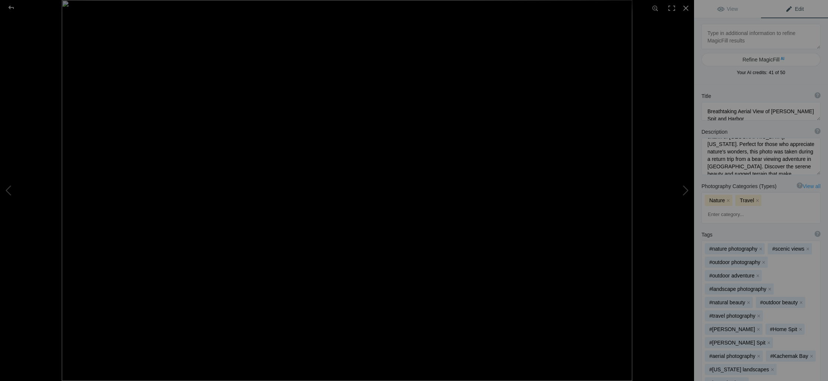
scroll to position [78, 0]
click at [11, 6] on div at bounding box center [11, 7] width 27 height 15
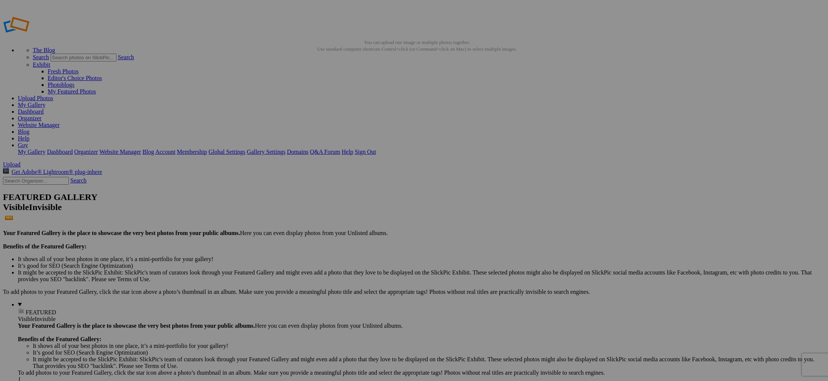
type input "[PERSON_NAME]'s landscape pictures"
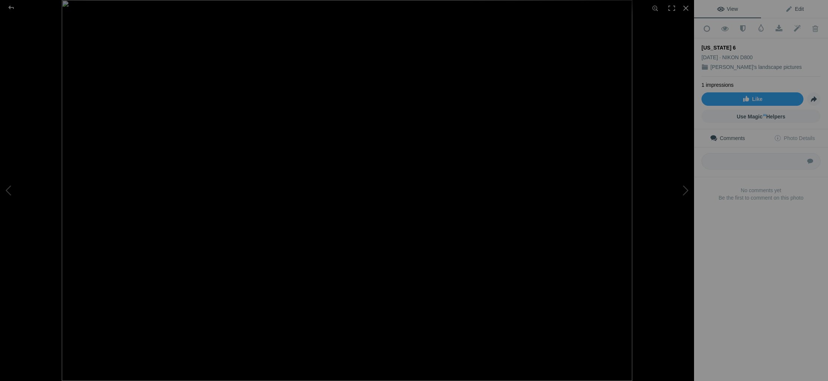
click at [797, 7] on span "Edit" at bounding box center [794, 9] width 19 height 6
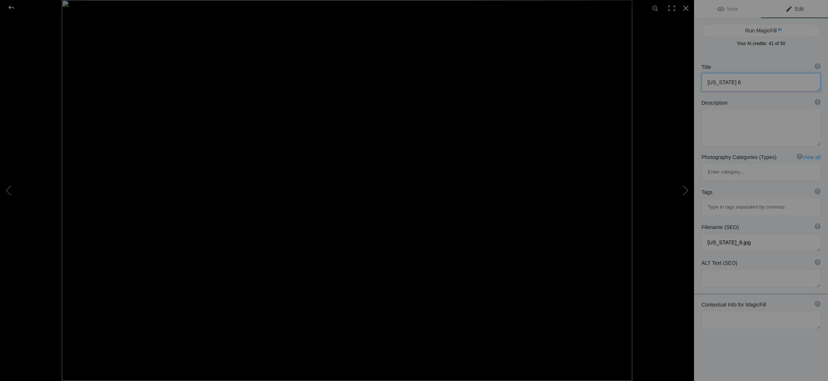
drag, startPoint x: 734, startPoint y: 82, endPoint x: 699, endPoint y: 83, distance: 35.4
click at [699, 83] on div "Title ? Photo title is one of the highest used Search Engine ranking criteria a…" at bounding box center [761, 78] width 134 height 36
type textarea "Matanuska Glacier"
click at [729, 117] on textarea at bounding box center [760, 127] width 119 height 37
type textarea "The impressive Matanuska glacier on a sunny morning as seen from the highway"
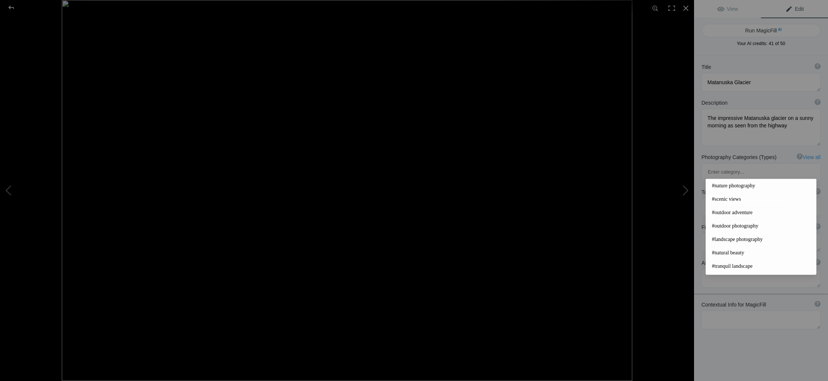
click at [728, 200] on input at bounding box center [761, 206] width 111 height 13
click at [728, 185] on span "#nature photography" at bounding box center [761, 185] width 98 height 7
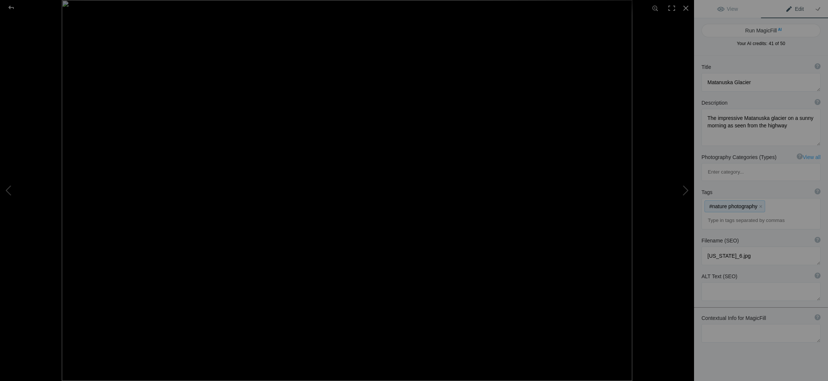
click at [771, 198] on div "#nature photography x" at bounding box center [761, 213] width 118 height 31
click at [744, 214] on input at bounding box center [761, 220] width 111 height 13
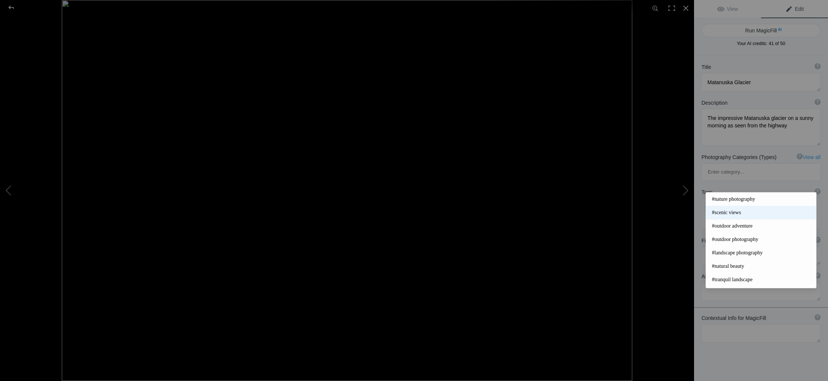
click at [728, 214] on span "#scenic views" at bounding box center [761, 212] width 98 height 7
click at [715, 214] on input at bounding box center [761, 220] width 111 height 13
click at [723, 237] on span "#outdoor photography" at bounding box center [761, 239] width 98 height 7
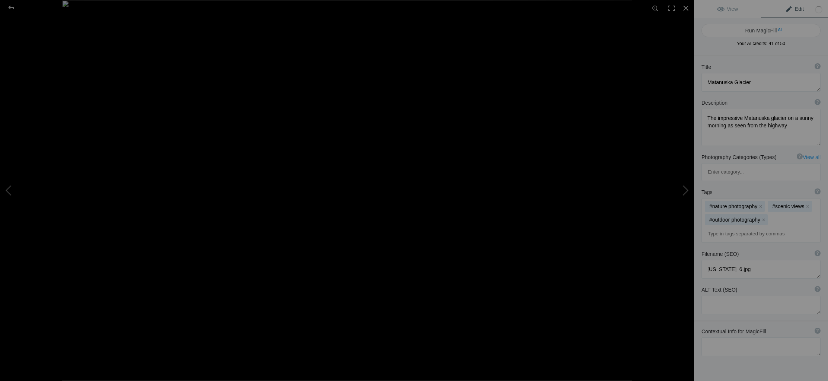
click at [723, 227] on input at bounding box center [761, 233] width 111 height 13
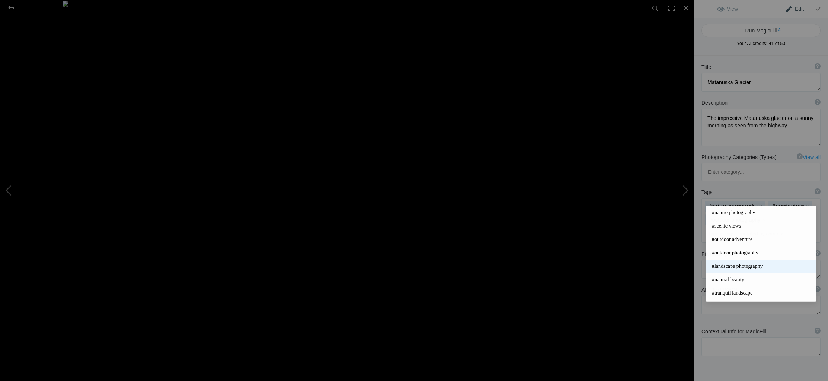
click at [731, 264] on span "#landscape photography" at bounding box center [761, 265] width 98 height 7
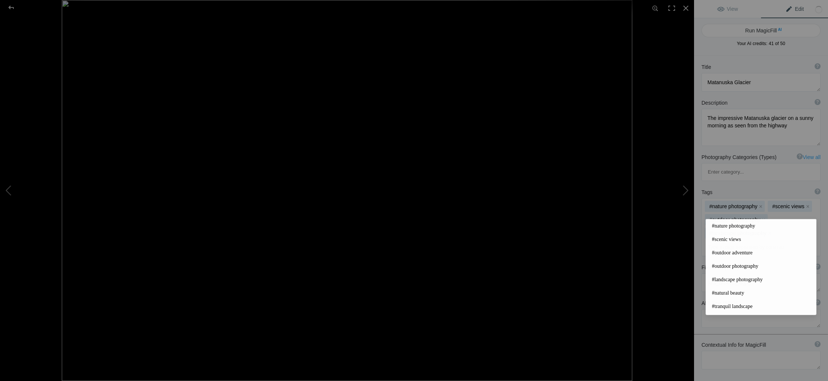
click at [728, 240] on input at bounding box center [761, 246] width 111 height 13
click at [734, 253] on span "#natural beauty" at bounding box center [761, 253] width 98 height 7
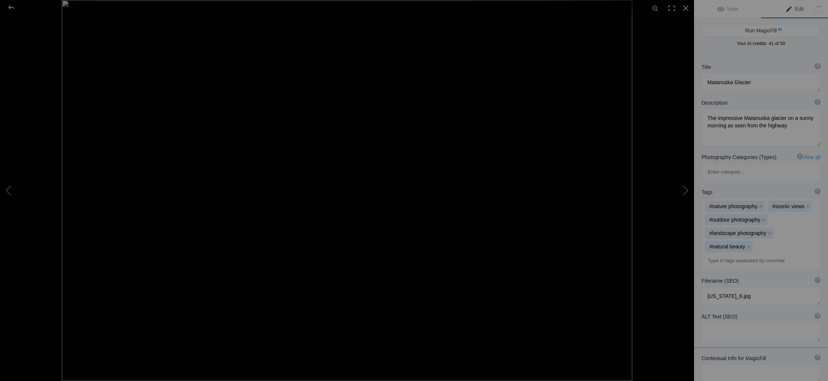
click at [722, 254] on input at bounding box center [761, 260] width 111 height 13
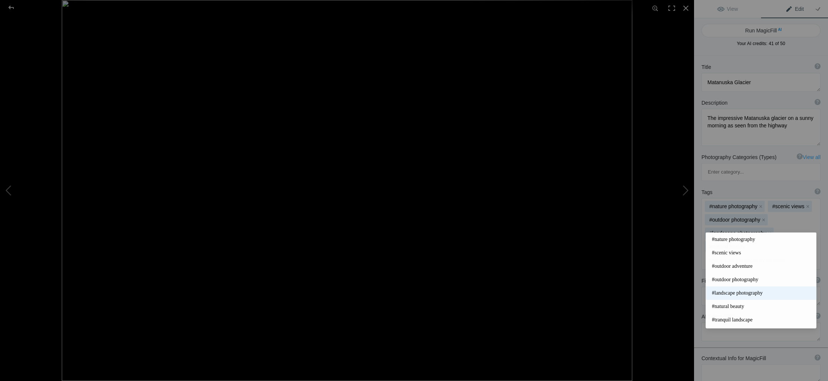
click at [736, 290] on span "#landscape photography" at bounding box center [761, 292] width 98 height 7
click at [727, 254] on input at bounding box center [761, 260] width 111 height 13
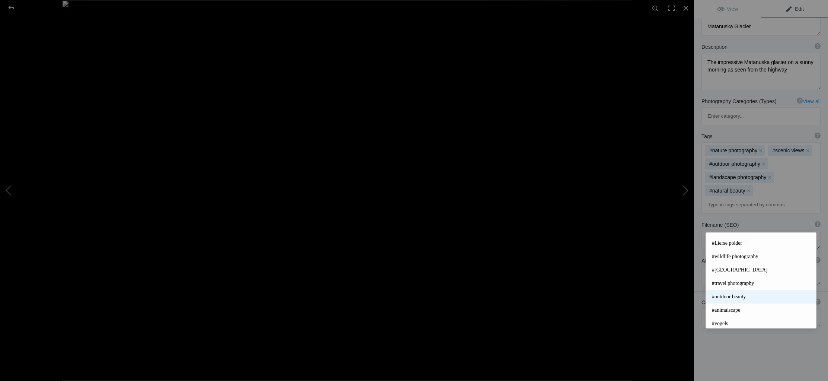
scroll to position [117, 0]
click at [744, 271] on span "#travel photography" at bounding box center [761, 269] width 98 height 7
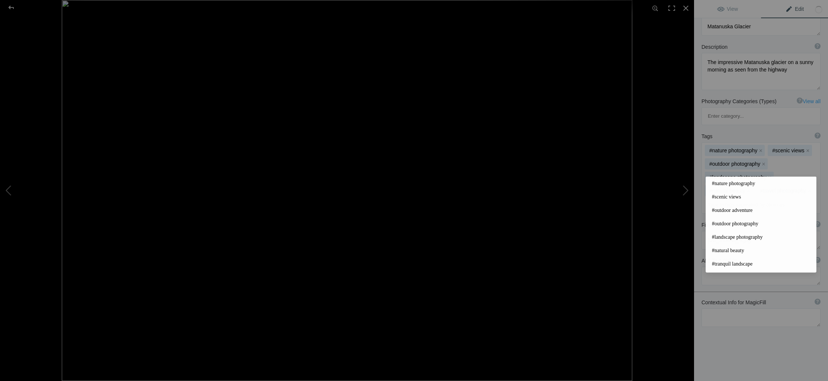
click at [723, 198] on input at bounding box center [761, 204] width 111 height 13
click at [739, 231] on span "#outdoor beauty" at bounding box center [761, 230] width 98 height 7
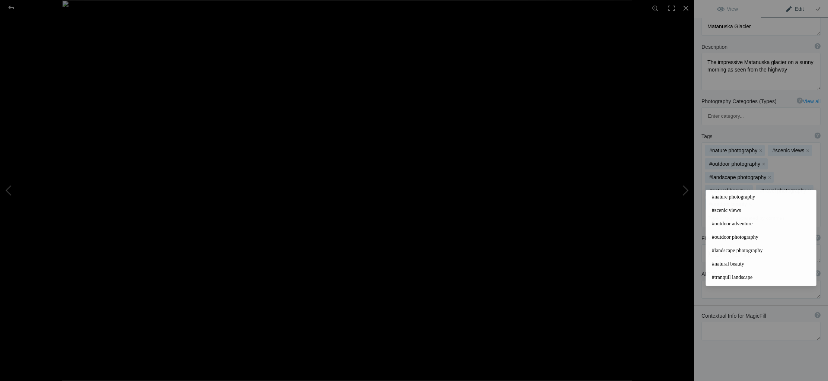
click at [720, 211] on input at bounding box center [761, 217] width 111 height 13
click at [763, 169] on div "#nature photography x #scenic views x #outdoor photography x #landscape photogr…" at bounding box center [761, 185] width 118 height 84
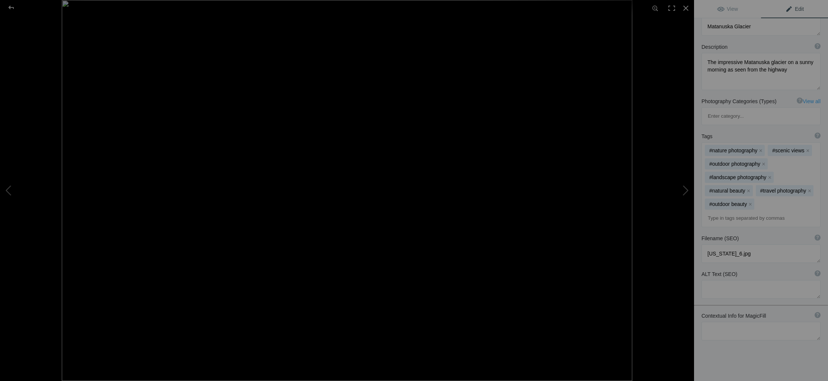
click at [718, 211] on input at bounding box center [761, 217] width 111 height 13
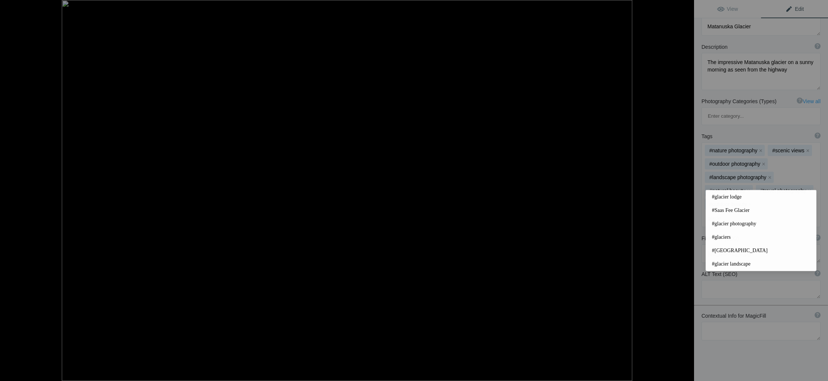
type input "glacier"
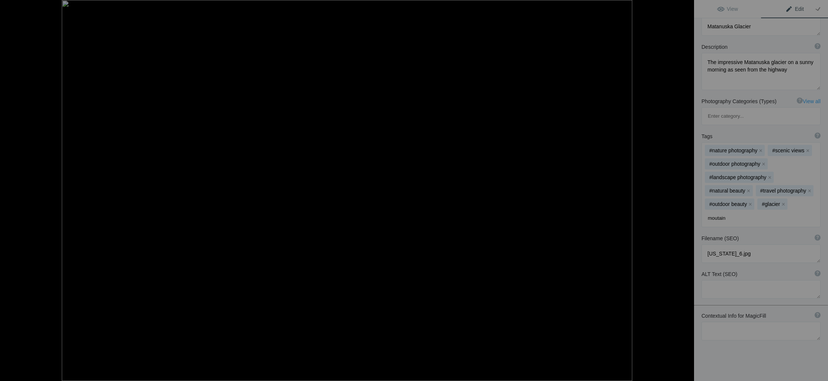
type input "moutains"
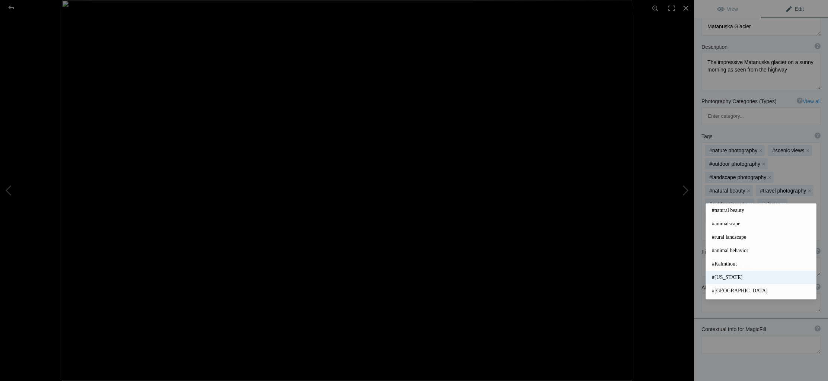
type input "al"
click at [722, 278] on span "#Alaska" at bounding box center [761, 277] width 98 height 7
click at [720, 225] on input at bounding box center [761, 231] width 111 height 13
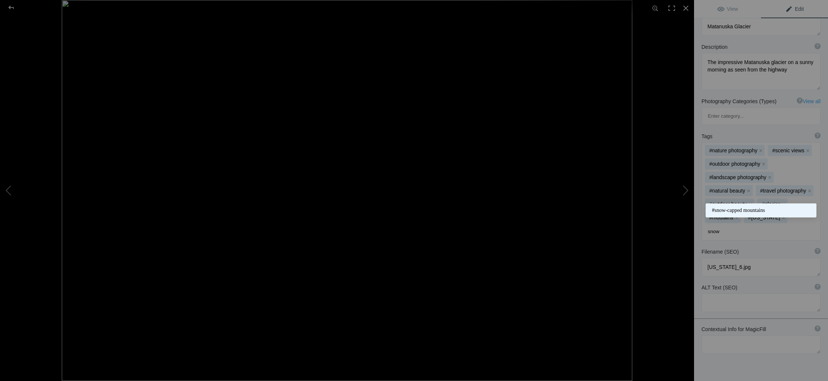
type input "snow"
click at [748, 211] on span "#snow-capped mountains" at bounding box center [761, 210] width 98 height 7
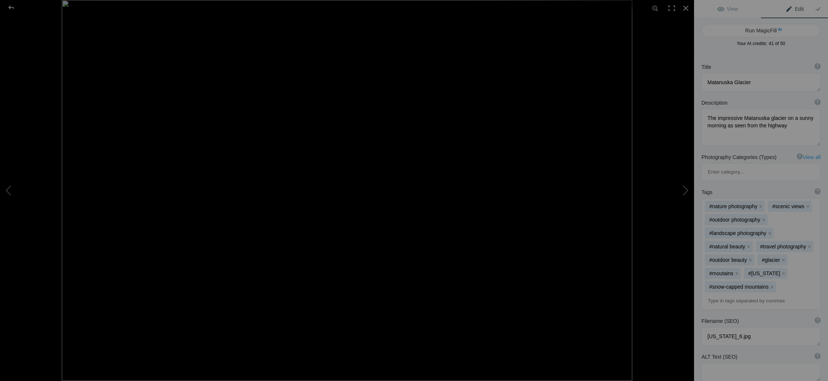
drag, startPoint x: 774, startPoint y: 30, endPoint x: 790, endPoint y: 46, distance: 22.6
click at [774, 30] on button "Run MagicFill AI" at bounding box center [760, 30] width 119 height 13
type textarea "Breathtaking View of Matanuska Glacier in Alaska"
type textarea "Experience the stunning beauty of Matanuska Glacier on a clear, sunny morning. …"
type textarea "matanuska-glacier-alaska.jpg"
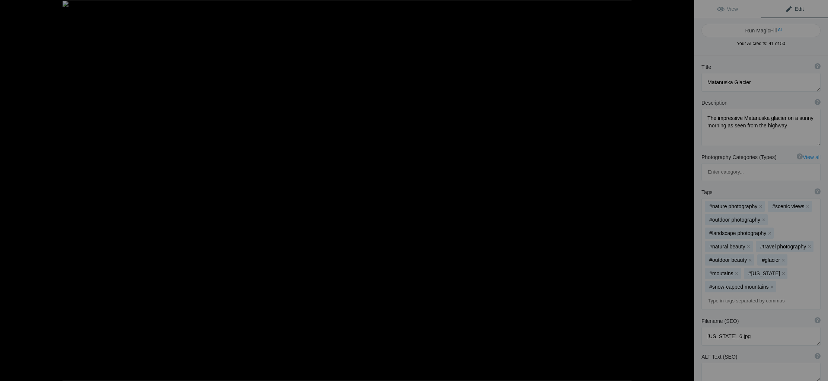
type textarea "Scenic view of Matanuska Glacier surrounded by mountains and greenery on a sunn…"
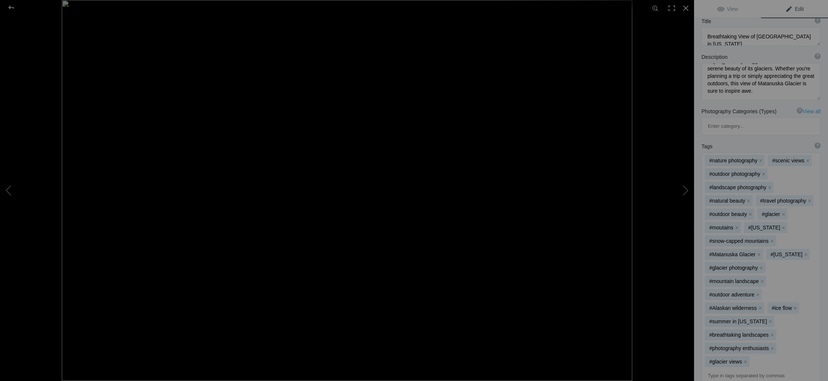
scroll to position [77, 0]
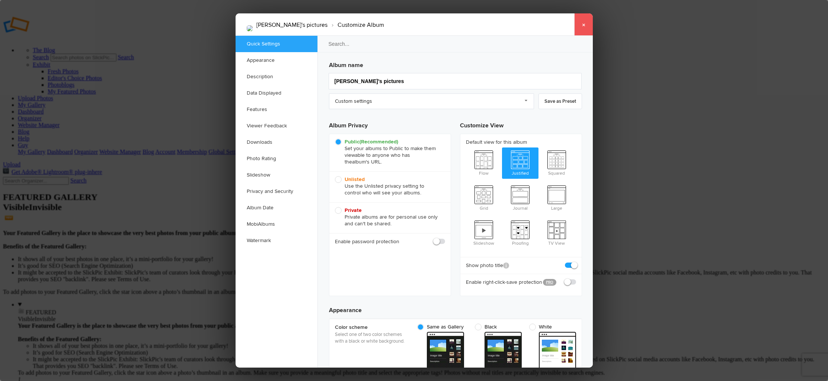
click at [585, 23] on link "×" at bounding box center [583, 24] width 19 height 22
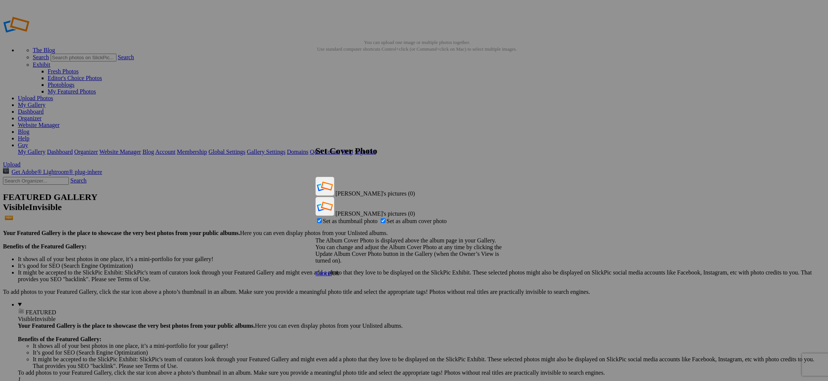
click at [332, 270] on span "Cancel" at bounding box center [324, 273] width 16 height 6
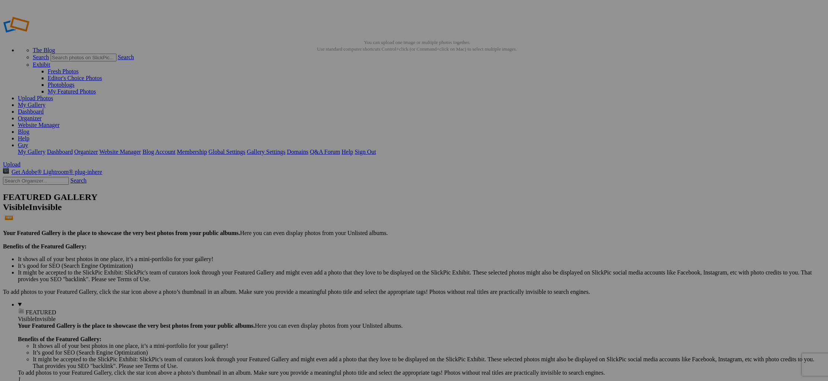
click at [45, 102] on link "My Gallery" at bounding box center [32, 105] width 28 height 6
